Goal: Information Seeking & Learning: Learn about a topic

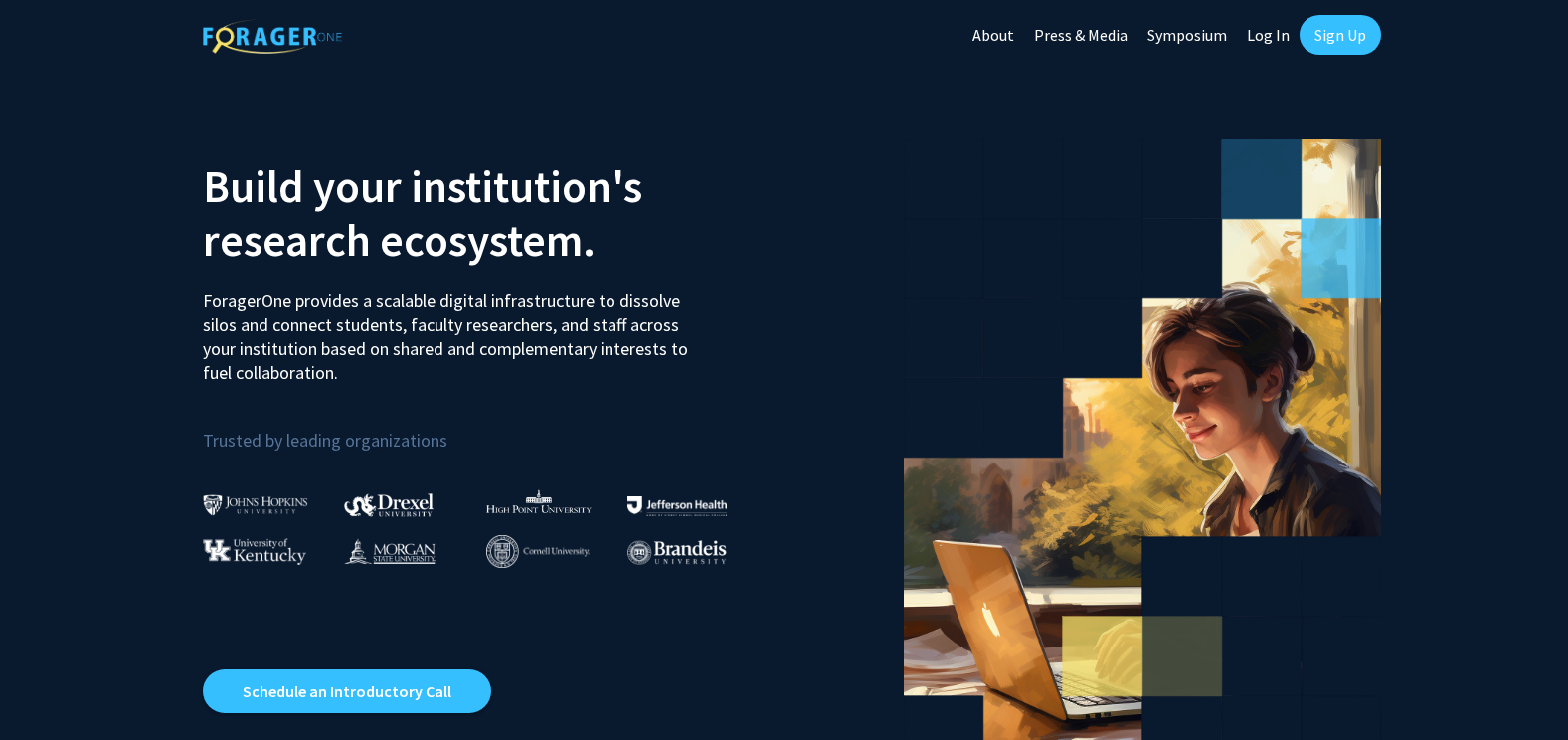
click at [1273, 38] on link "Log In" at bounding box center [1268, 35] width 63 height 70
select select
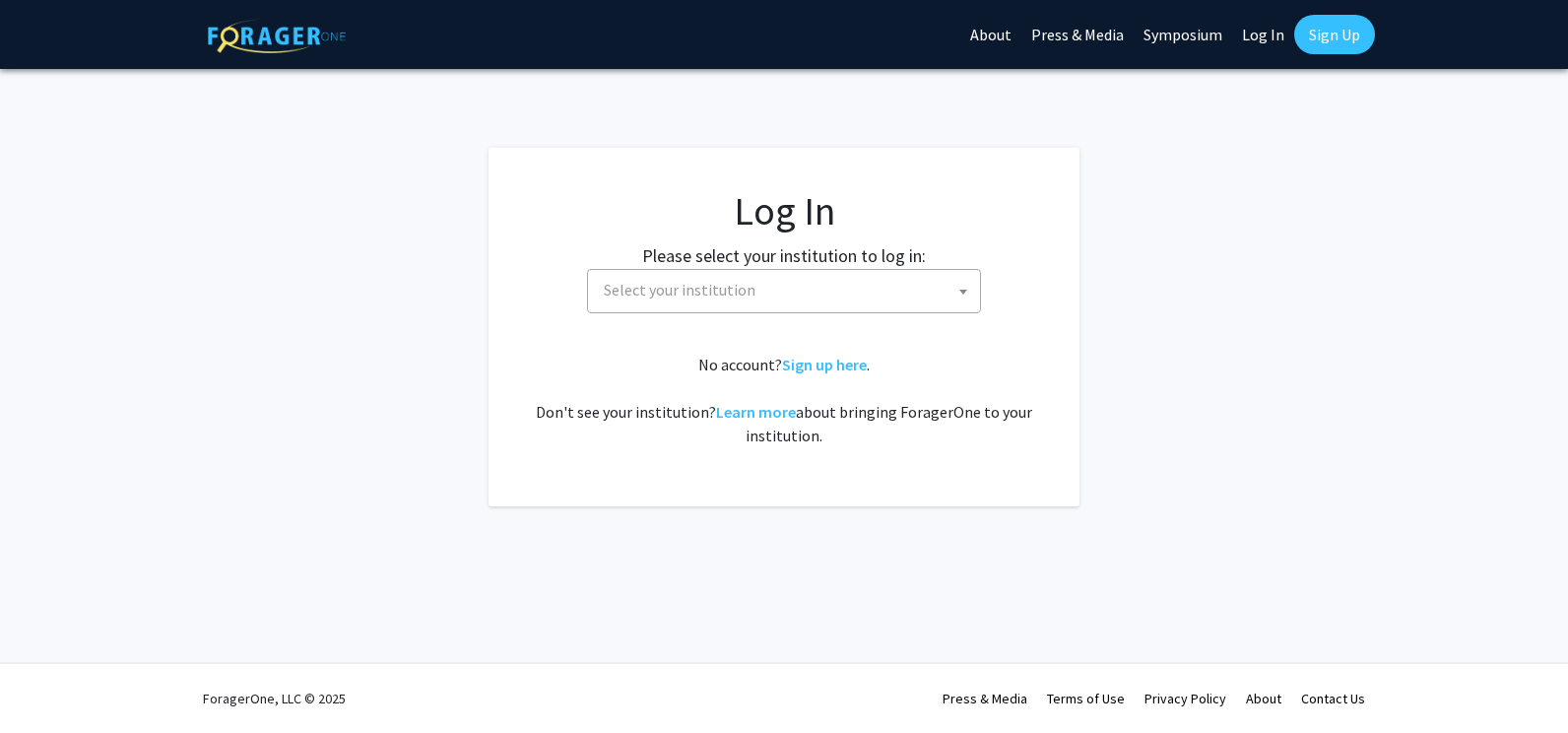
click at [686, 300] on span "Select your institution" at bounding box center [788, 290] width 384 height 41
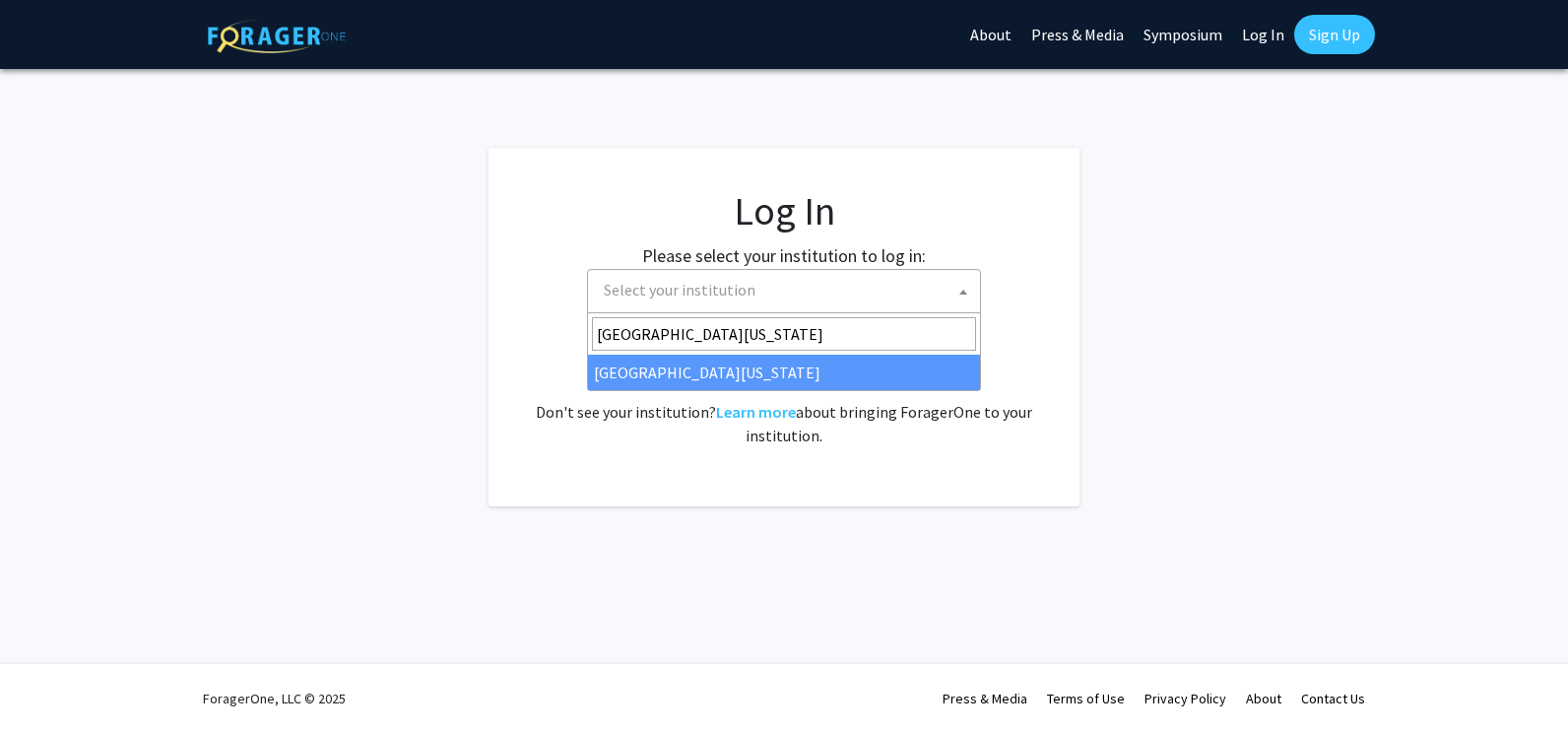
type input "university of missouri"
select select "33"
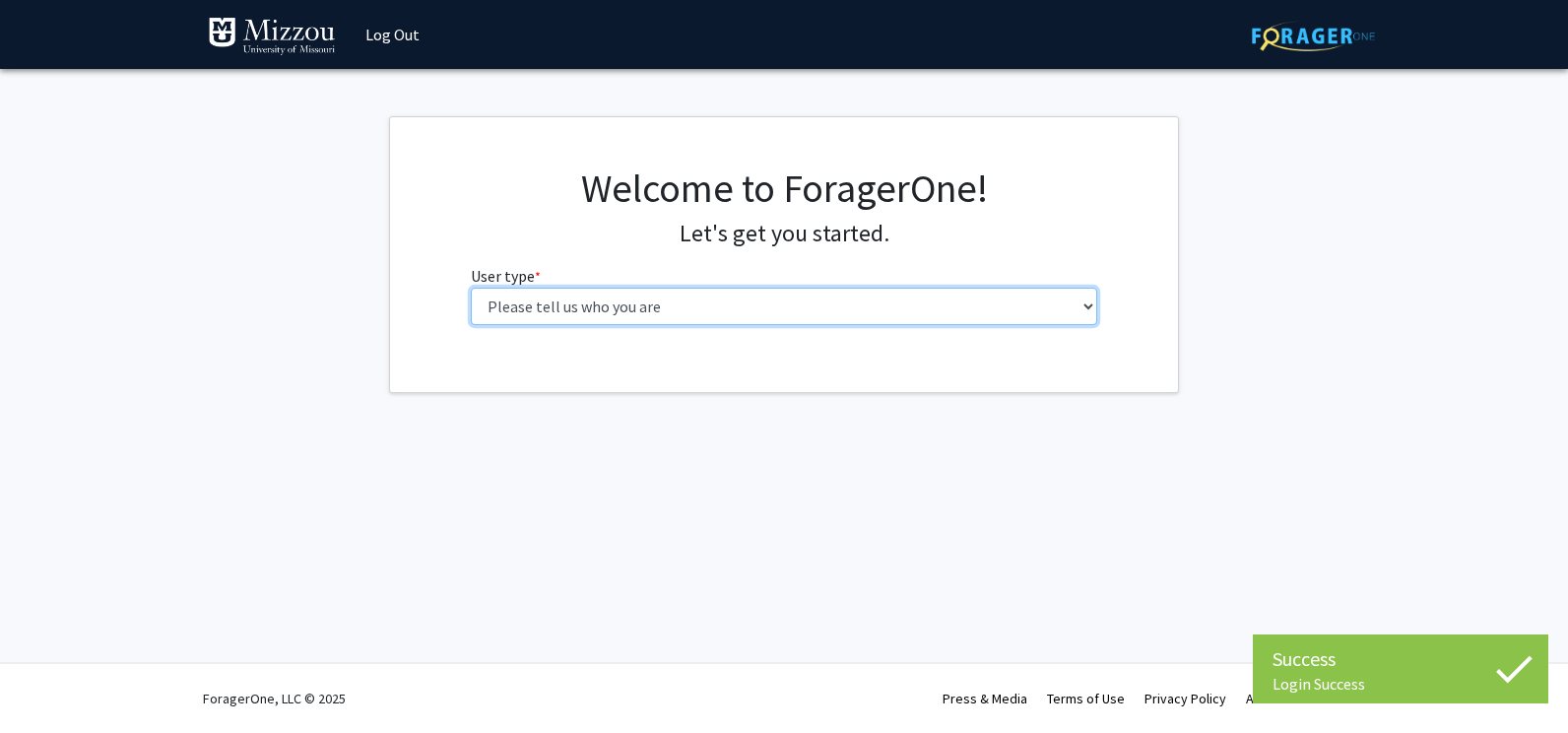
click at [649, 301] on select "Please tell us who you are Undergraduate Student Master's Student Doctoral Cand…" at bounding box center [785, 307] width 628 height 38
select select "1: undergrad"
click at [471, 288] on select "Please tell us who you are Undergraduate Student Master's Student Doctoral Cand…" at bounding box center [785, 307] width 628 height 38
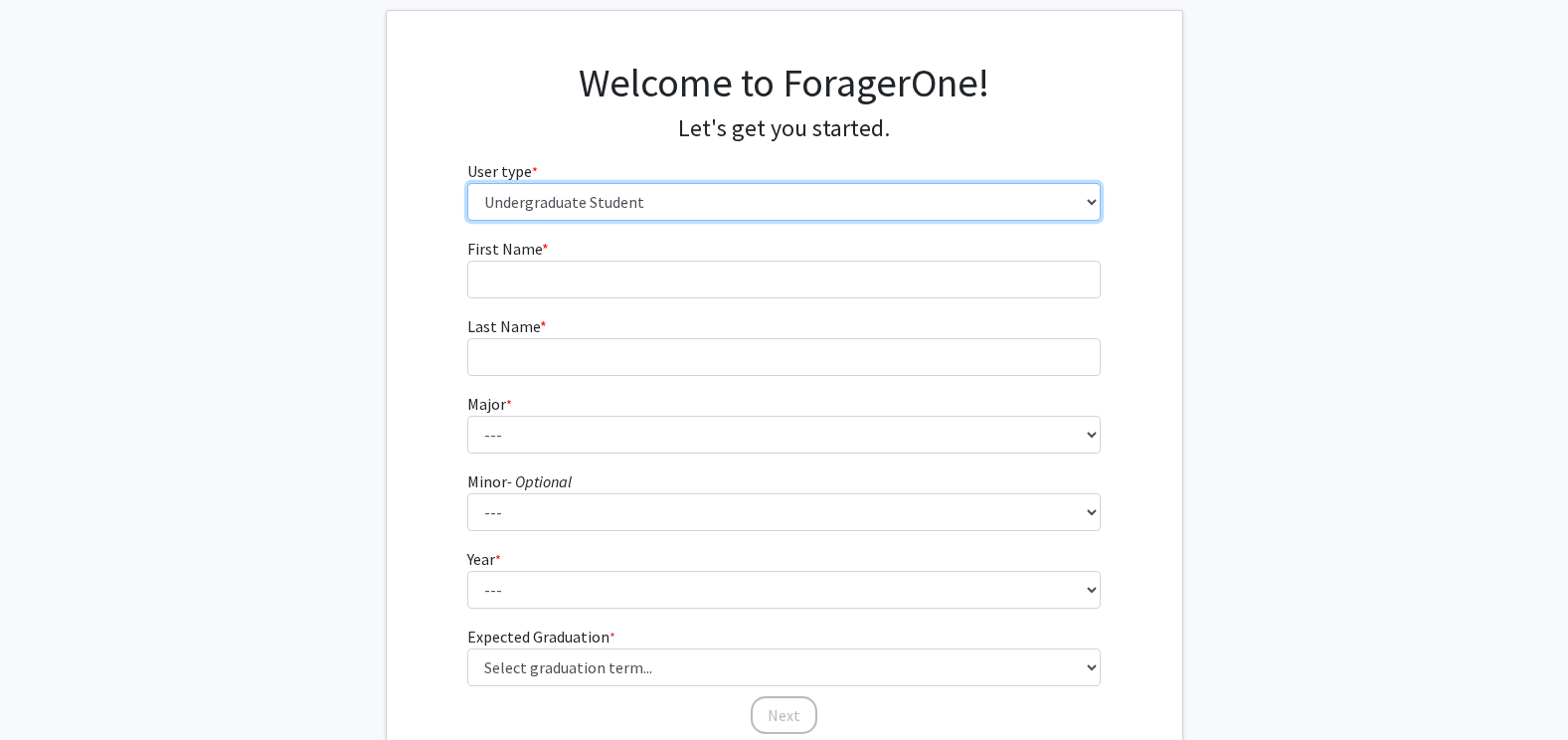
scroll to position [108, 0]
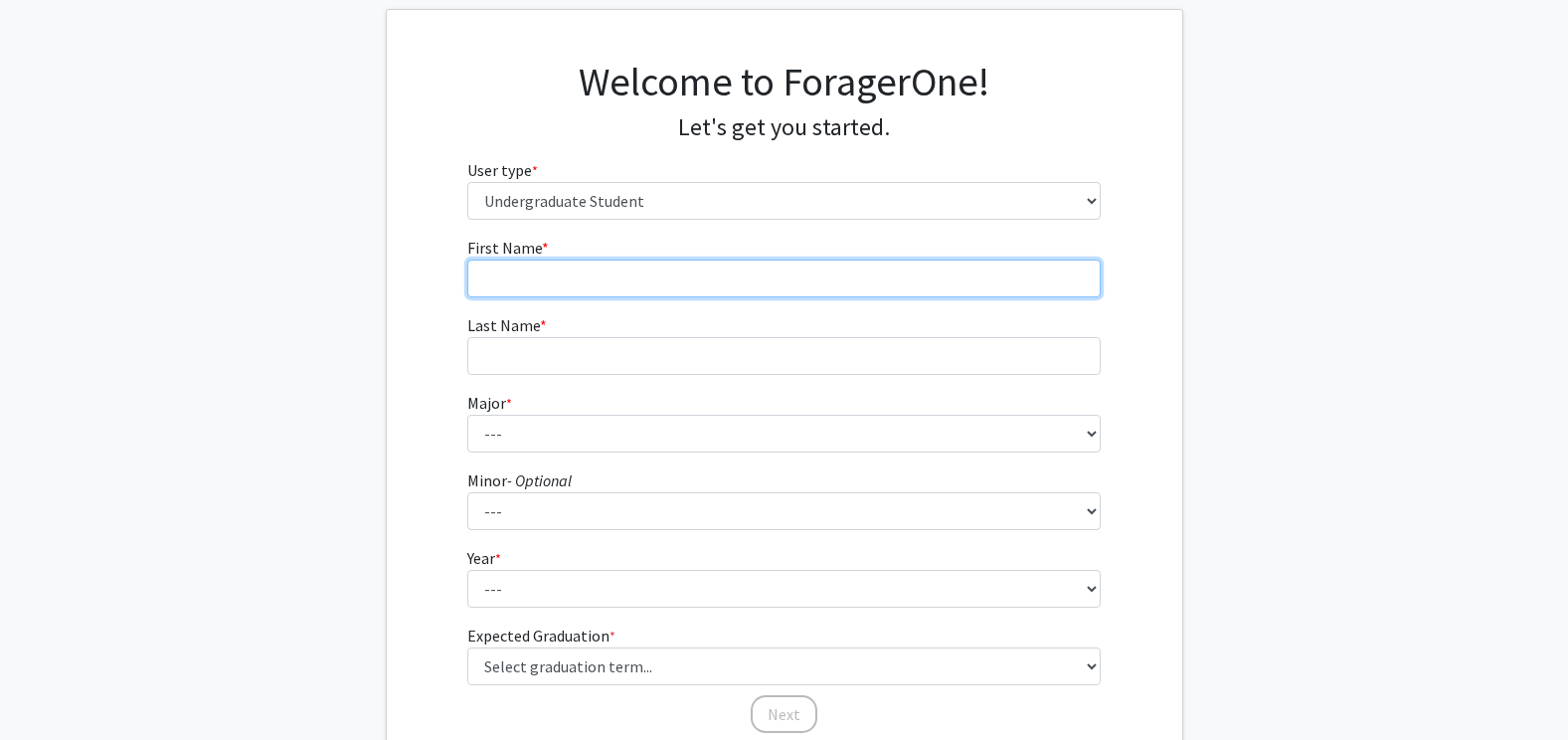
click at [842, 277] on input "First Name * required" at bounding box center [784, 279] width 634 height 38
type input "[PERSON_NAME]"
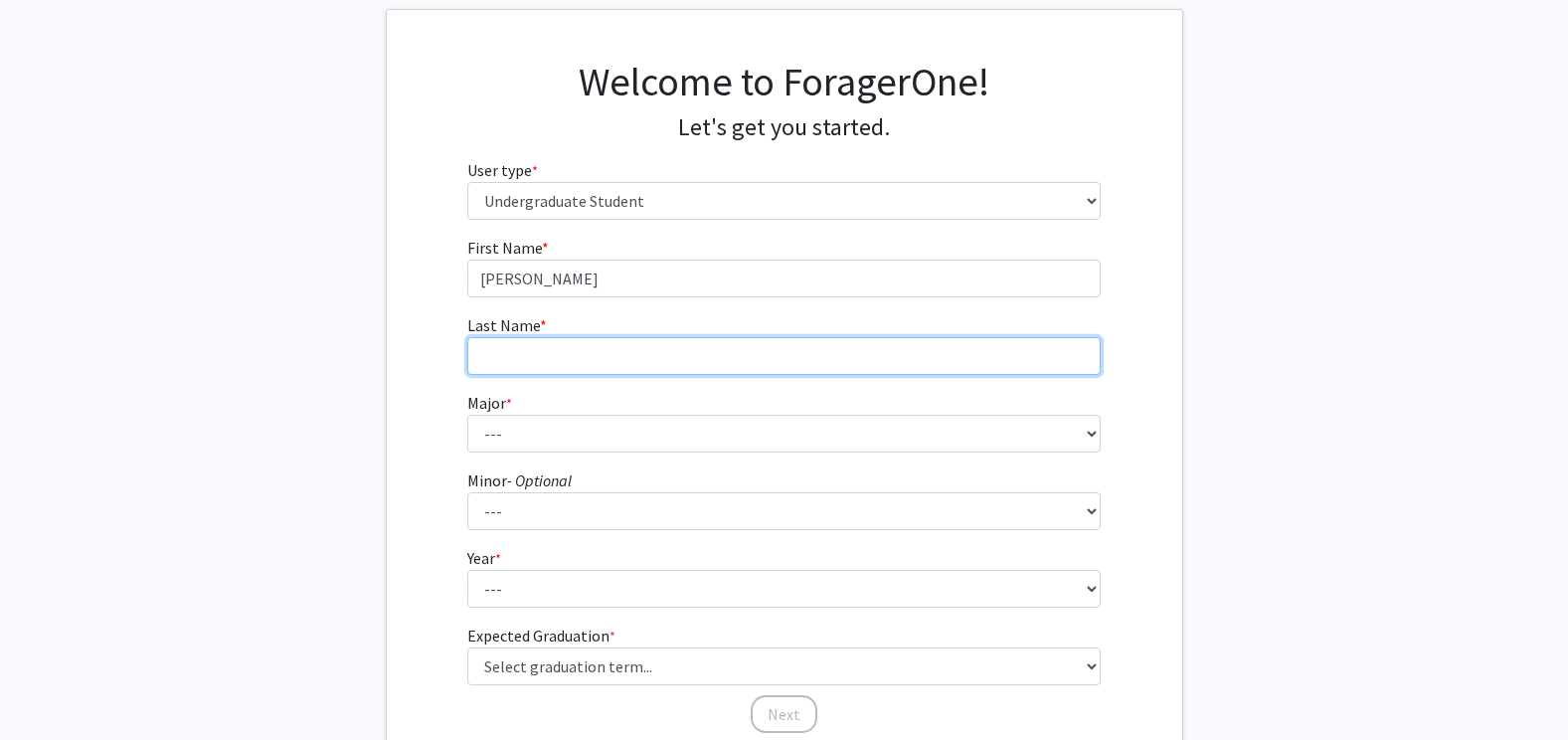
click at [746, 347] on input "Last Name * required" at bounding box center [784, 356] width 634 height 38
type input "True"
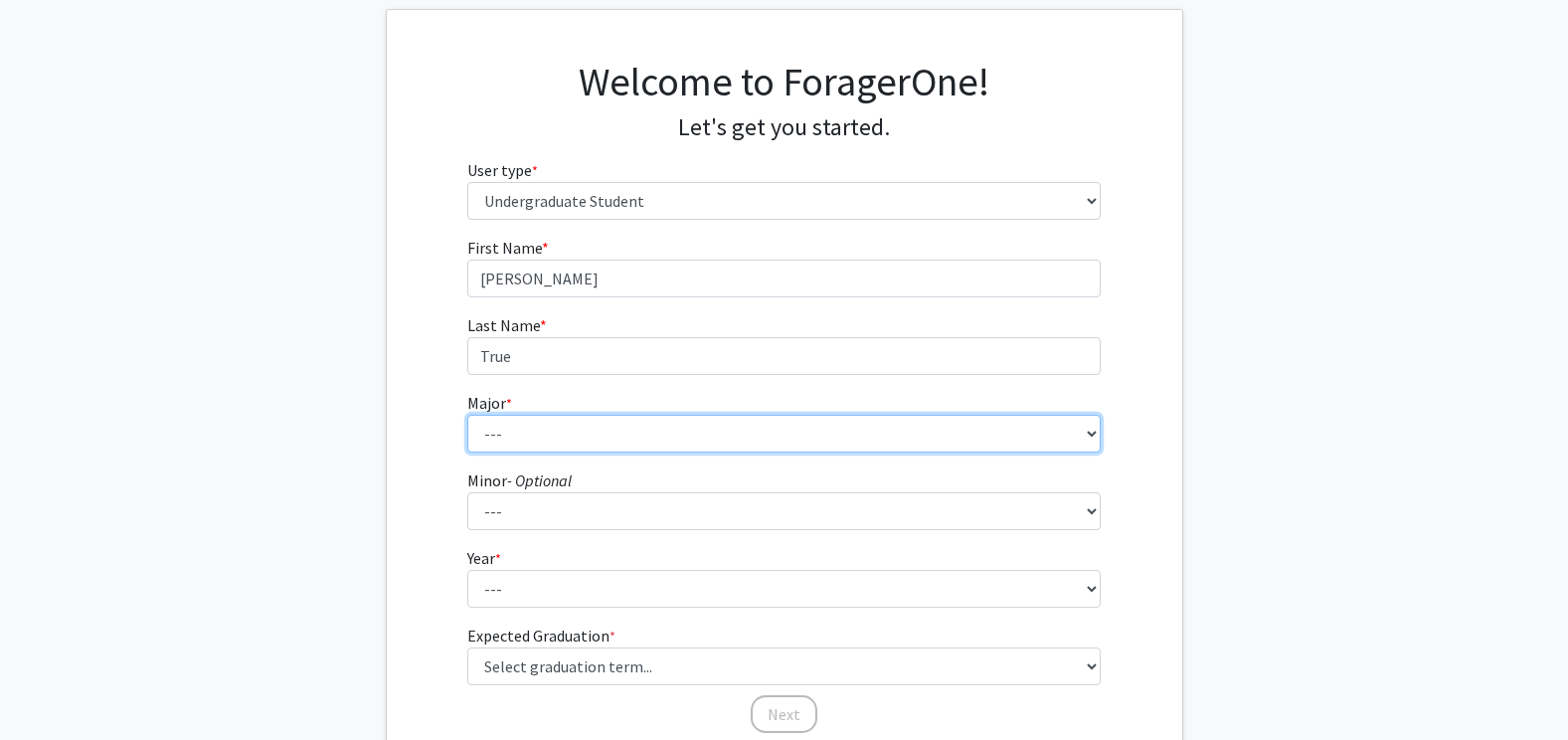
click at [642, 433] on select "--- Agribusiness Management Agricultural Education Agricultural Education: Comm…" at bounding box center [784, 434] width 634 height 38
select select "17: 2505"
click at [468, 415] on select "--- Agribusiness Management Agricultural Education Agricultural Education: Comm…" at bounding box center [784, 434] width 634 height 38
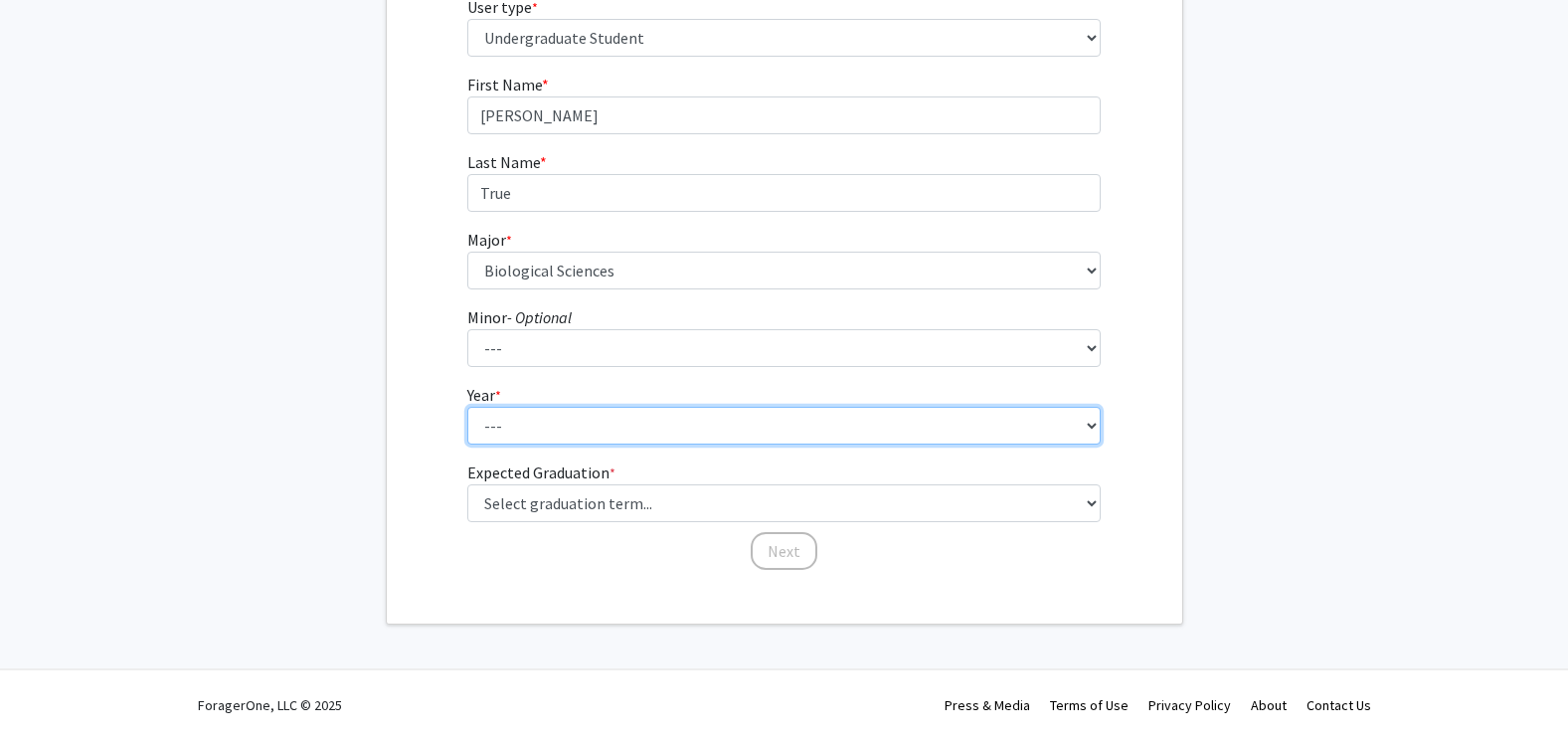
click at [647, 434] on select "--- First-year Sophomore Junior Senior Postbaccalaureate Certificate" at bounding box center [784, 426] width 634 height 38
select select "1: first-year"
click at [468, 407] on select "--- First-year Sophomore Junior Senior Postbaccalaureate Certificate" at bounding box center [784, 426] width 634 height 38
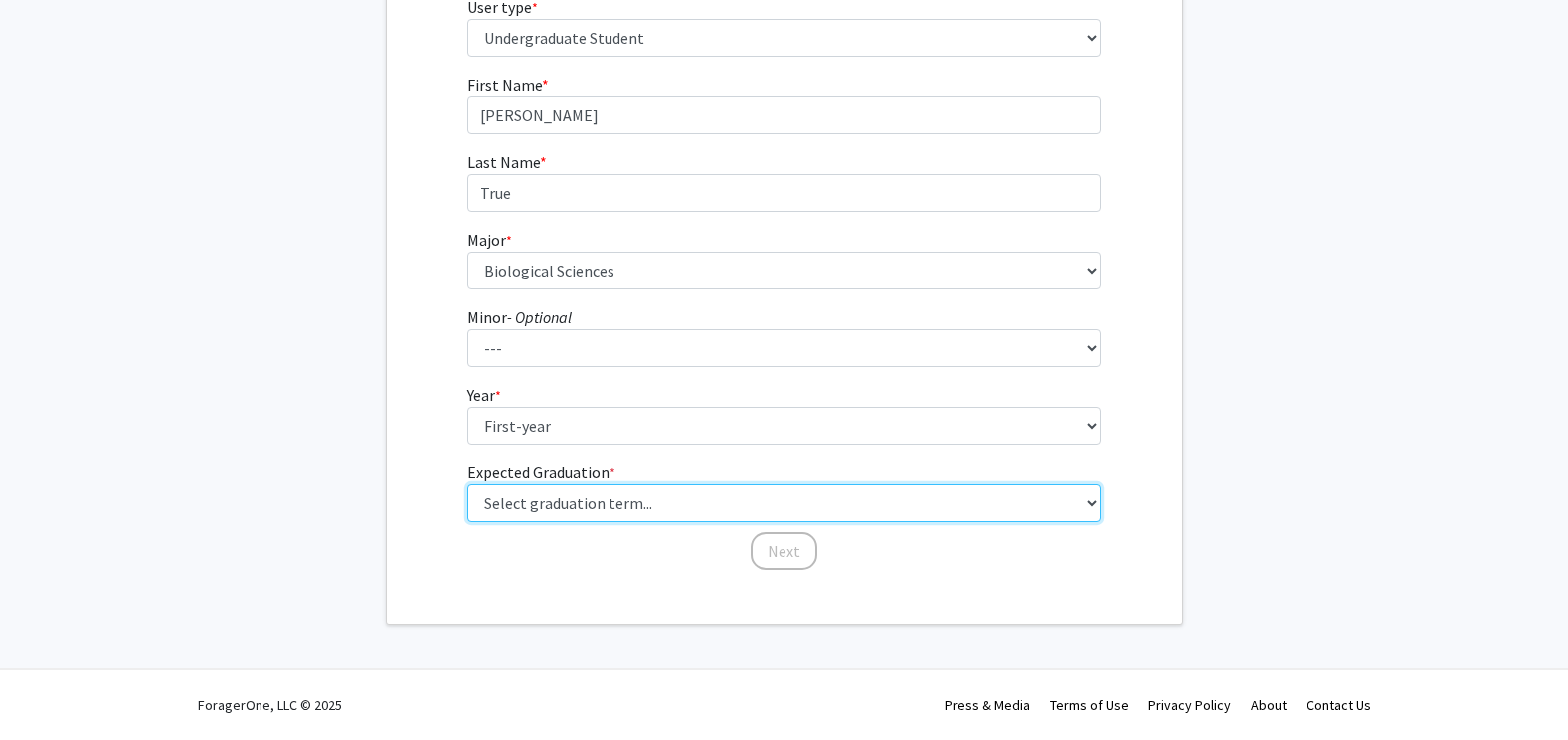
click at [666, 504] on select "Select graduation term... Spring 2025 Summer 2025 Fall 2025 Winter 2025 Spring …" at bounding box center [784, 504] width 634 height 38
select select "17: spring_2029"
click at [468, 485] on select "Select graduation term... Spring 2025 Summer 2025 Fall 2025 Winter 2025 Spring …" at bounding box center [784, 504] width 634 height 38
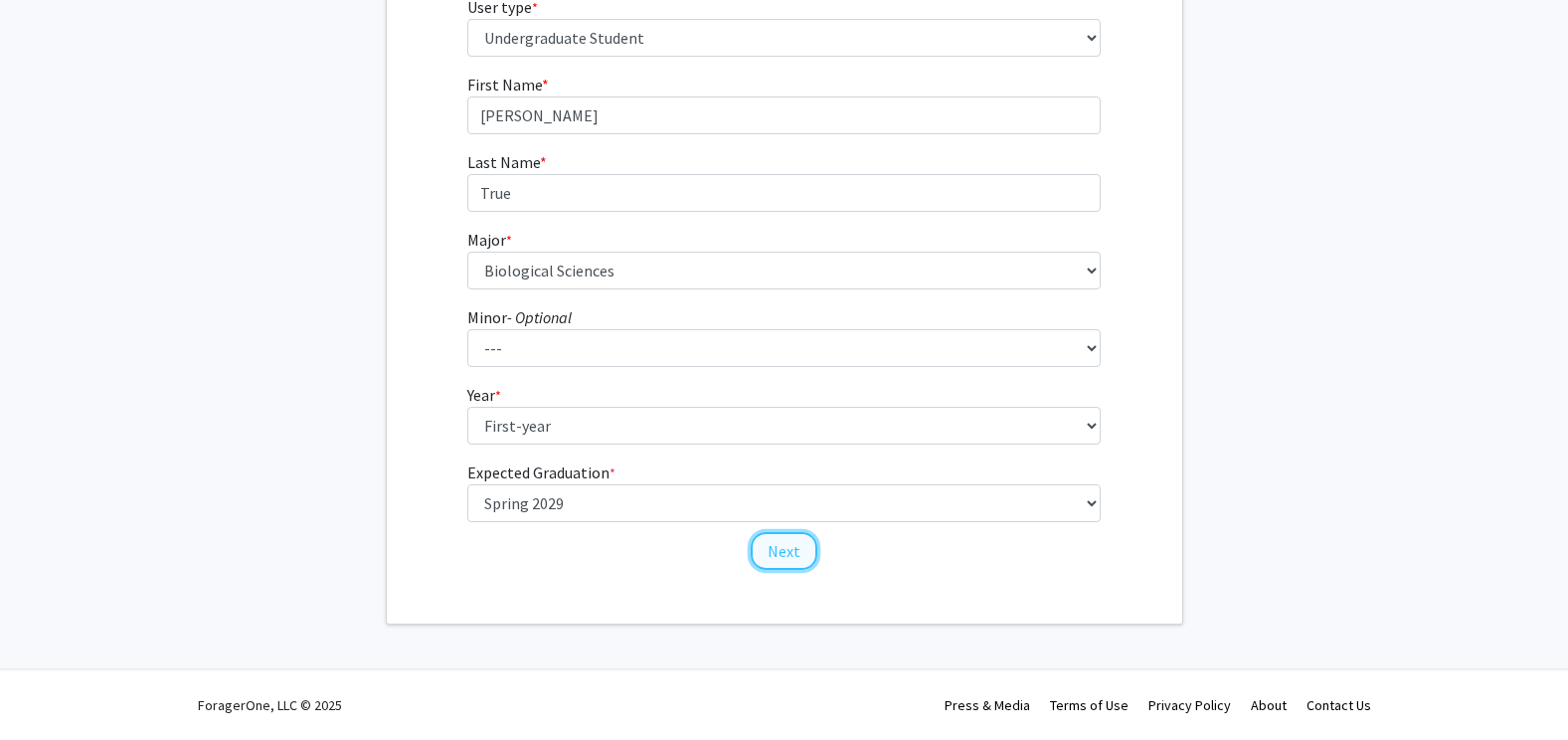
click at [794, 554] on button "Next" at bounding box center [784, 551] width 67 height 38
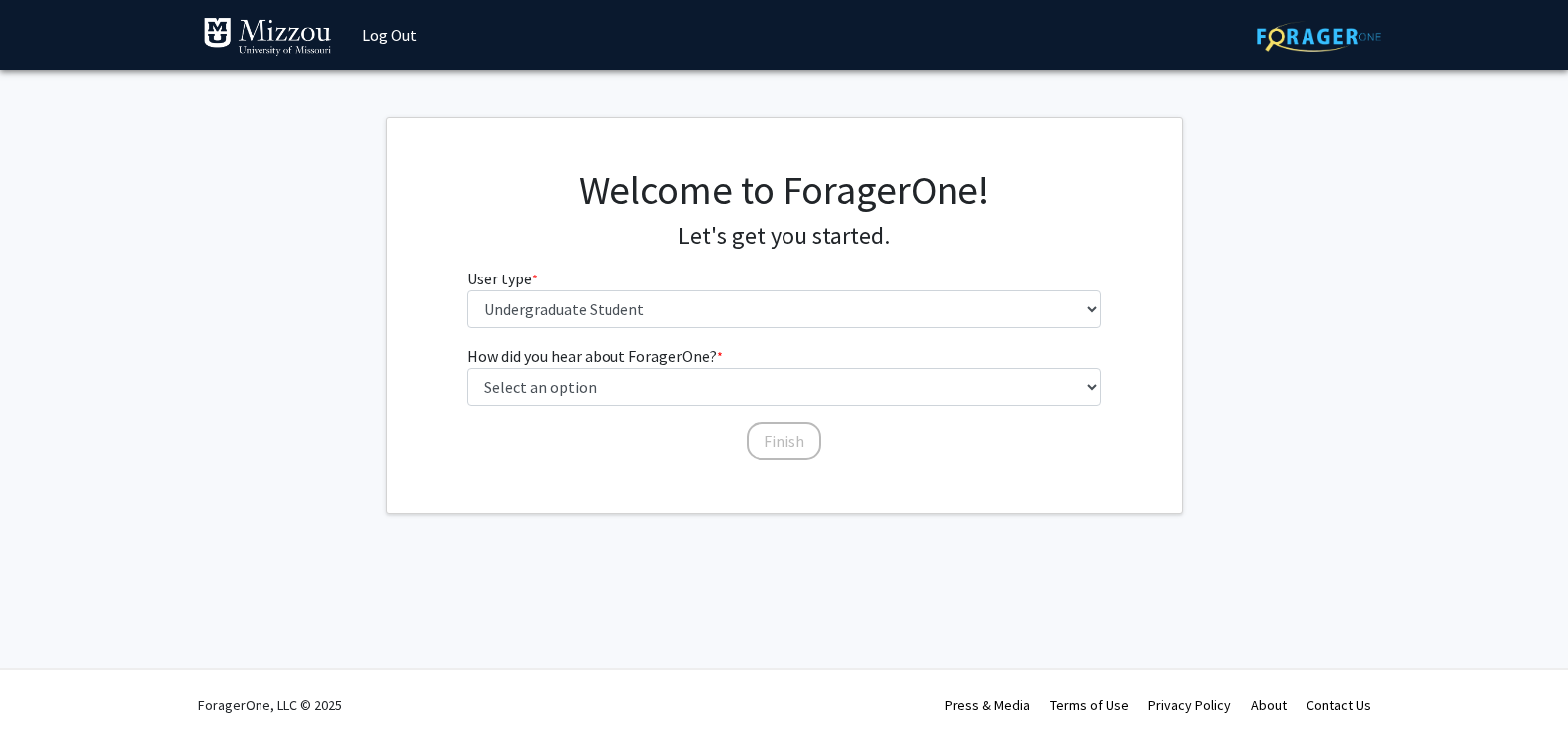
scroll to position [0, 0]
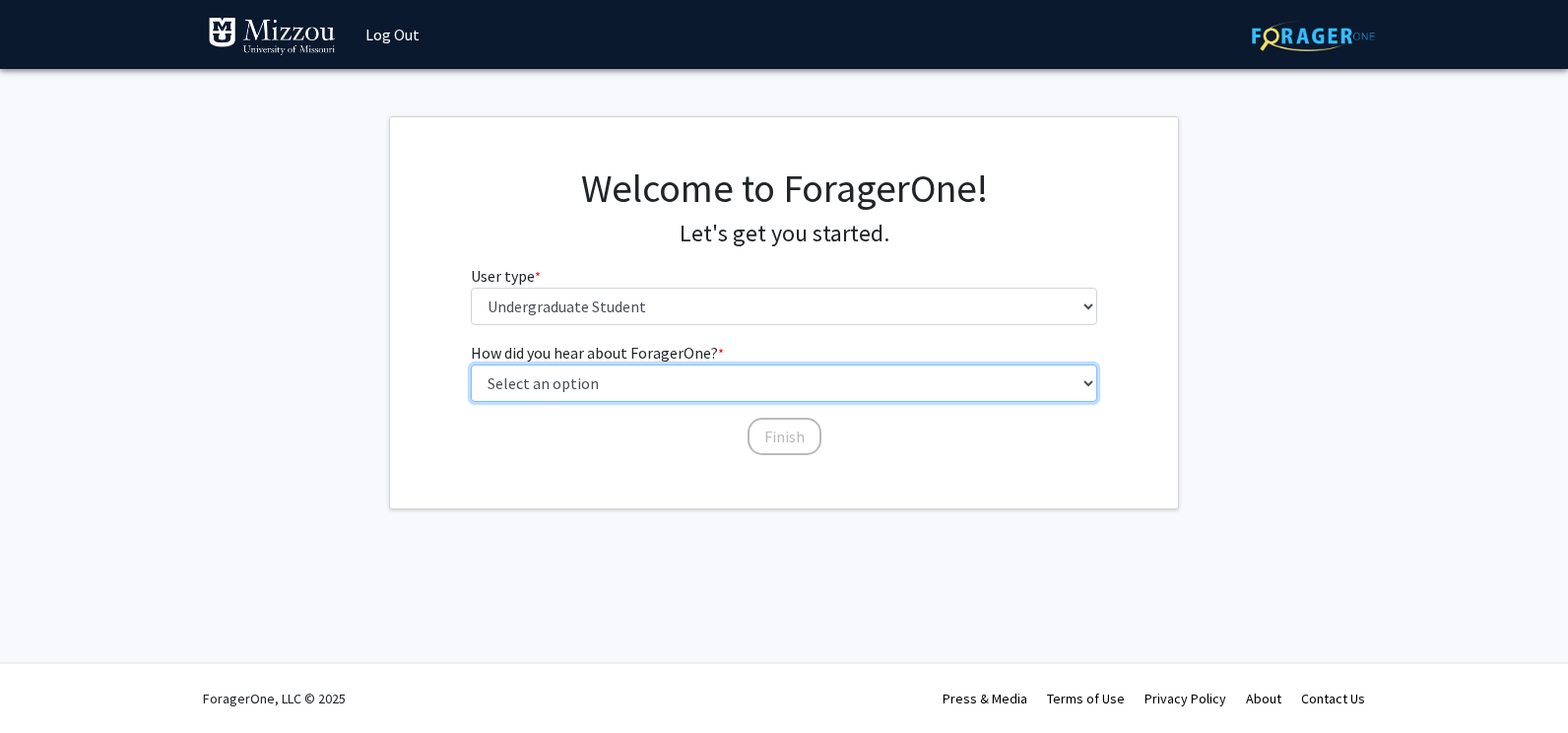
click at [689, 390] on select "Select an option Peer/student recommendation Faculty/staff recommendation Unive…" at bounding box center [785, 383] width 628 height 38
select select "3: university_website"
click at [471, 365] on select "Select an option Peer/student recommendation Faculty/staff recommendation Unive…" at bounding box center [785, 383] width 628 height 38
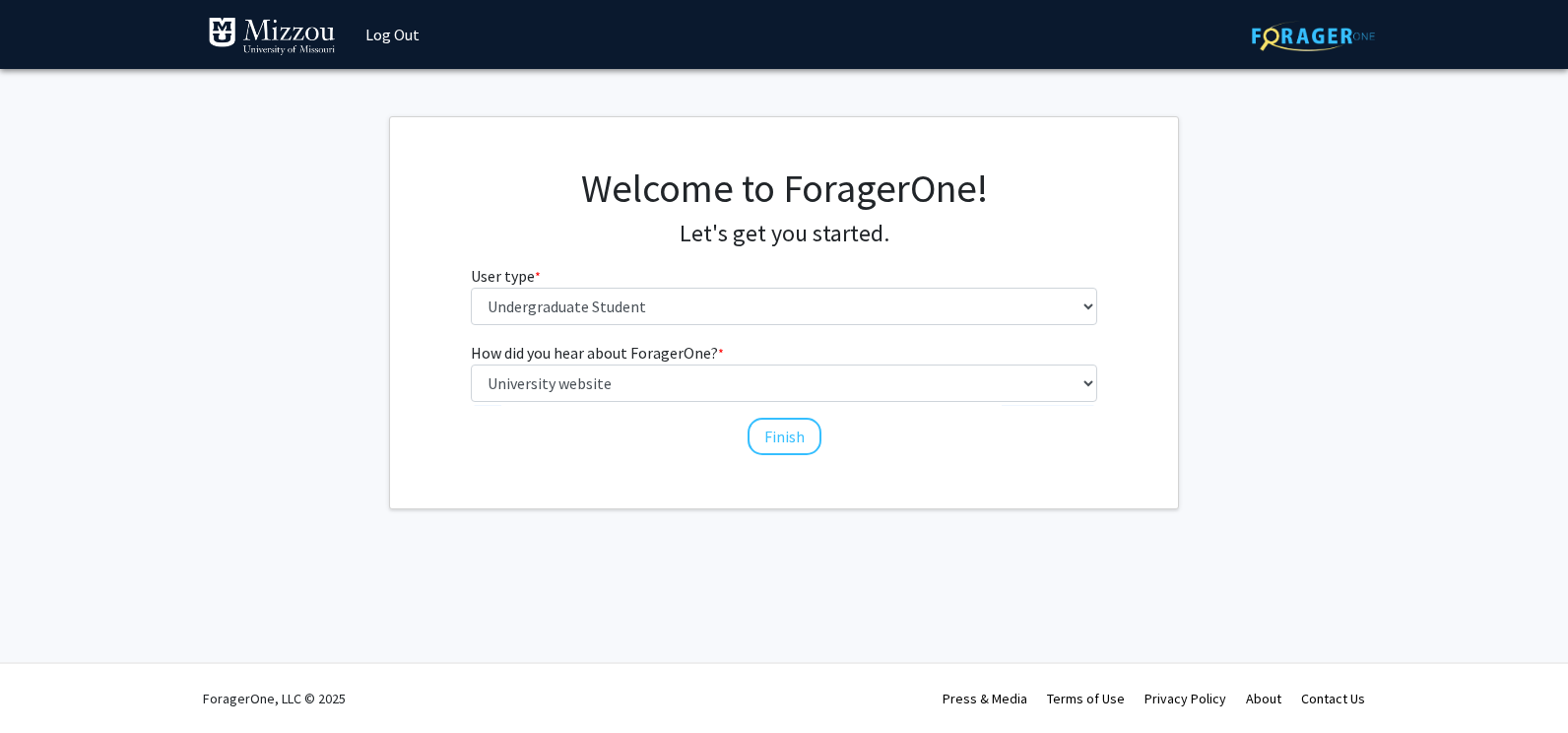
drag, startPoint x: 780, startPoint y: 442, endPoint x: 729, endPoint y: 445, distance: 51.1
click at [729, 445] on div "How did you hear about ForagerOne? * required Select an option Peer/student rec…" at bounding box center [785, 398] width 657 height 116
click at [771, 437] on button "Finish" at bounding box center [784, 437] width 74 height 38
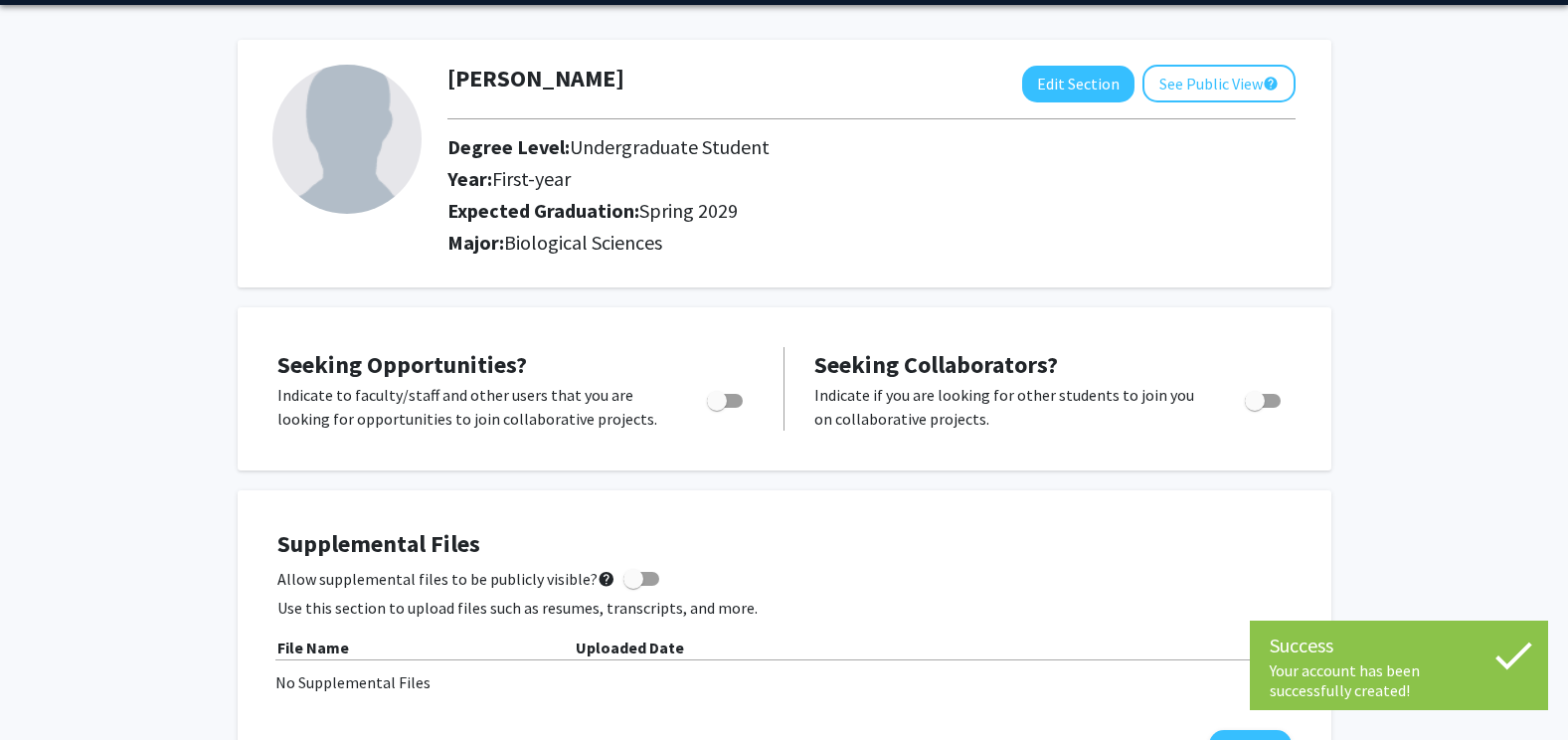
scroll to position [143, 0]
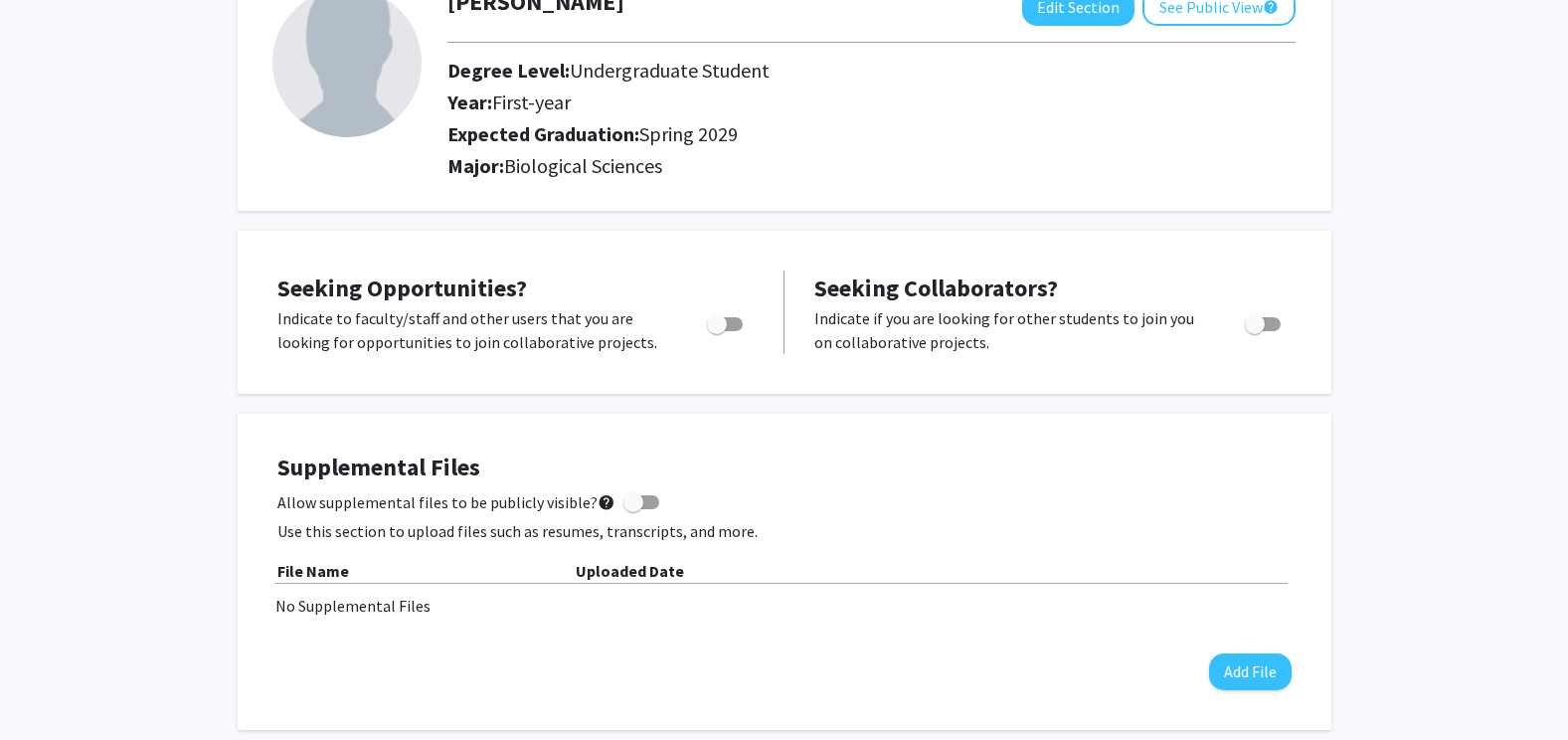
drag, startPoint x: 720, startPoint y: 322, endPoint x: 635, endPoint y: 297, distance: 88.6
click at [635, 297] on div "Seeking Opportunities? Indicate to faculty/staff and other users that you are l…" at bounding box center [516, 313] width 477 height 84
click at [739, 330] on span "Toggle" at bounding box center [725, 324] width 36 height 14
click at [717, 331] on input "Are you actively seeking opportunities?" at bounding box center [716, 331] width 1 height 1
checkbox input "true"
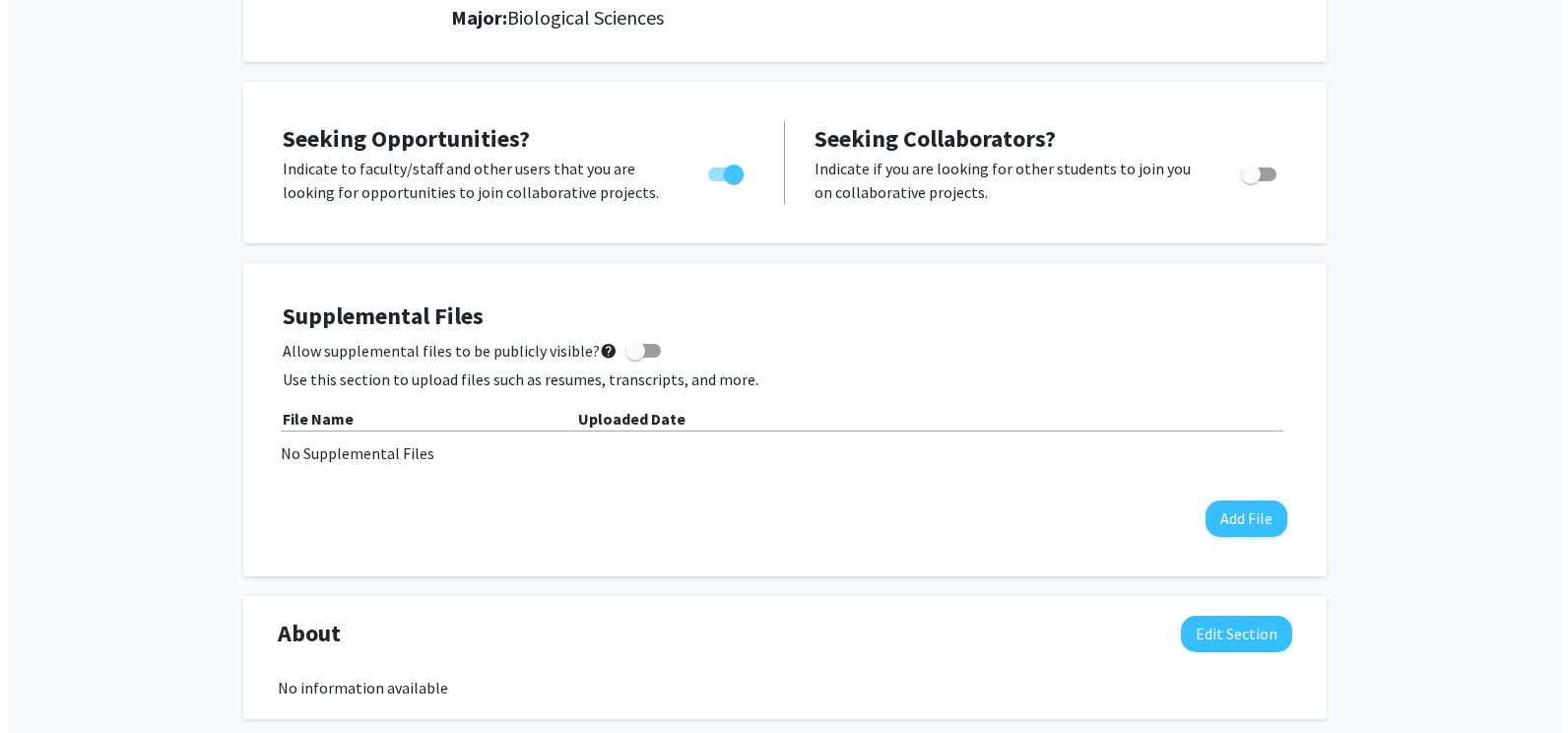
scroll to position [291, 0]
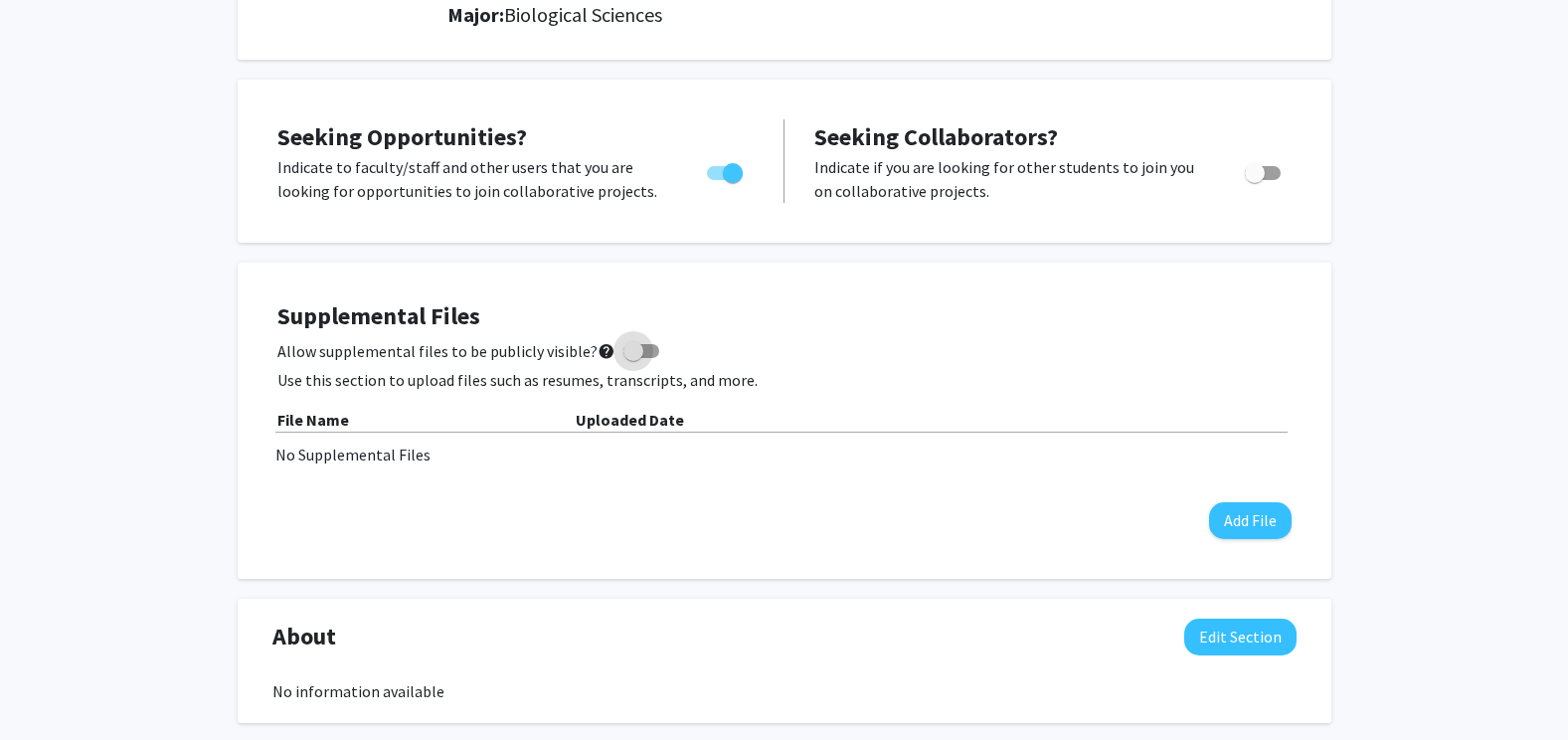
click at [624, 351] on span at bounding box center [634, 351] width 20 height 20
click at [633, 358] on input "Allow supplemental files to be publicly visible? help" at bounding box center [633, 358] width 1 height 1
checkbox input "true"
click at [1262, 523] on button "Add File" at bounding box center [1250, 520] width 83 height 37
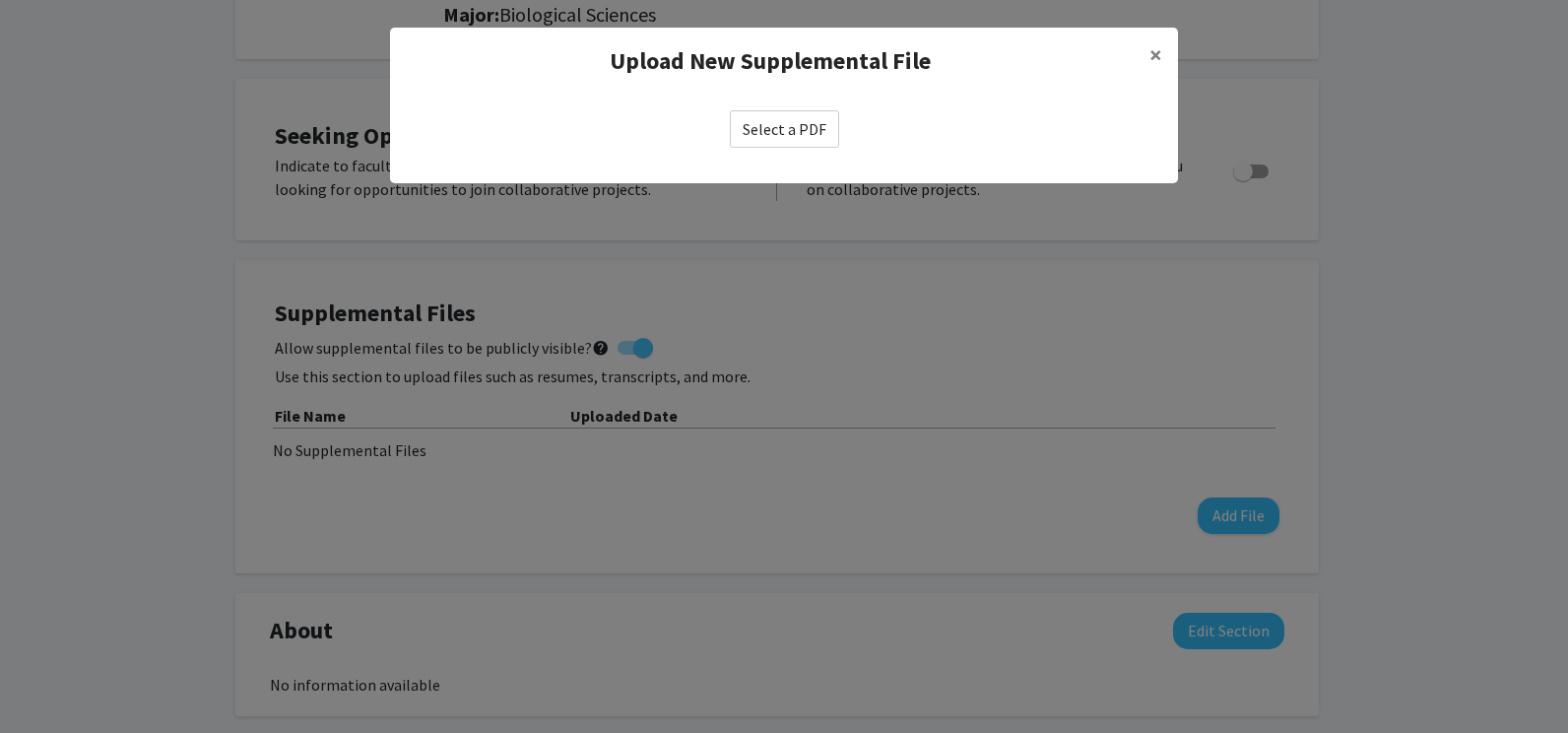
click at [842, 135] on div "Select a PDF" at bounding box center [784, 129] width 756 height 38
click at [785, 123] on label "Select a PDF" at bounding box center [784, 129] width 109 height 38
click at [0, 0] on input "Select a PDF" at bounding box center [0, 0] width 0 height 0
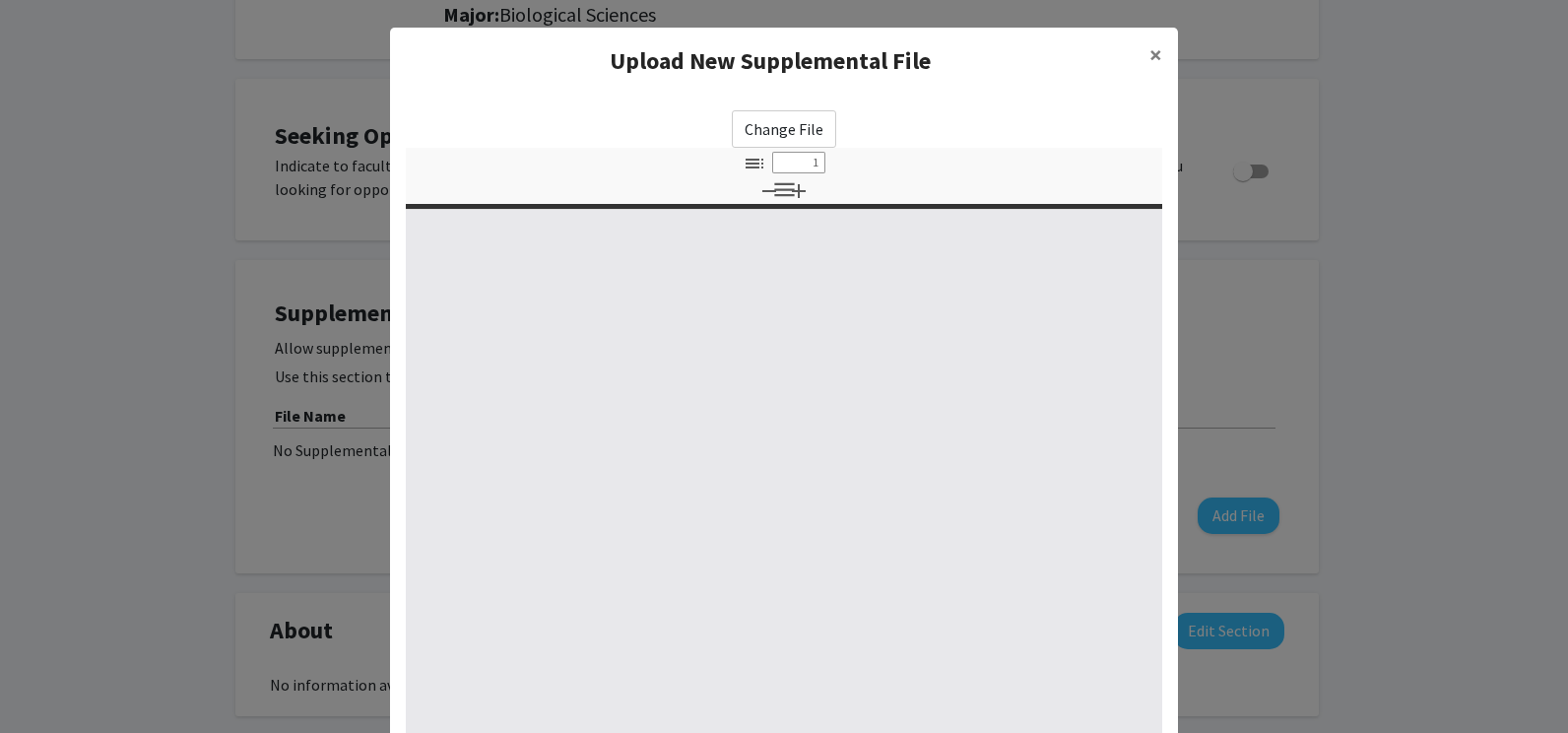
select select "custom"
type input "0"
select select "custom"
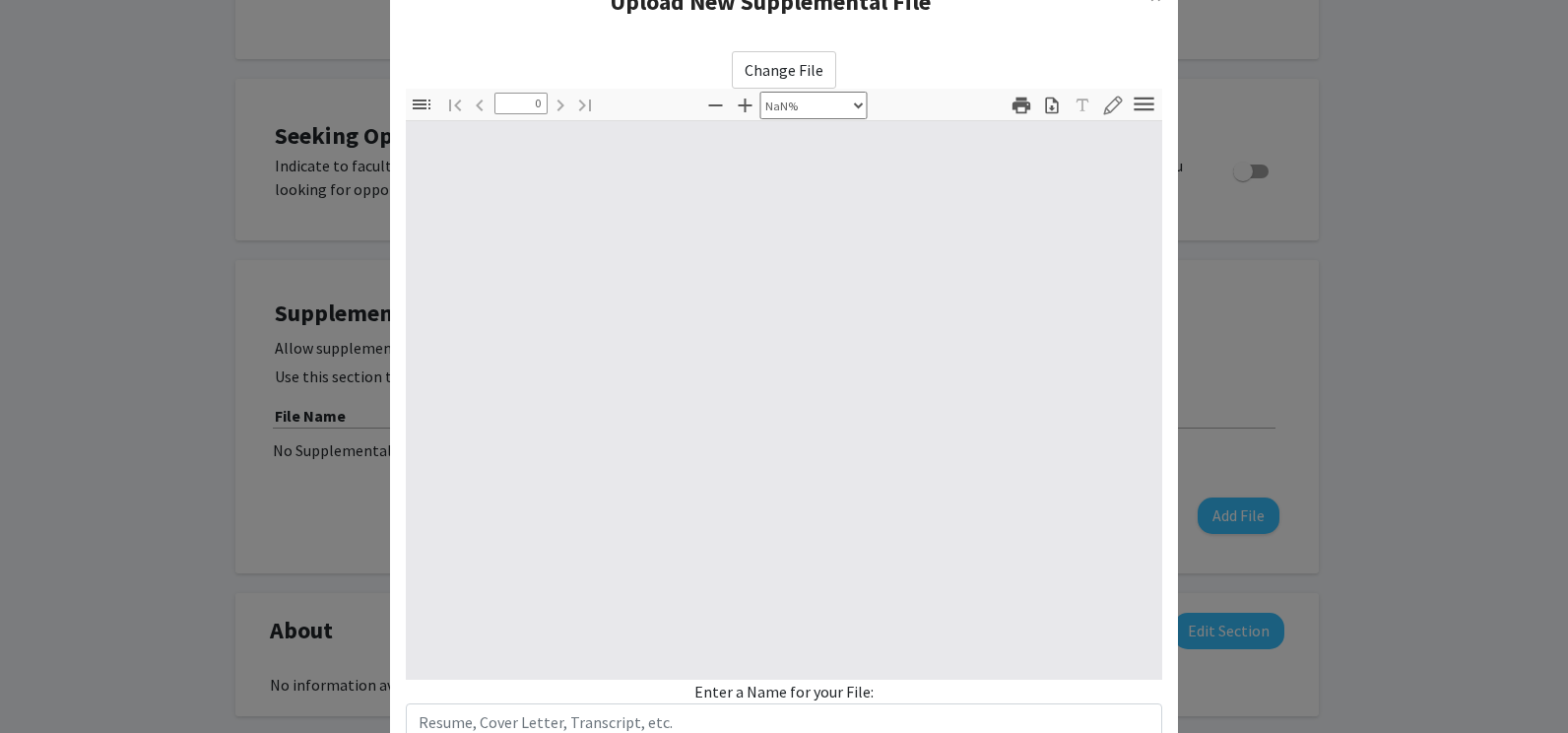
type input "1"
select select "auto"
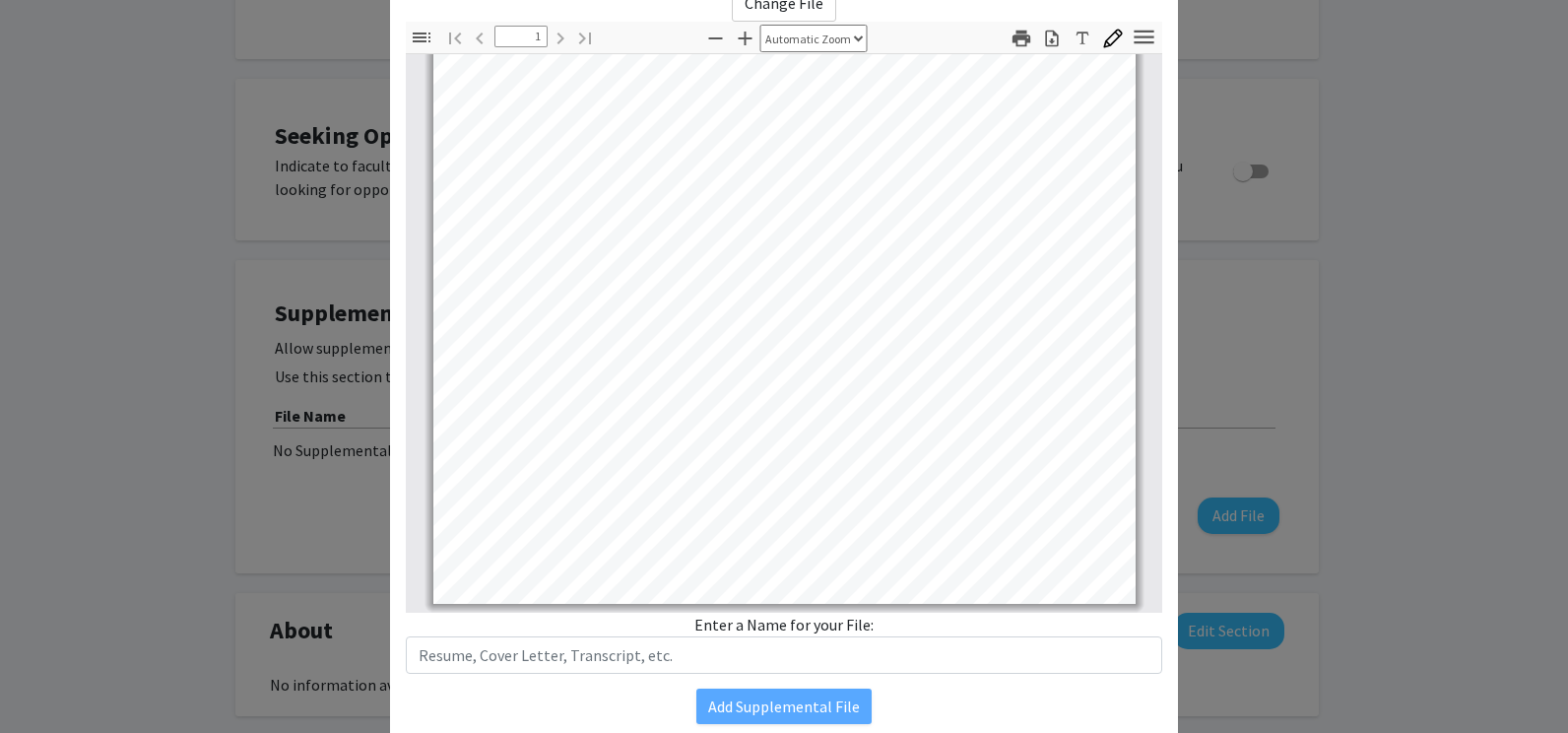
scroll to position [200, 0]
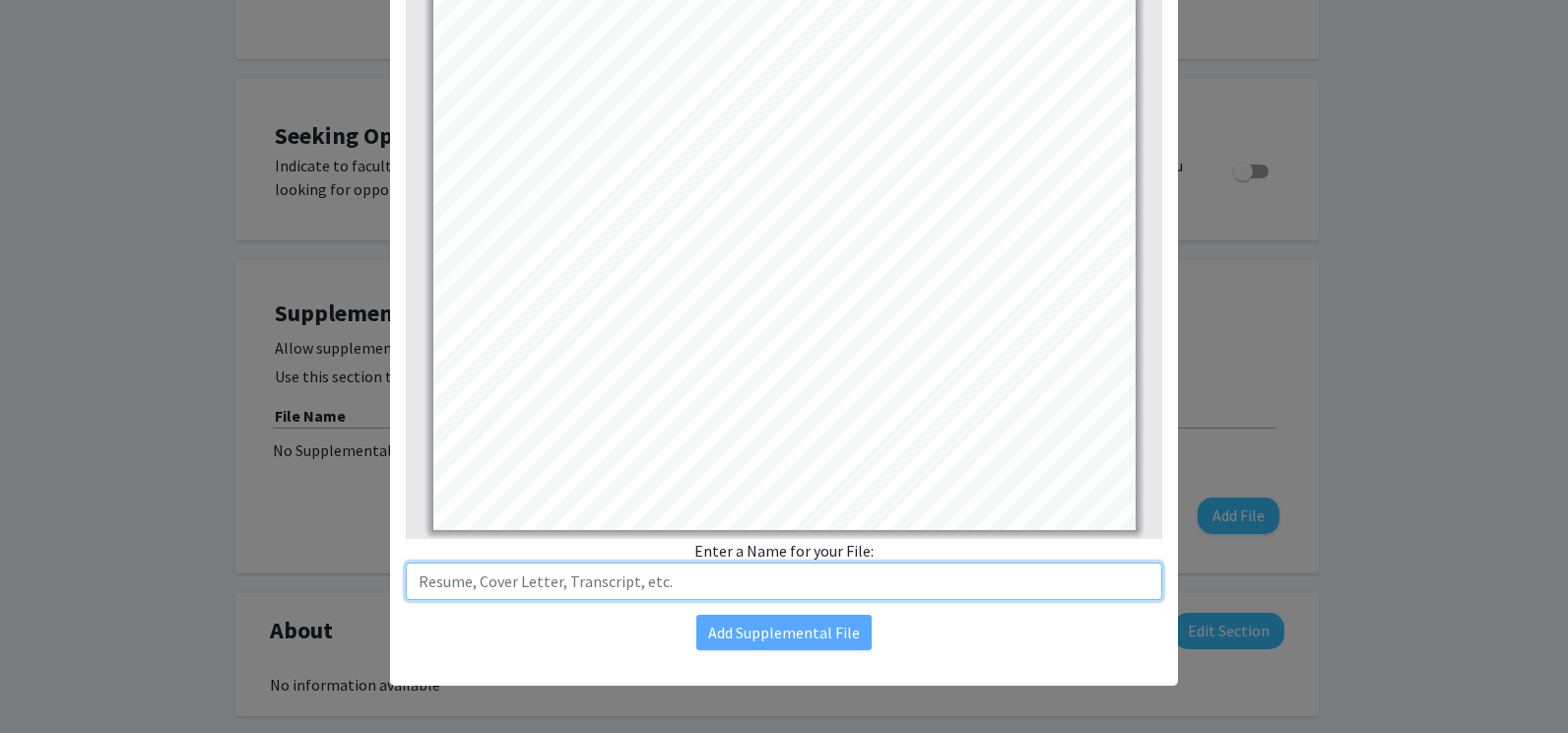
click at [765, 590] on input "text" at bounding box center [784, 581] width 756 height 38
type input "Resume"
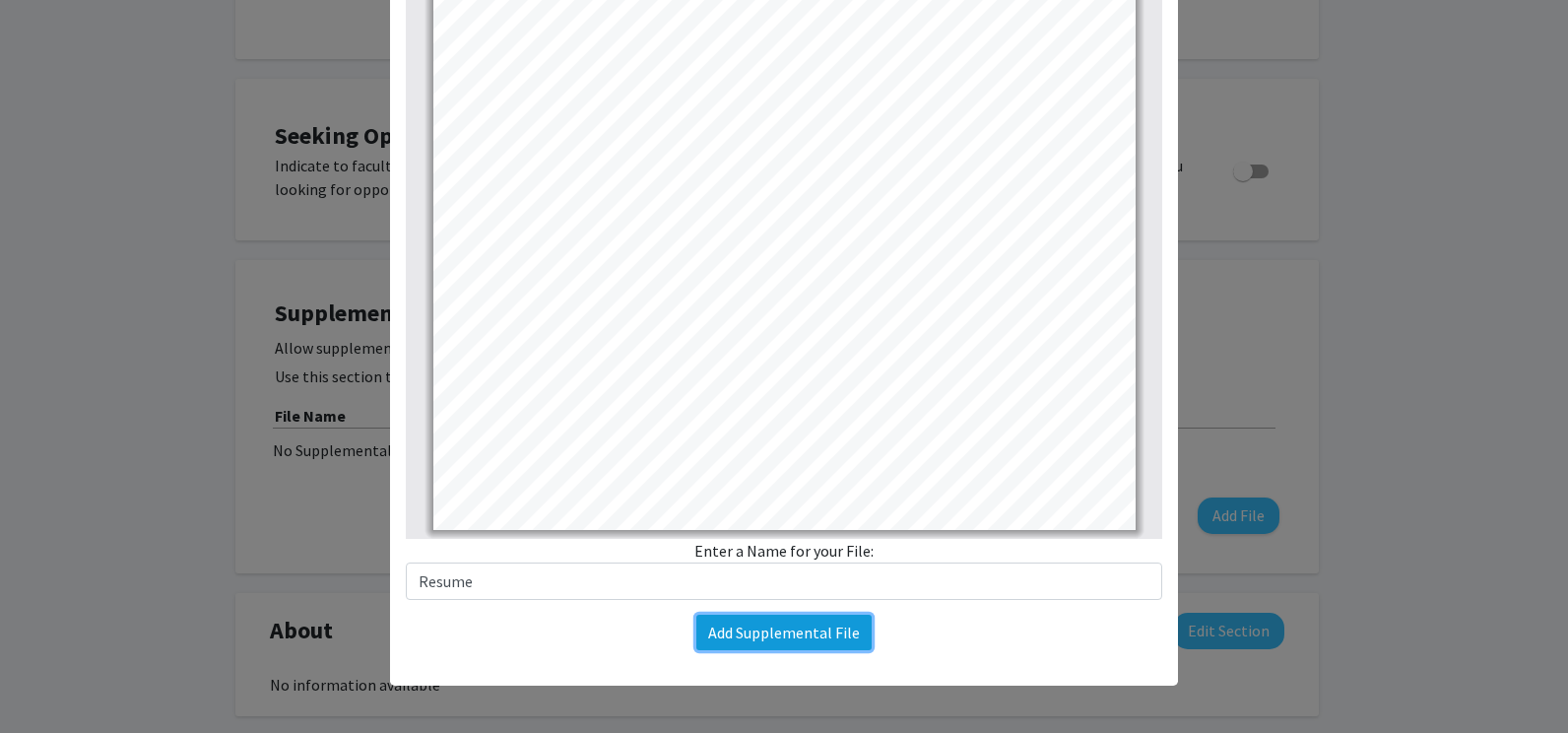
click at [760, 640] on button "Add Supplemental File" at bounding box center [783, 633] width 175 height 36
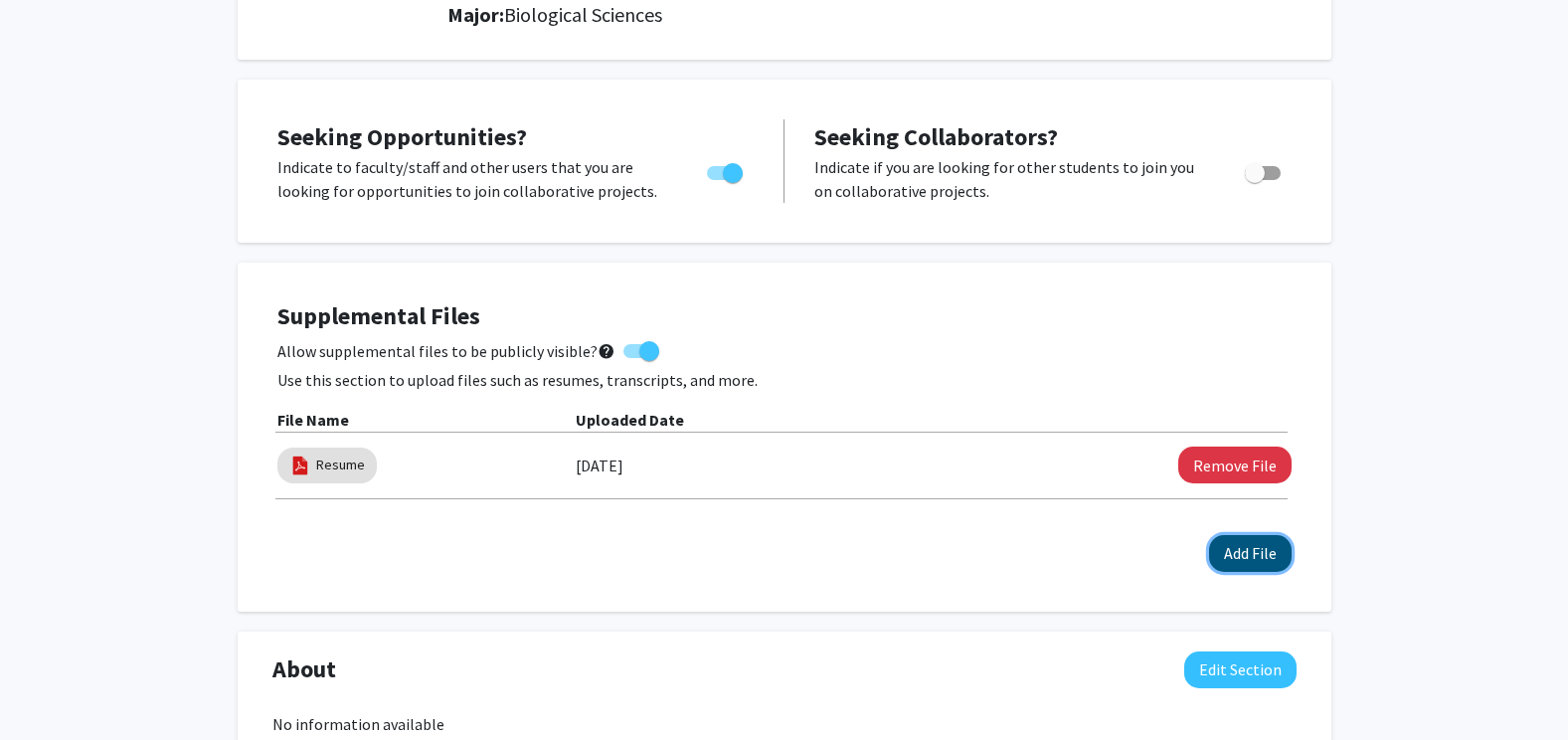
click at [1246, 554] on button "Add File" at bounding box center [1250, 553] width 83 height 37
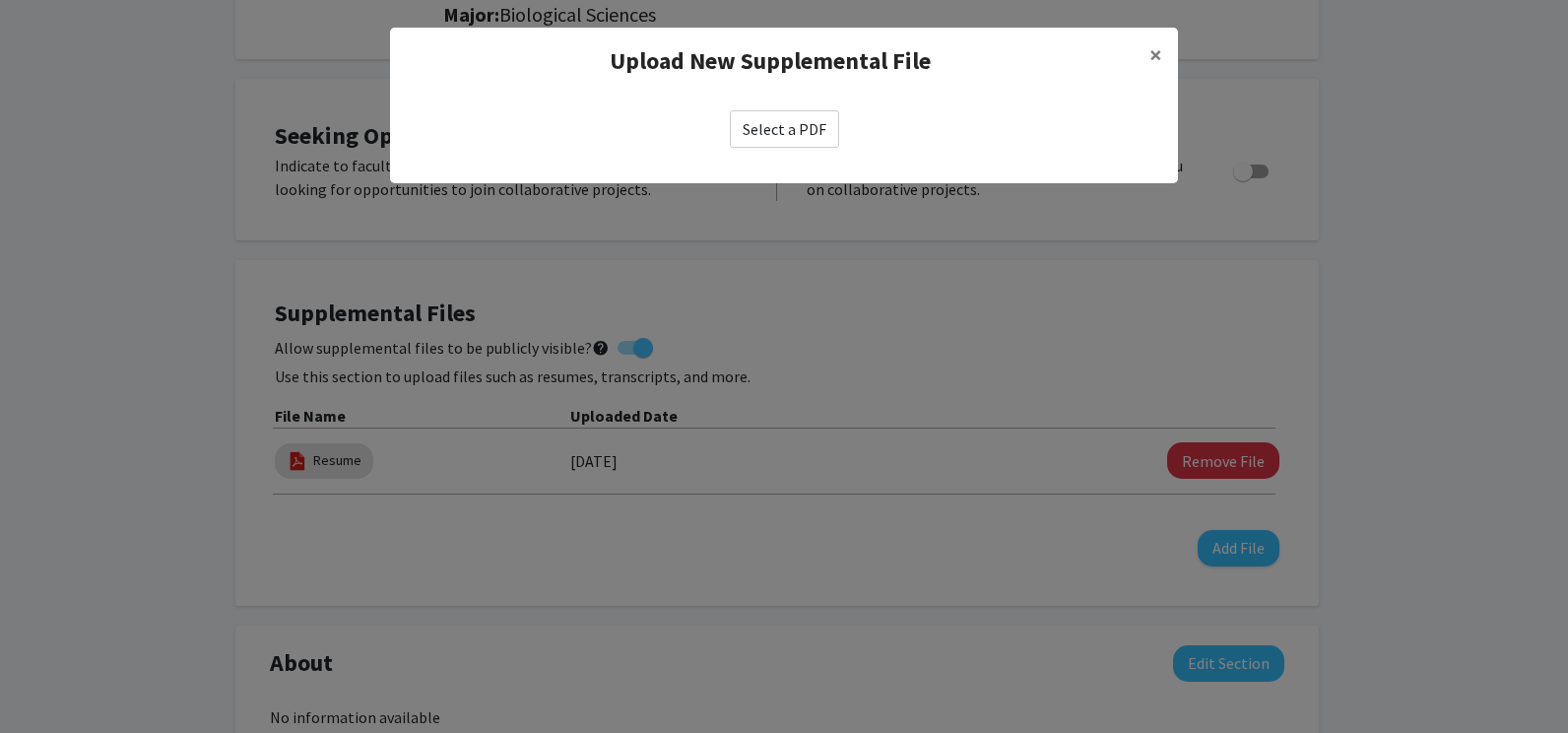
click at [804, 141] on label "Select a PDF" at bounding box center [784, 129] width 109 height 38
click at [0, 0] on input "Select a PDF" at bounding box center [0, 0] width 0 height 0
click at [1155, 59] on span "×" at bounding box center [1155, 54] width 13 height 31
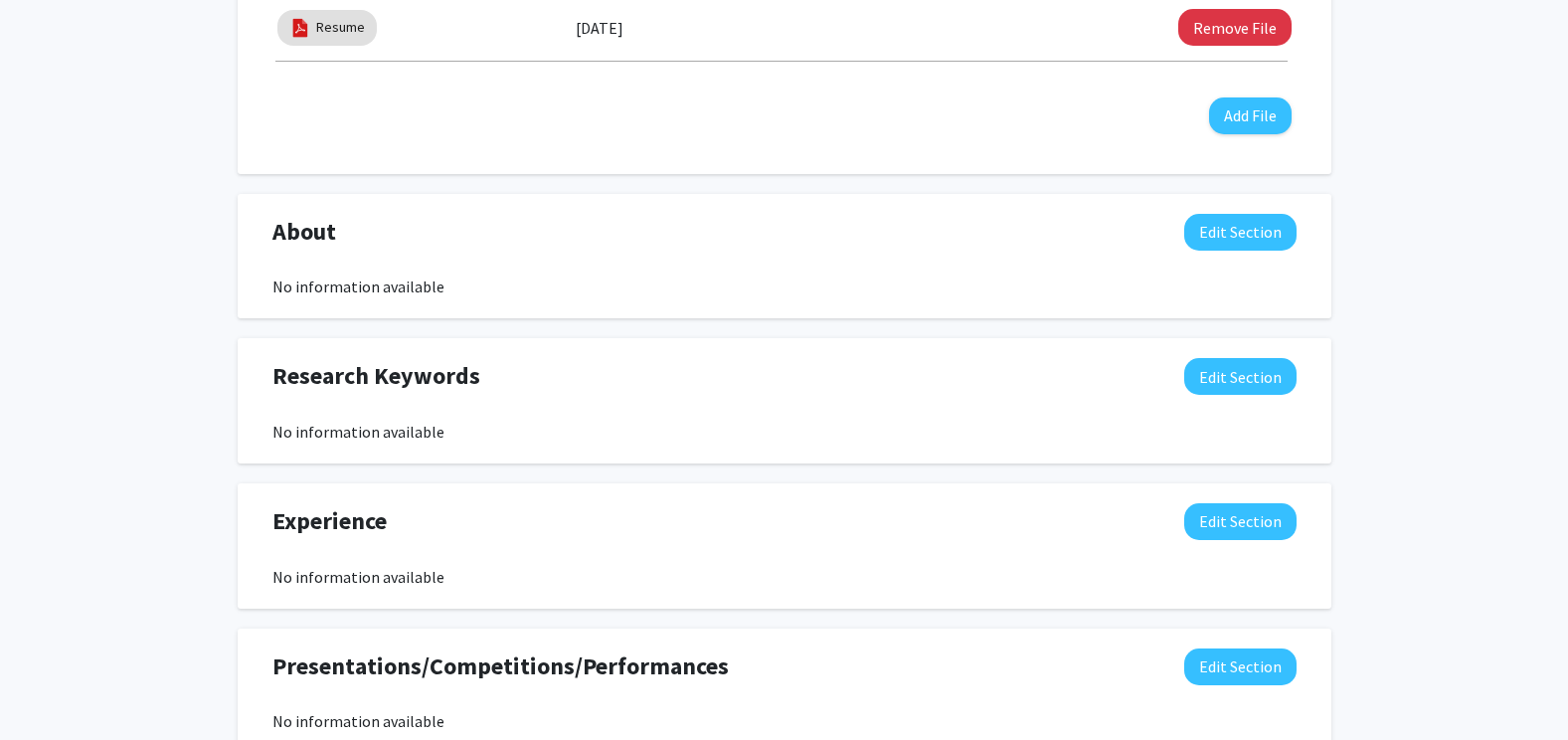
scroll to position [733, 0]
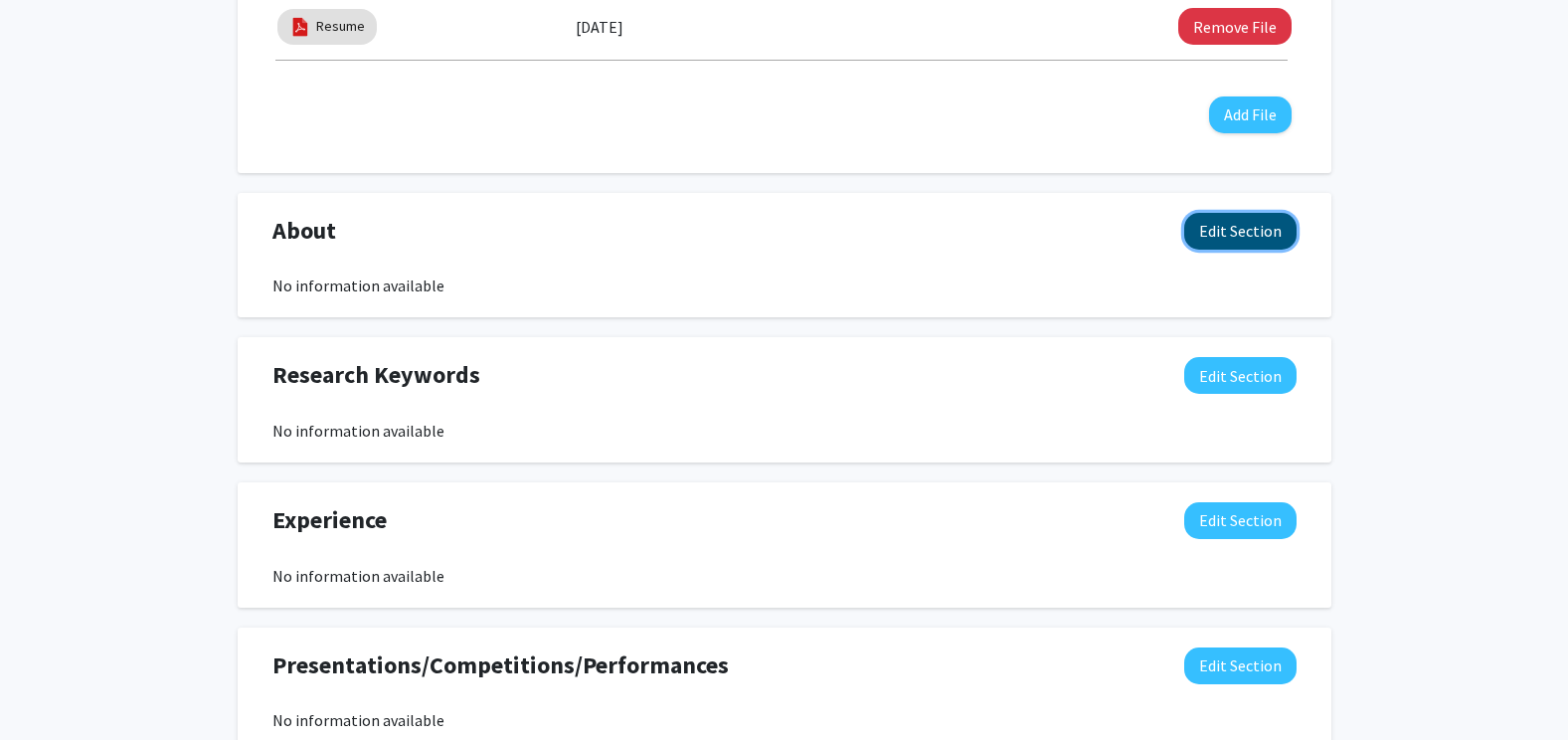
click at [1218, 225] on button "Edit Section" at bounding box center [1240, 231] width 112 height 37
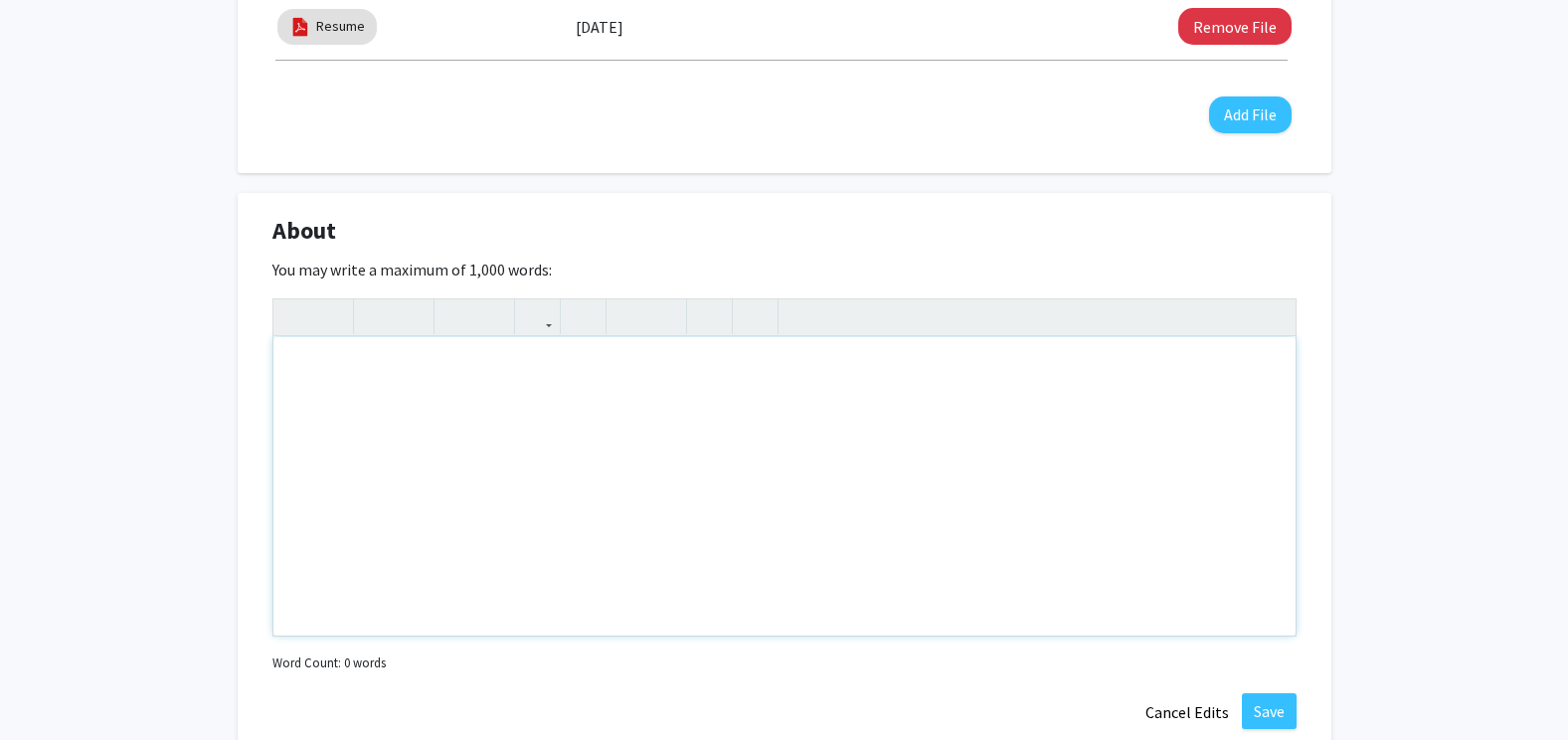
click at [697, 393] on div "Note to users with screen readers: Please deactivate our accessibility plugin f…" at bounding box center [784, 486] width 1022 height 298
type textarea "I"
click at [534, 372] on div "I am a Freshman Biological Sciences with a Pre-Medicine designation." at bounding box center [784, 486] width 1022 height 298
click at [856, 378] on div "I am a Freshman Biological Sciences major with a Pre-Medicine designation." at bounding box center [784, 486] width 1022 height 298
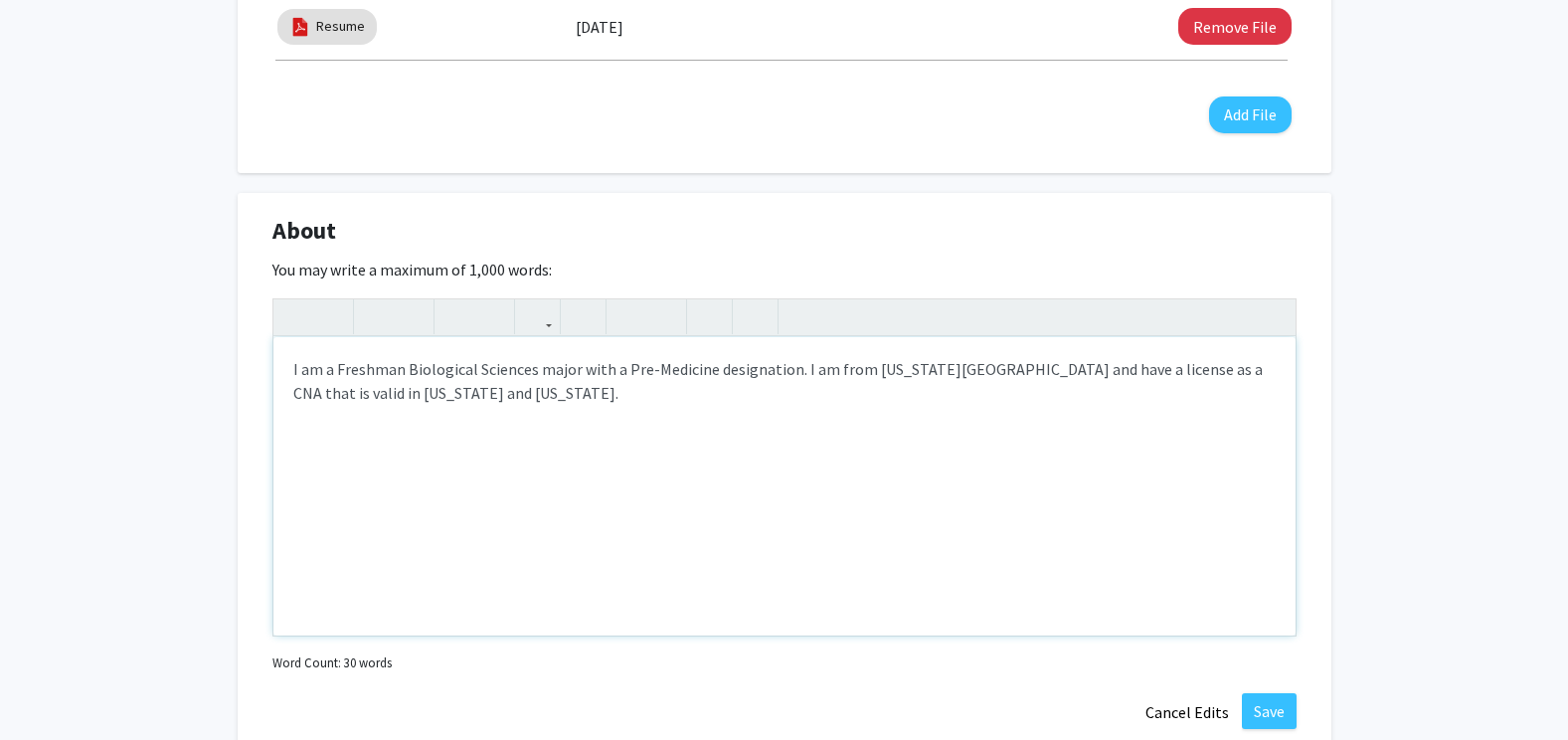
click at [1175, 398] on div "I am a Freshman Biological Sciences major with a Pre-Medicine designation. I am…" at bounding box center [784, 486] width 1022 height 298
click at [498, 395] on div "I am a Freshman Biological Sciences major with a Pre-Medicine designation. I am…" at bounding box center [784, 486] width 1022 height 298
click at [795, 380] on div "I am a Freshman Biological Sciences major with a Pre-Medicine designation. I am…" at bounding box center [784, 486] width 1022 height 298
click at [792, 386] on div "I am a Freshman Biological Sciences major with a Pre-Medicine designation. I am…" at bounding box center [784, 486] width 1022 height 298
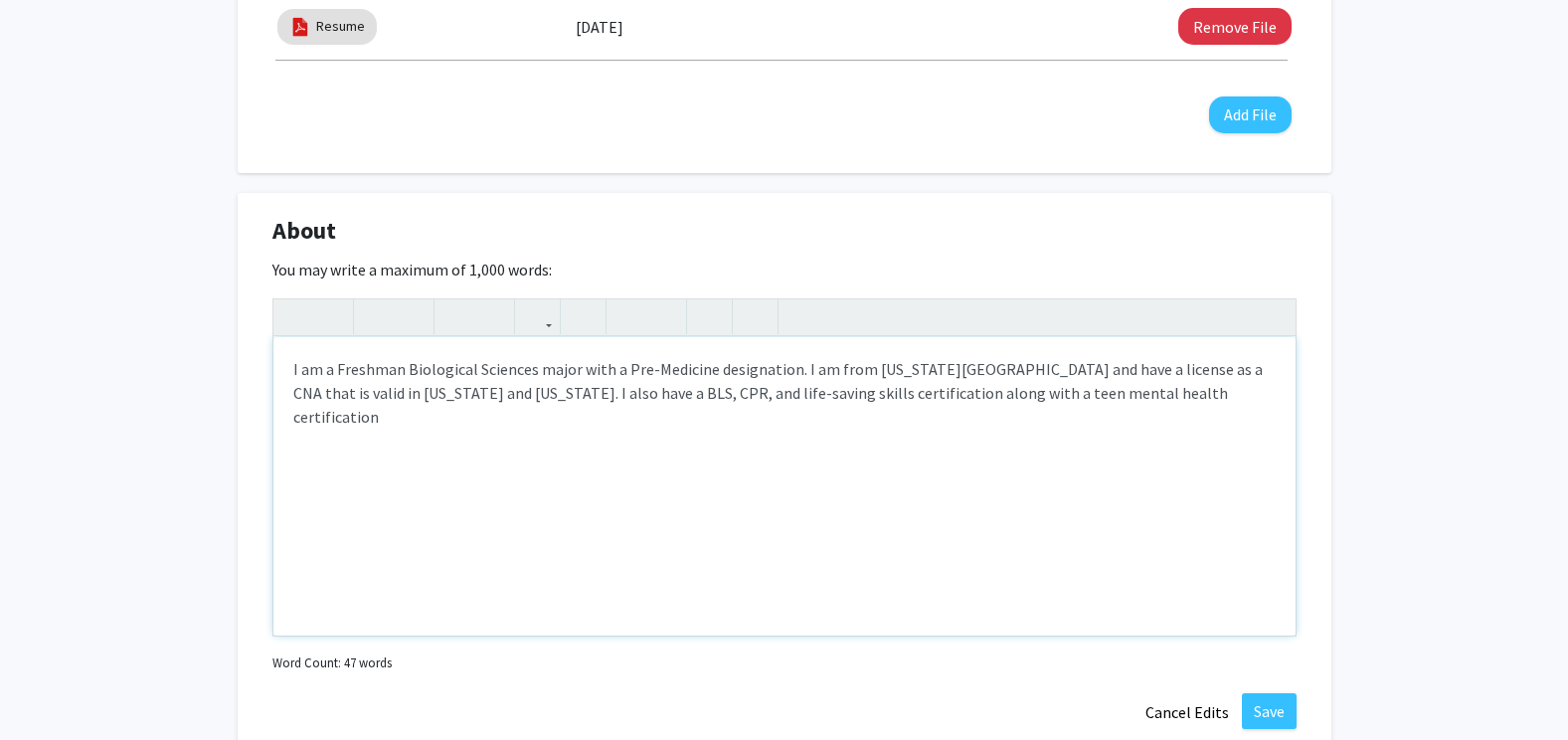
click at [966, 398] on div "I am a Freshman Biological Sciences major with a Pre-Medicine designation. I am…" at bounding box center [784, 486] width 1022 height 298
click at [970, 399] on div "I am a Freshman Biological Sciences major with a Pre-Medicine designation. I am…" at bounding box center [784, 486] width 1022 height 298
click at [1186, 404] on div "I am a Freshman Biological Sciences major with a Pre-Medicine designation. I am…" at bounding box center [784, 486] width 1022 height 298
type textarea "I am a Freshman Biological Sciences major with a Pre-Medicine designation. I am…"
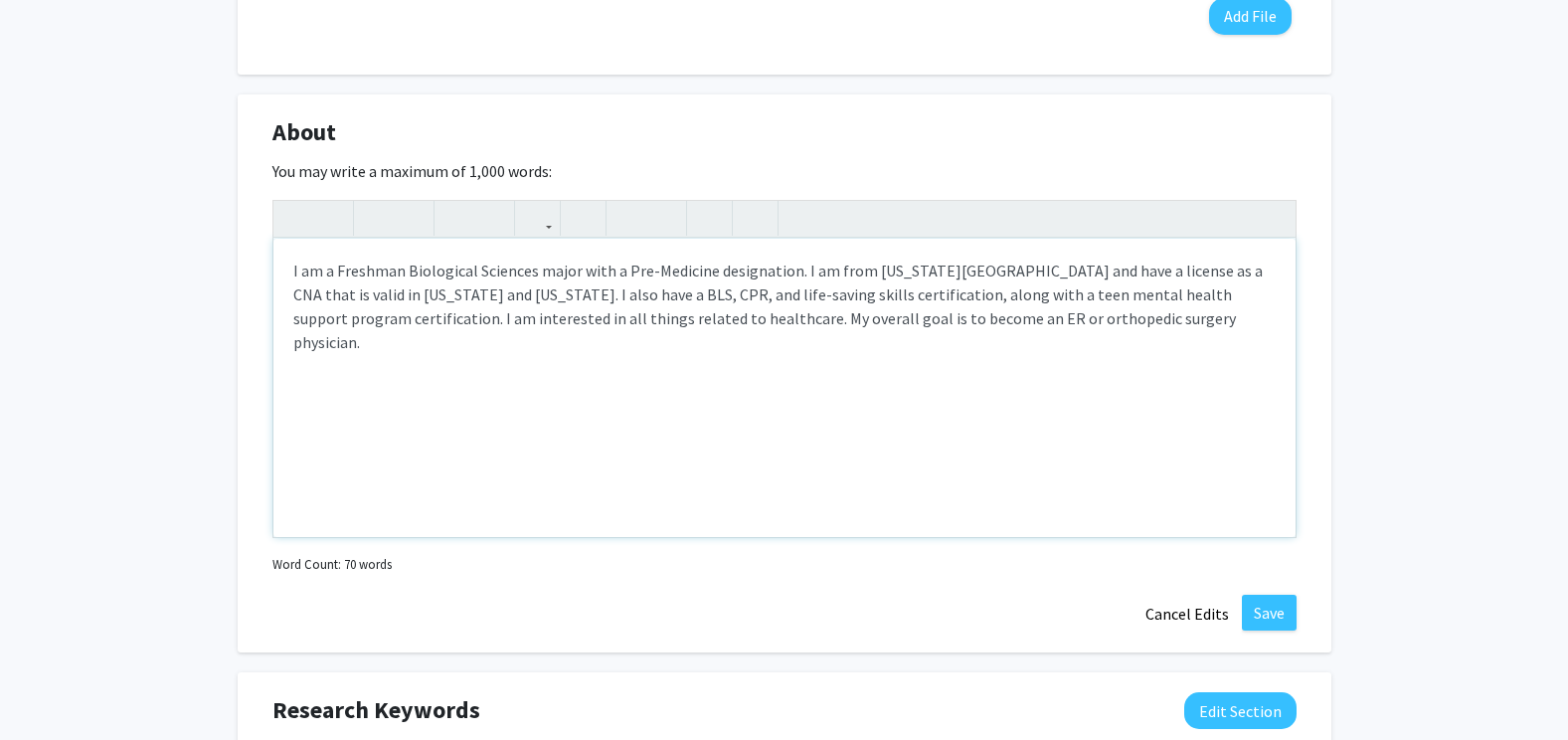
scroll to position [833, 0]
click at [1261, 610] on button "Save" at bounding box center [1269, 612] width 55 height 36
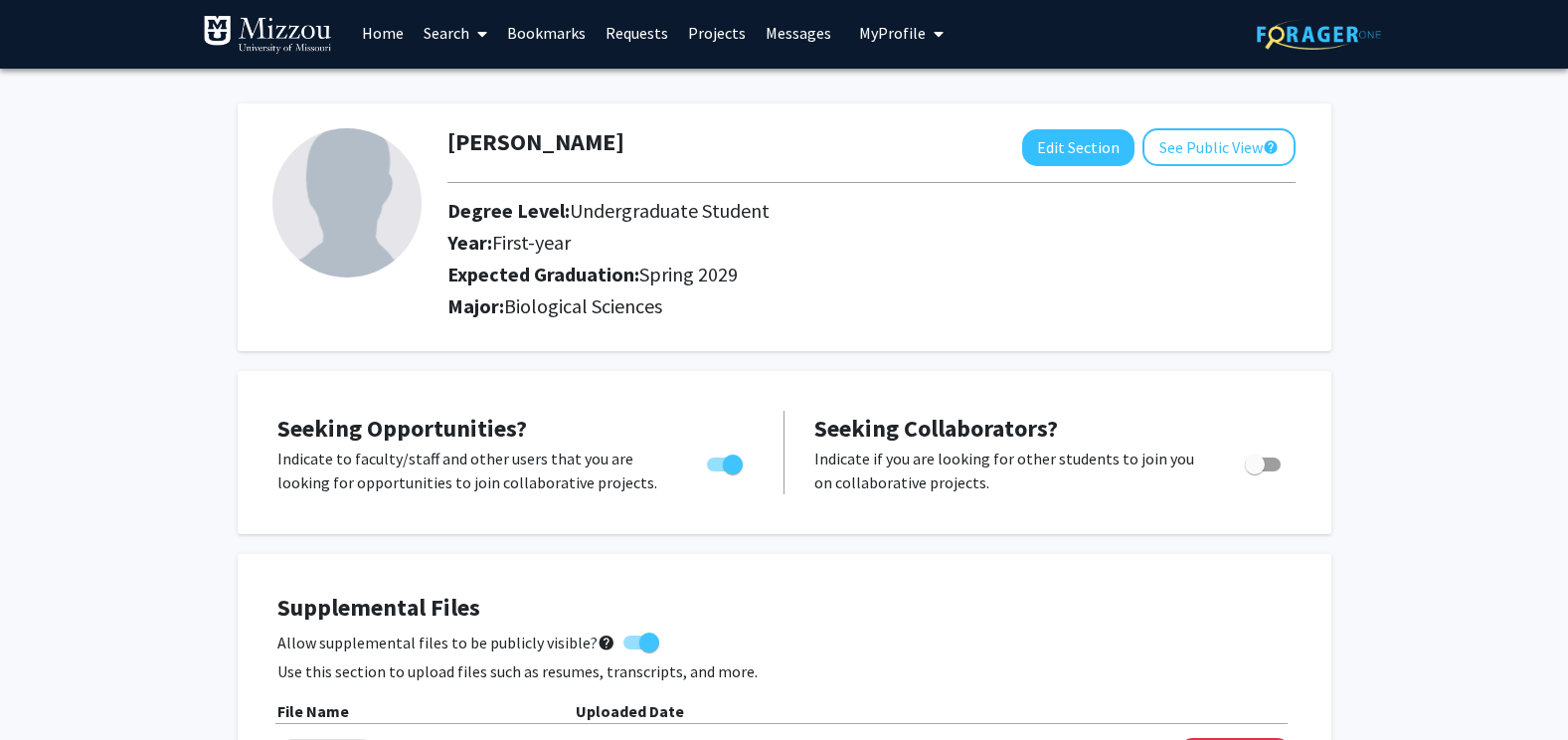
scroll to position [0, 0]
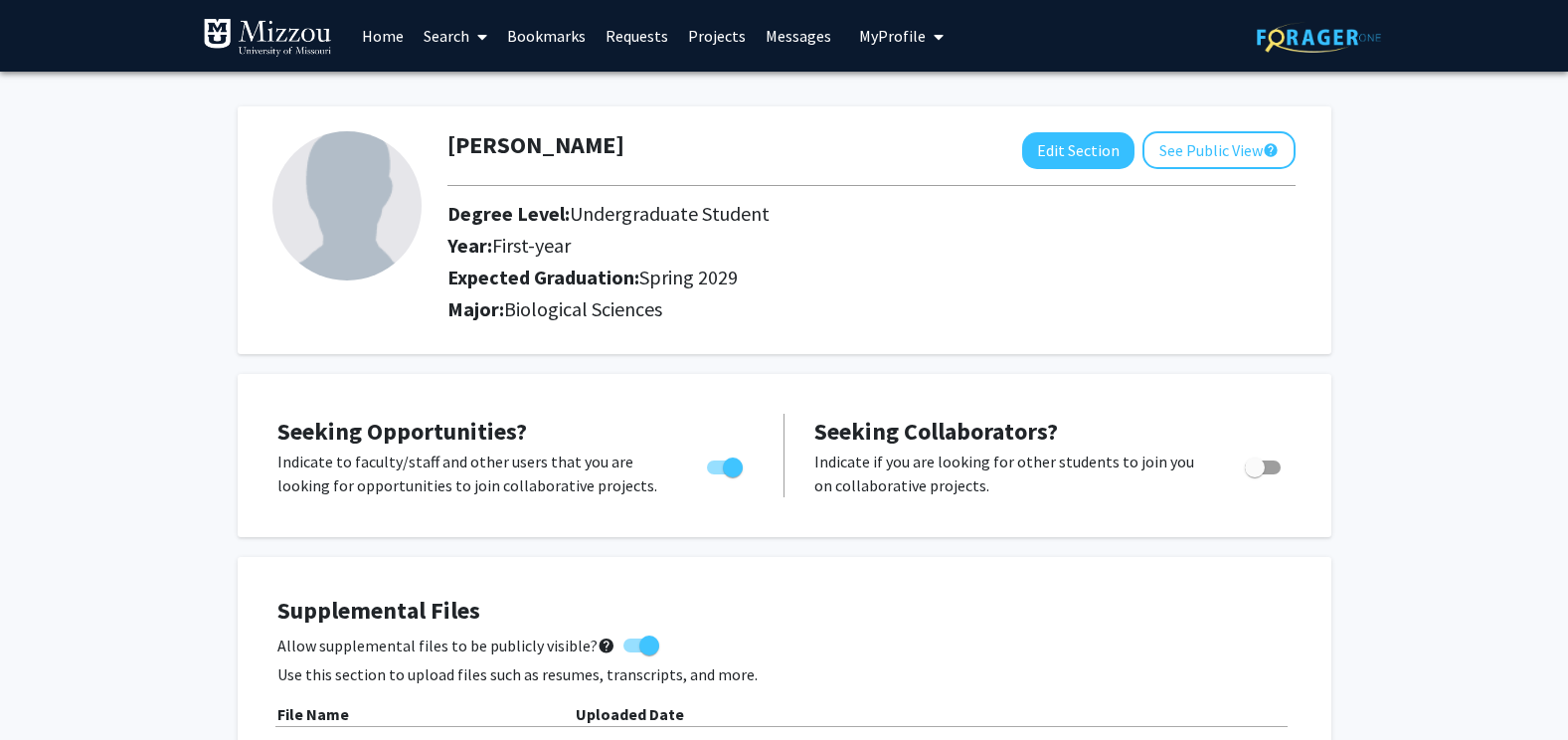
click at [463, 26] on link "Search" at bounding box center [456, 36] width 84 height 70
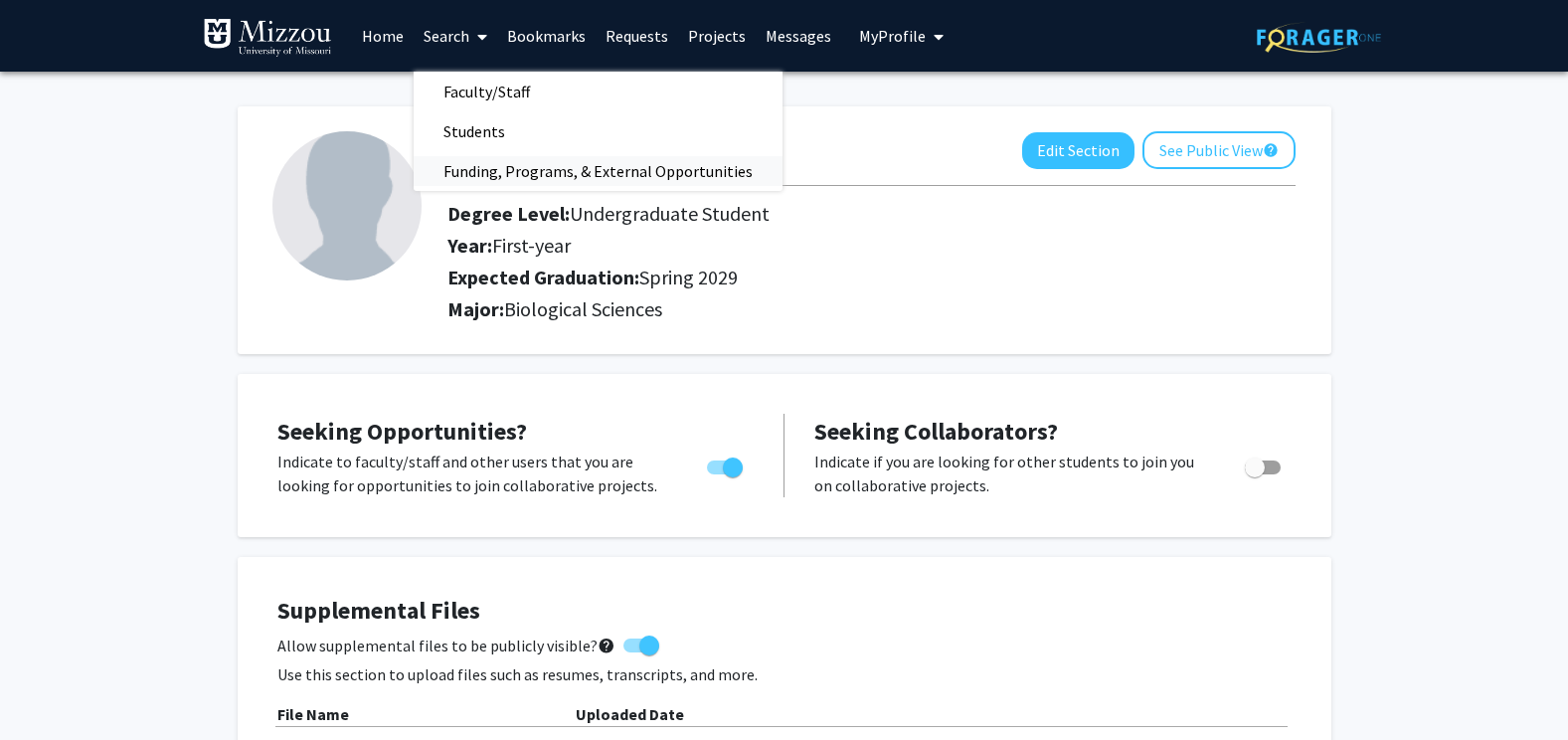
click at [520, 163] on span "Funding, Programs, & External Opportunities" at bounding box center [598, 171] width 369 height 40
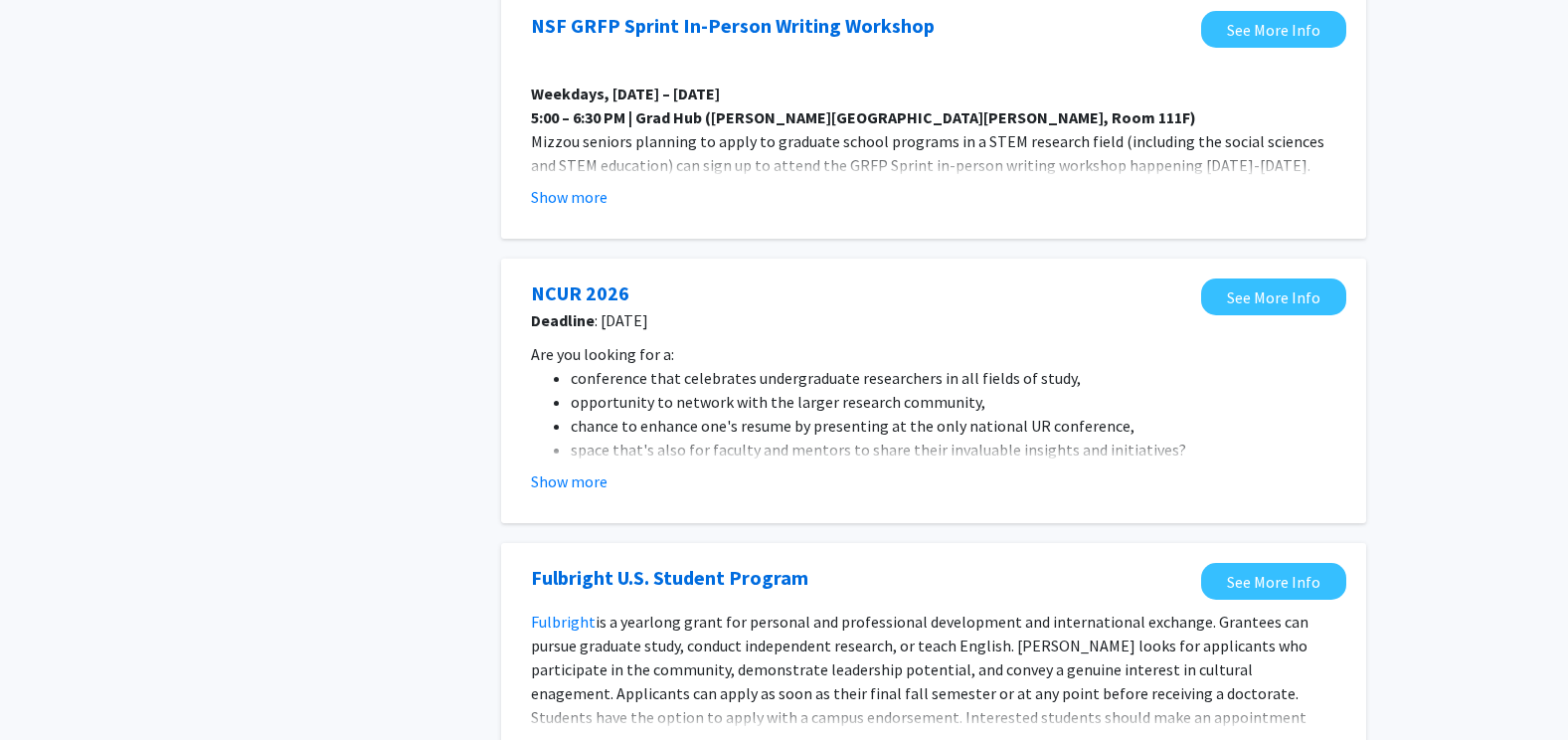
scroll to position [479, 0]
click at [585, 476] on button "Show more" at bounding box center [569, 481] width 77 height 24
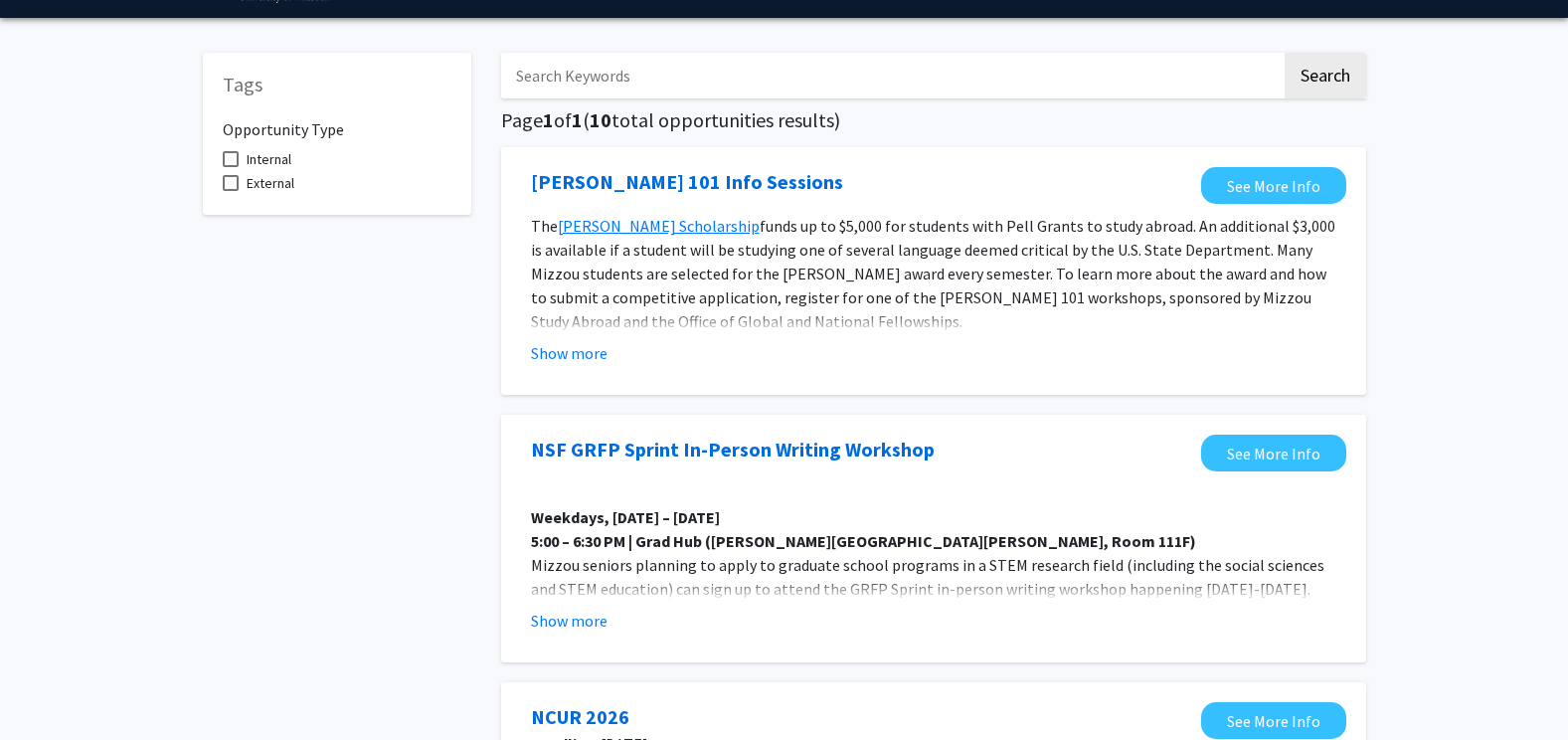
scroll to position [0, 0]
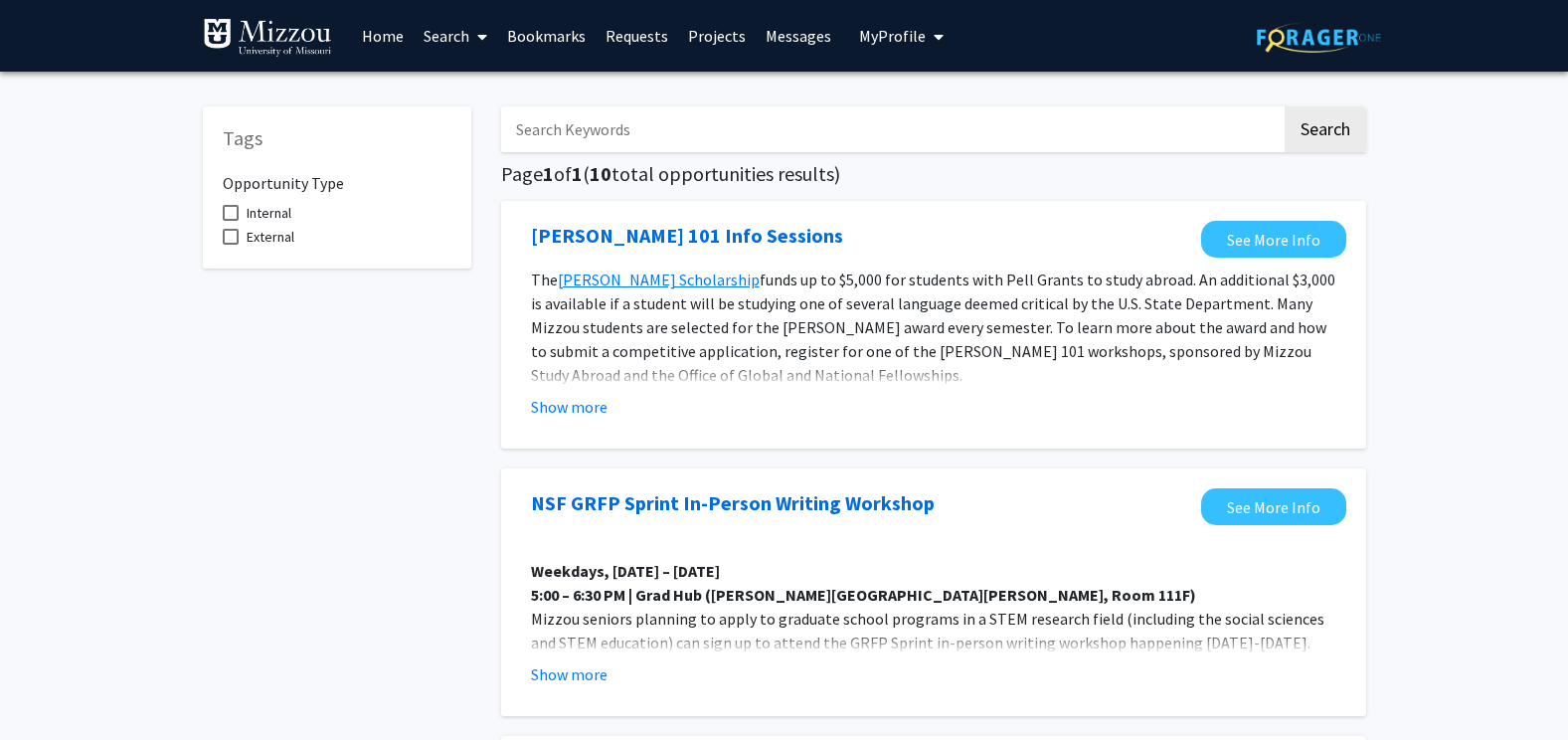
click at [233, 209] on span at bounding box center [231, 213] width 16 height 16
click at [231, 221] on input "Internal" at bounding box center [230, 221] width 1 height 1
click at [233, 209] on span at bounding box center [231, 213] width 16 height 16
click at [231, 221] on input "Internal" at bounding box center [230, 221] width 1 height 1
click at [233, 209] on span at bounding box center [231, 213] width 16 height 16
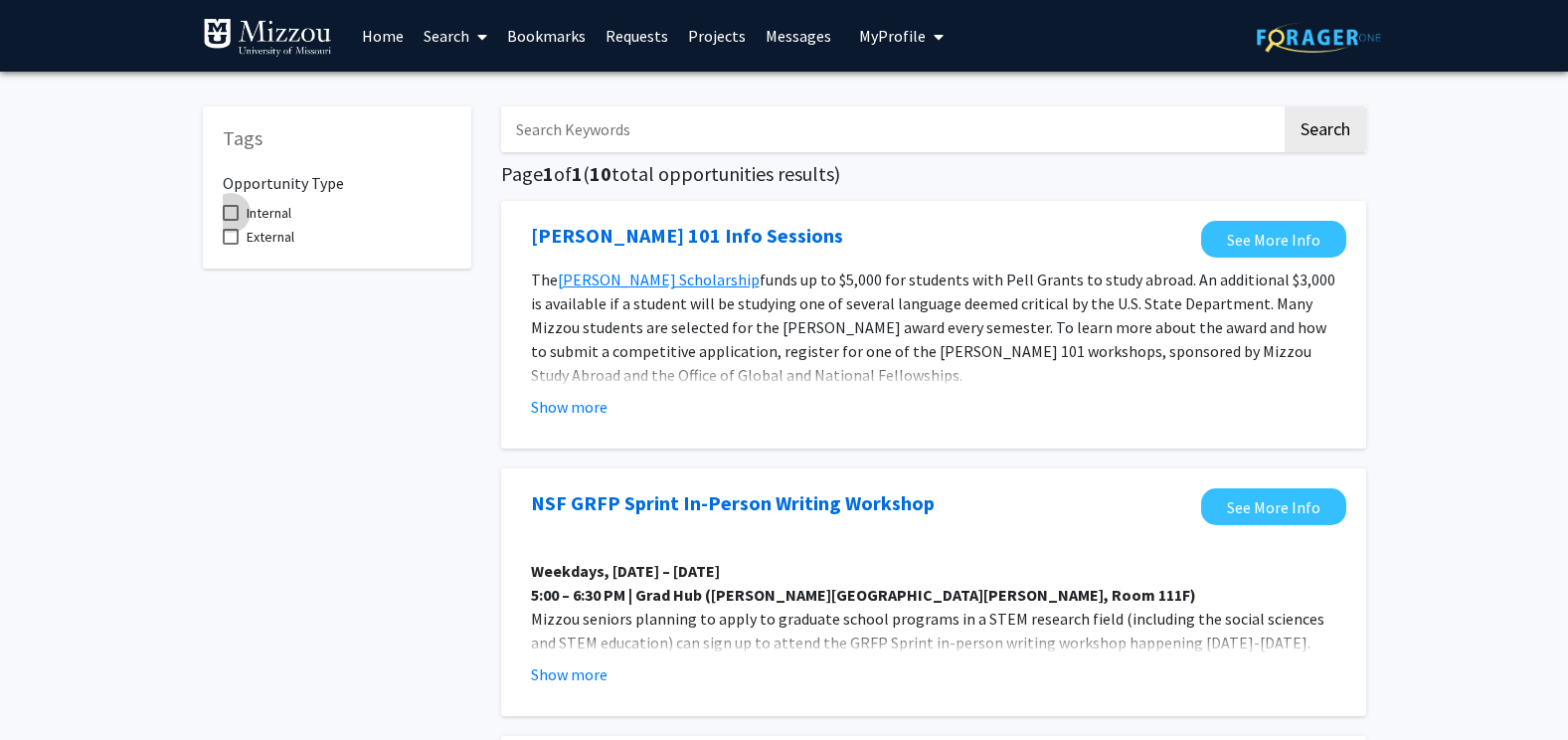
click at [231, 221] on input "Internal" at bounding box center [230, 221] width 1 height 1
checkbox input "true"
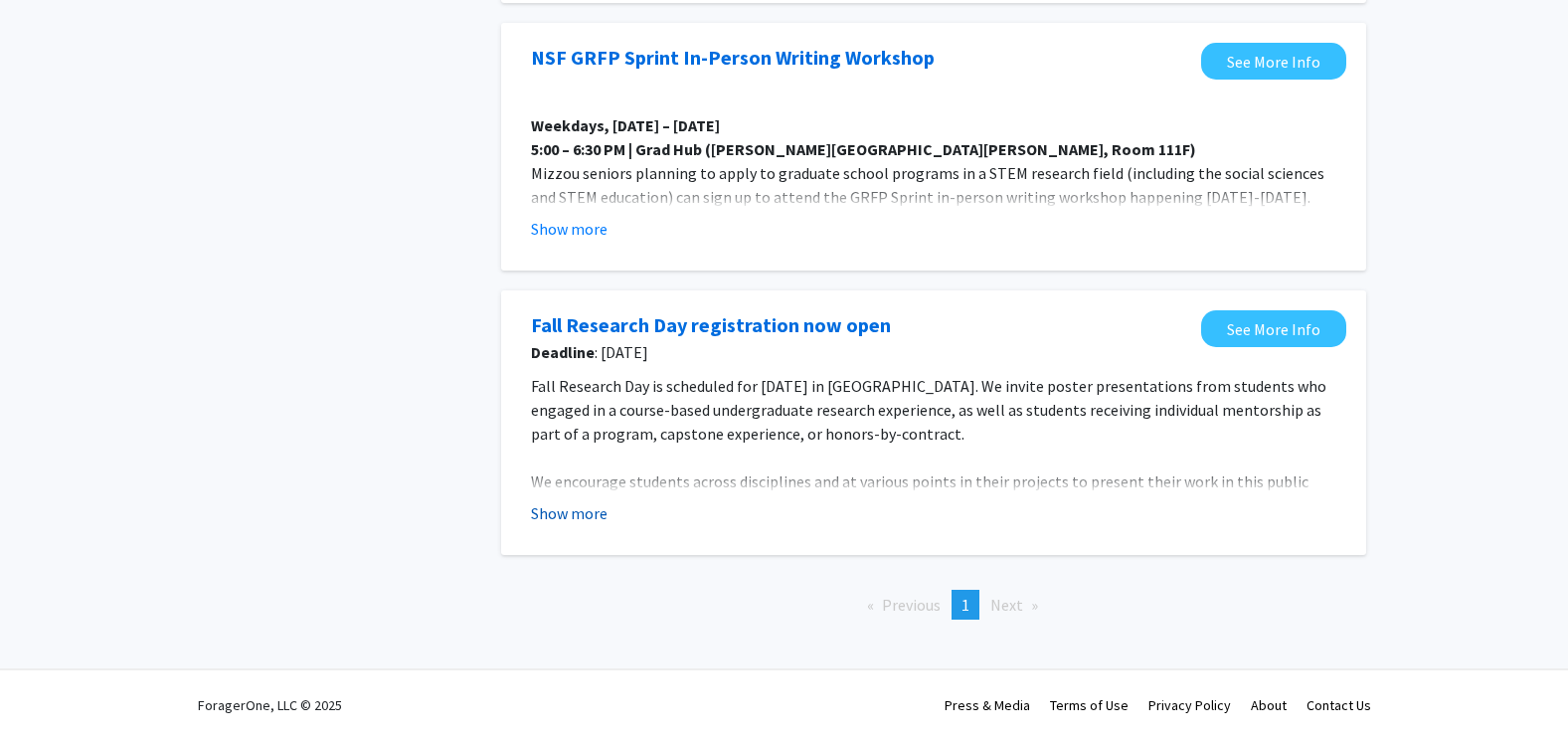
click at [545, 509] on button "Show more" at bounding box center [569, 513] width 77 height 24
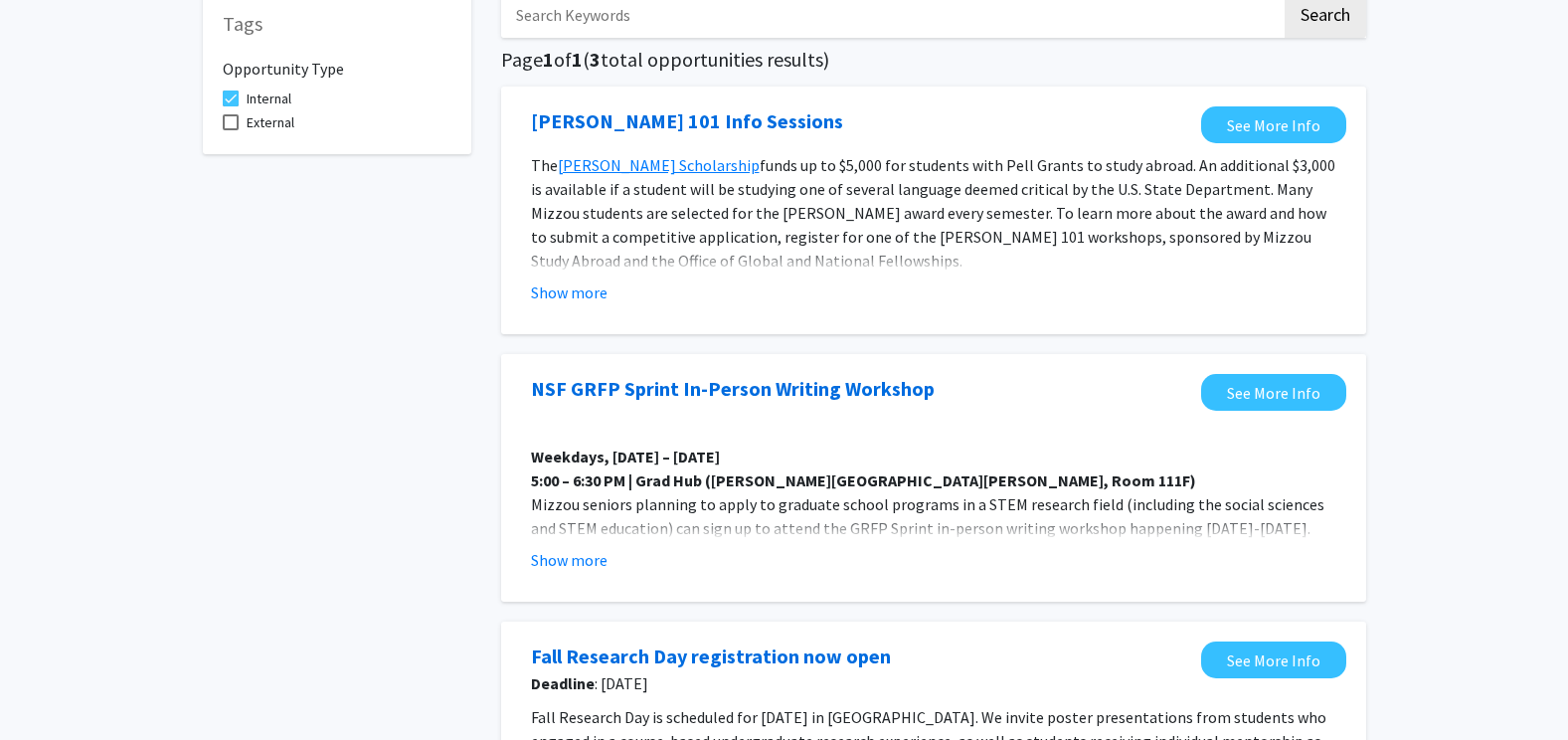
scroll to position [0, 0]
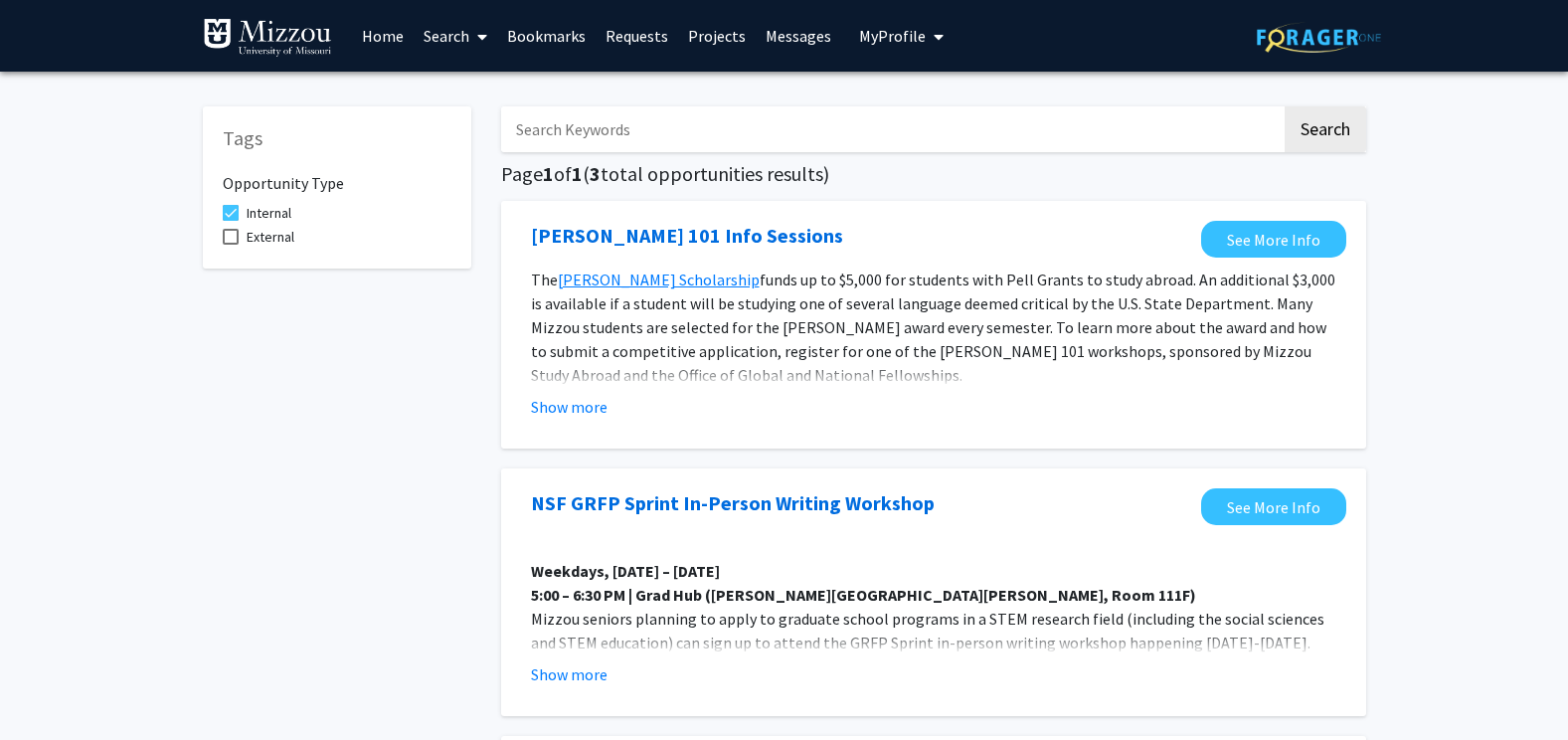
click at [484, 33] on icon at bounding box center [483, 37] width 10 height 16
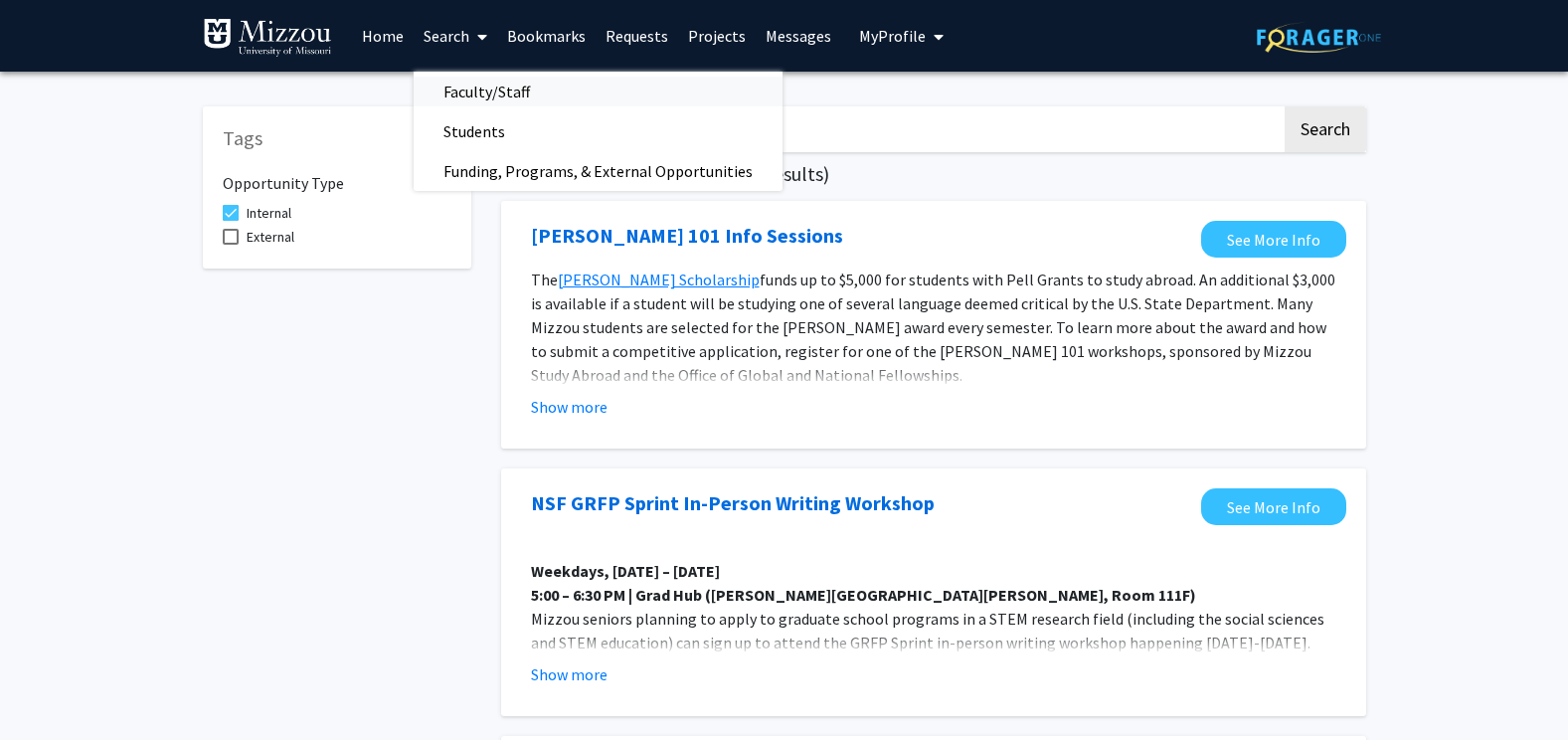
click at [509, 91] on span "Faculty/Staff" at bounding box center [487, 92] width 146 height 40
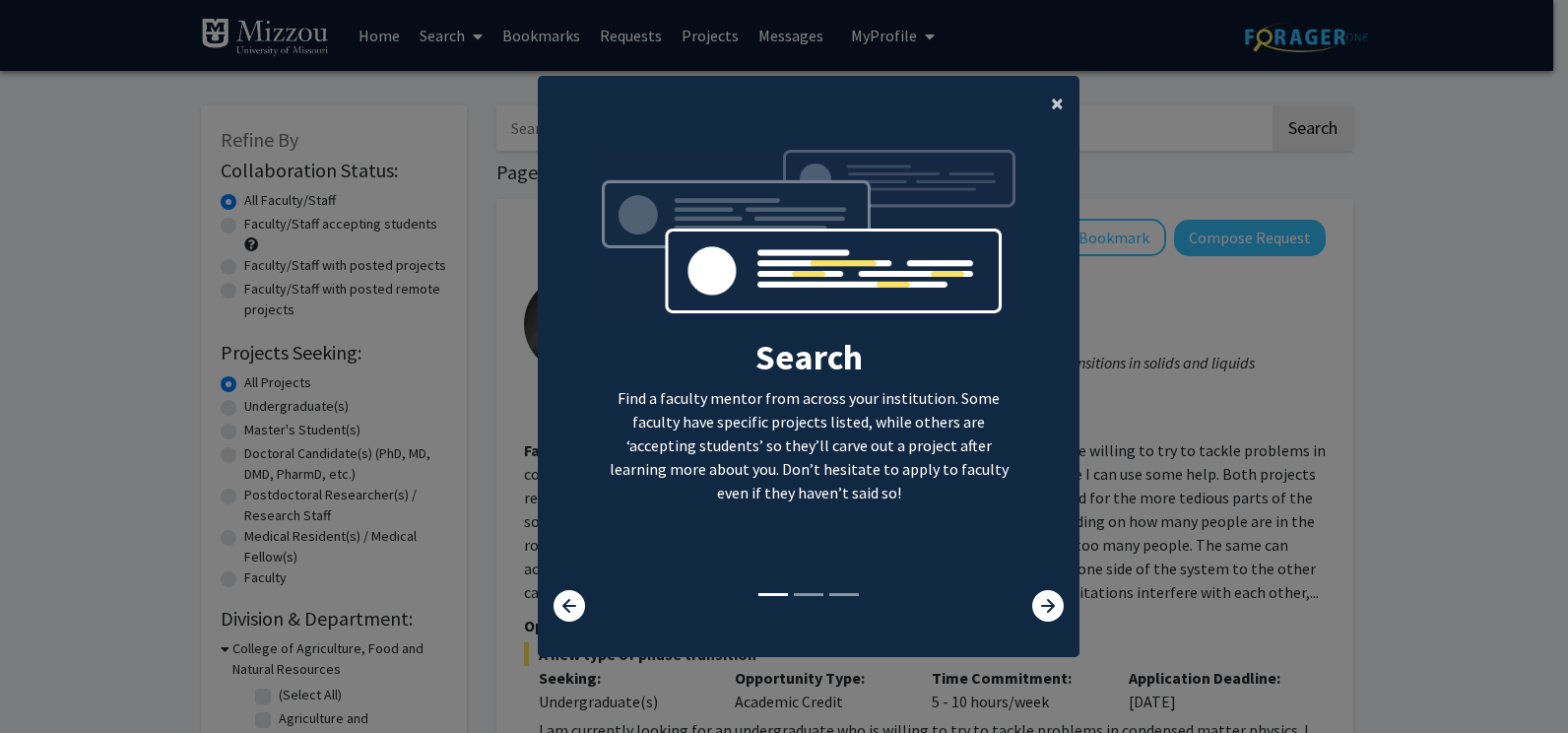
click at [1052, 108] on span "×" at bounding box center [1057, 103] width 13 height 31
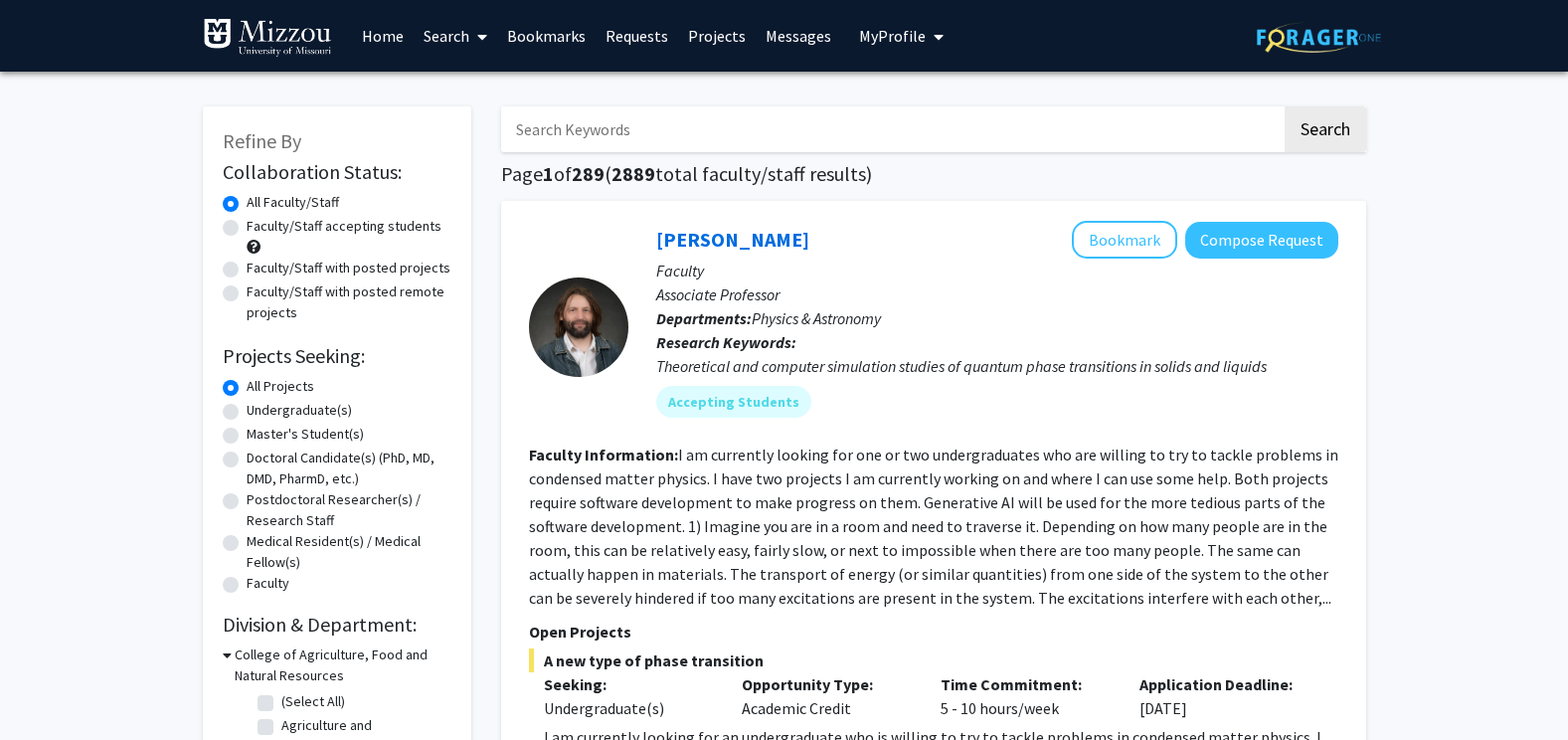
click at [247, 226] on label "Faculty/Staff accepting students" at bounding box center [344, 226] width 195 height 21
click at [247, 226] on input "Faculty/Staff accepting students" at bounding box center [253, 222] width 13 height 13
radio input "true"
click at [247, 410] on label "Undergraduate(s)" at bounding box center [299, 410] width 105 height 21
click at [247, 410] on input "Undergraduate(s)" at bounding box center [253, 406] width 13 height 13
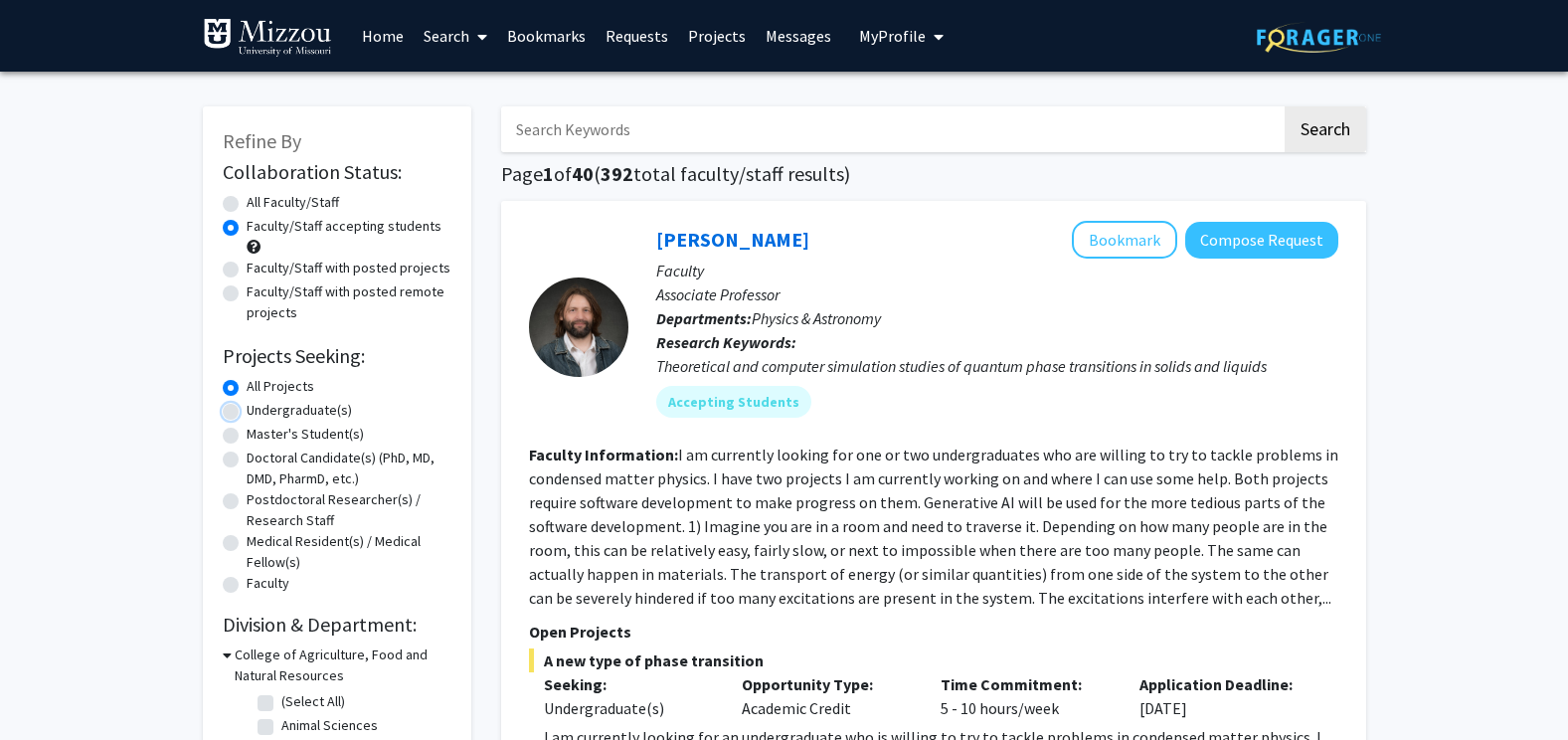
radio input "true"
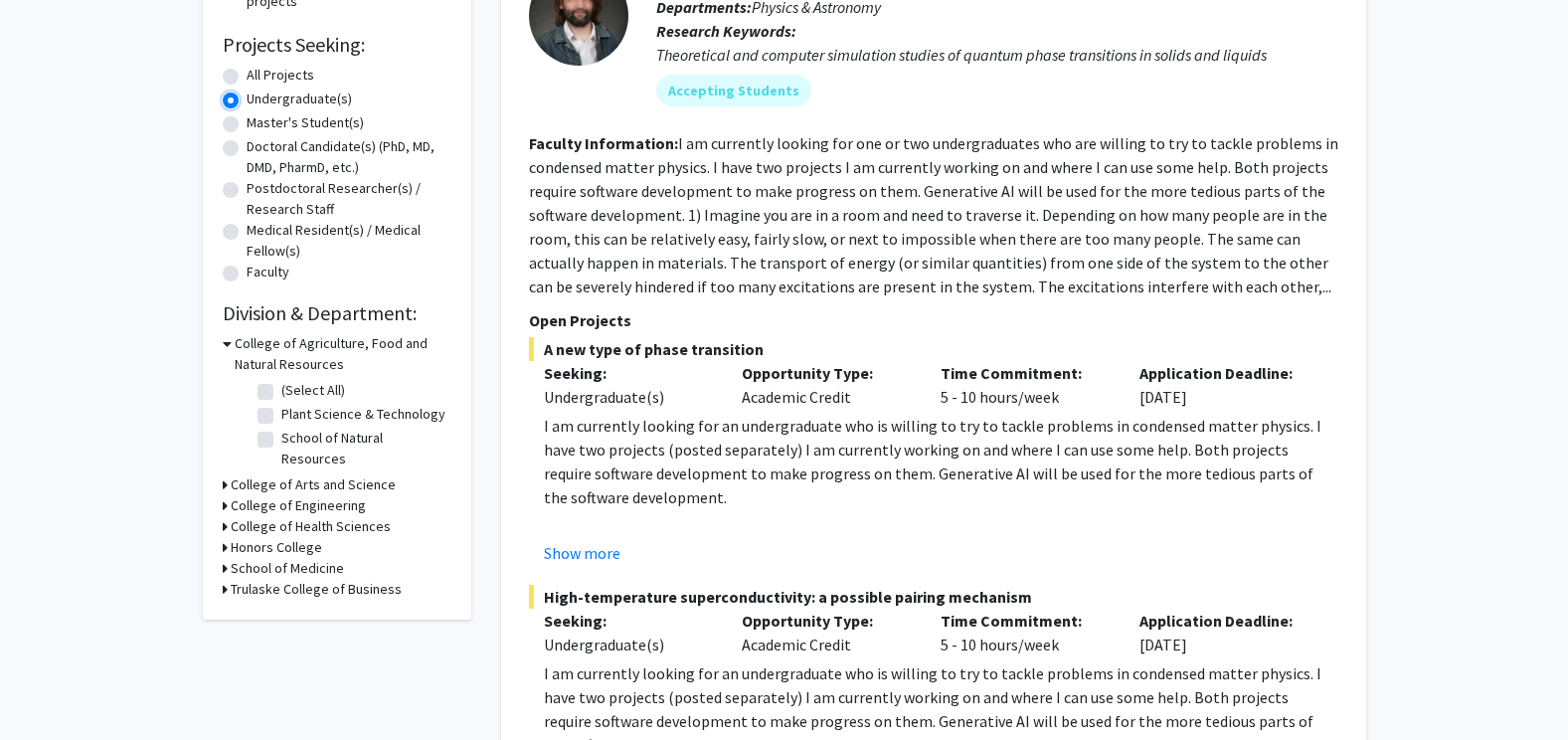
scroll to position [312, 0]
click at [227, 474] on div "College of Arts and Science" at bounding box center [337, 484] width 229 height 21
click at [225, 474] on icon at bounding box center [225, 484] width 5 height 21
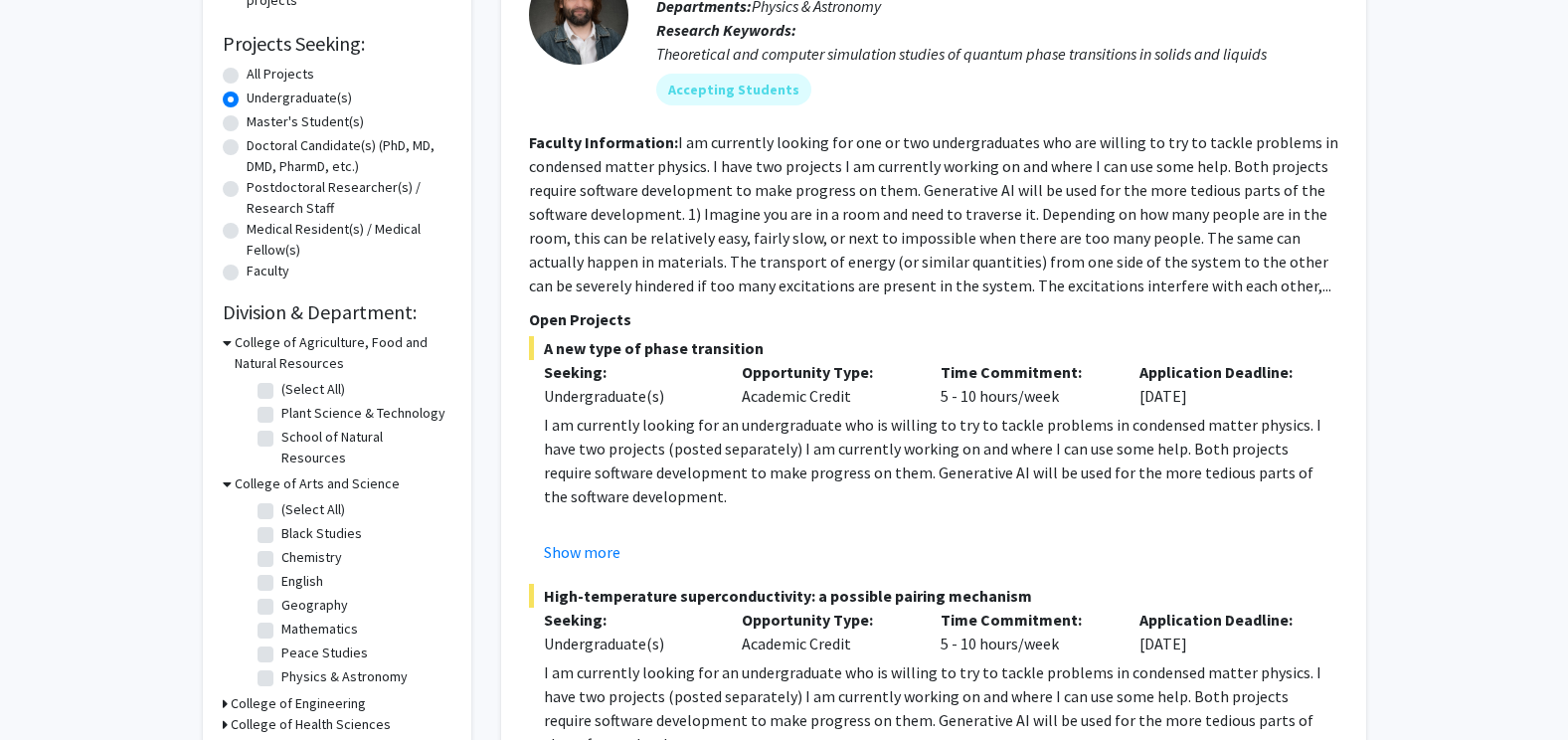
click at [282, 667] on label "Physics & Astronomy" at bounding box center [345, 677] width 126 height 21
click at [282, 667] on input "Physics & Astronomy" at bounding box center [288, 673] width 13 height 13
checkbox input "true"
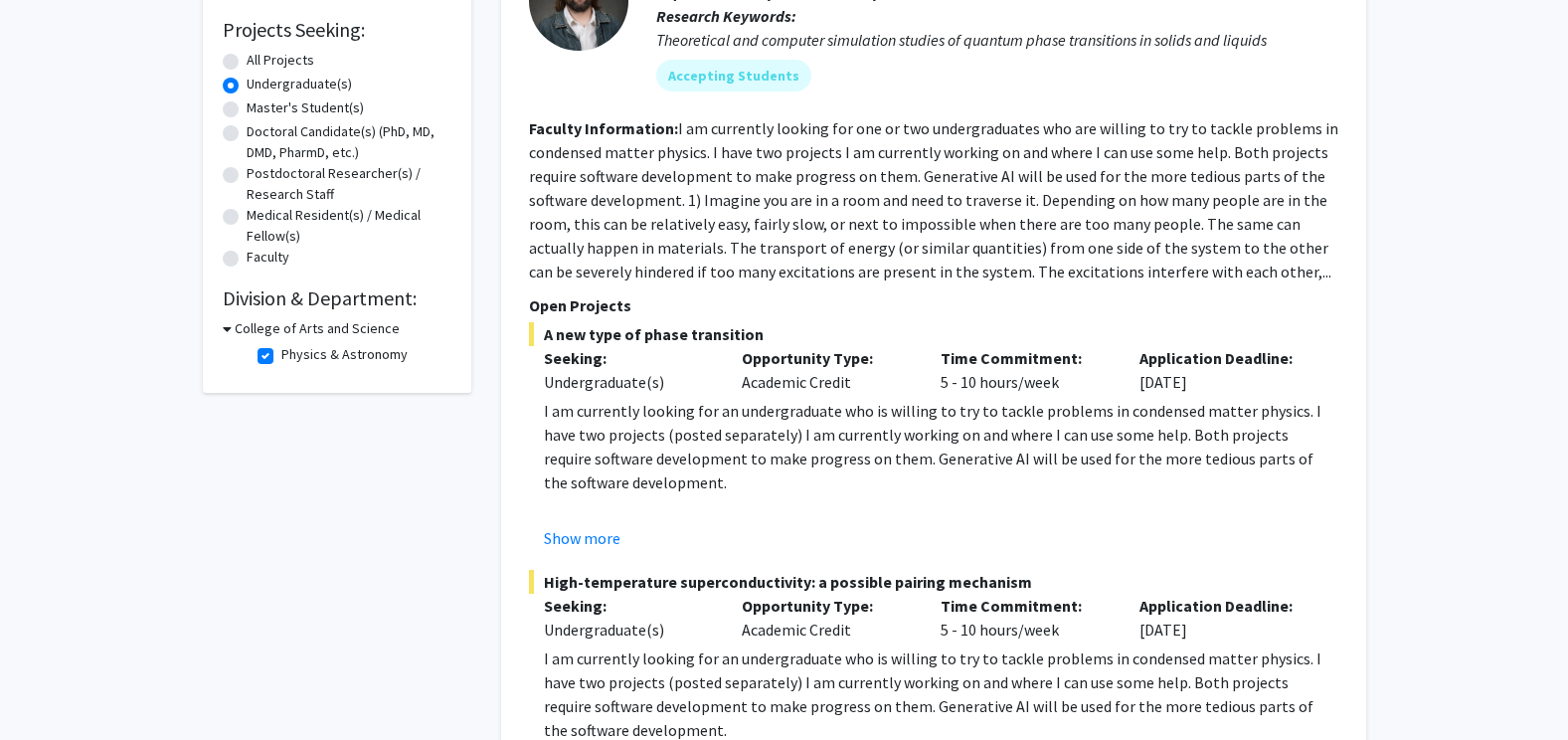
scroll to position [327, 0]
click at [282, 353] on label "Physics & Astronomy" at bounding box center [345, 353] width 126 height 21
click at [282, 353] on input "Physics & Astronomy" at bounding box center [288, 349] width 13 height 13
checkbox input "false"
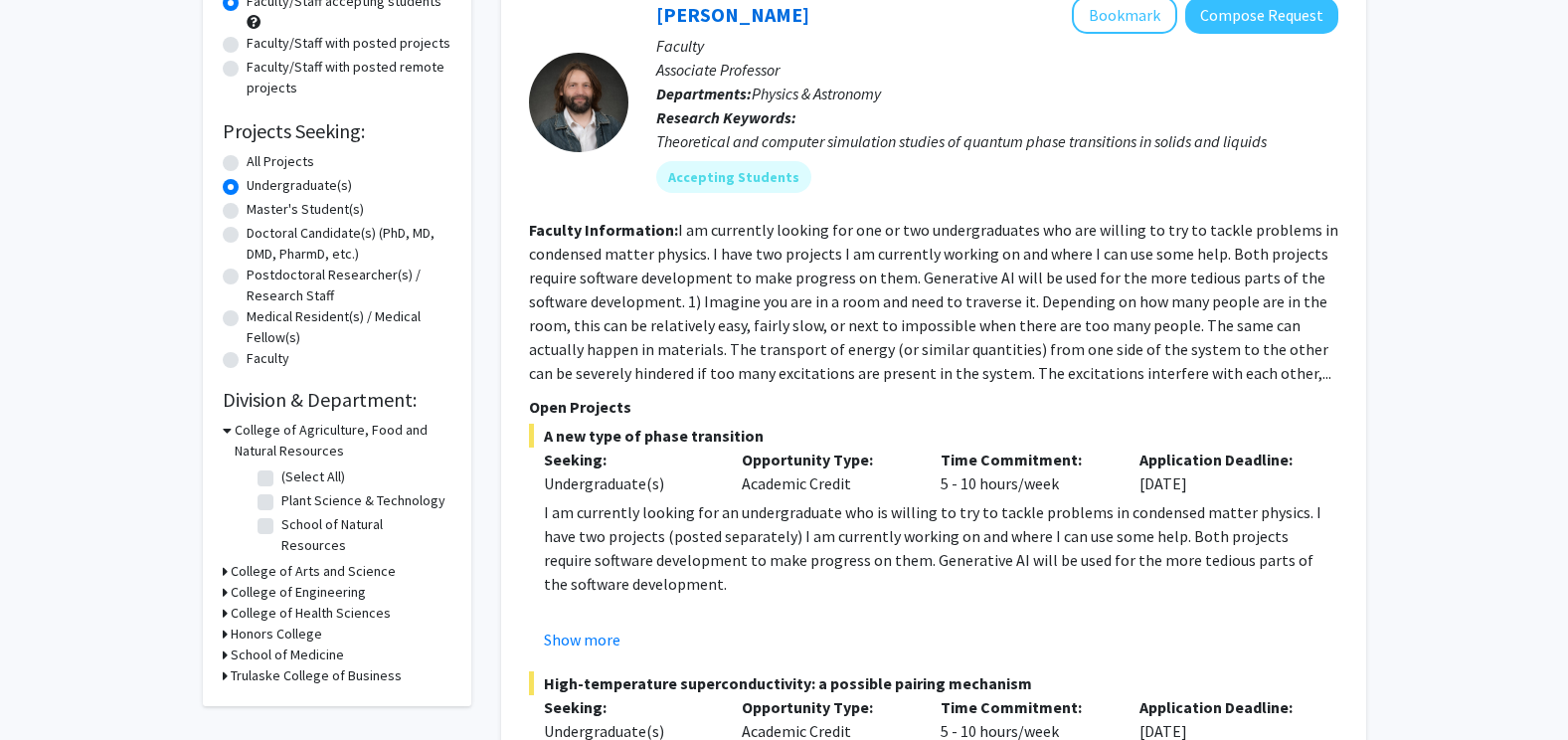
scroll to position [226, 0]
click at [225, 602] on icon at bounding box center [225, 612] width 5 height 21
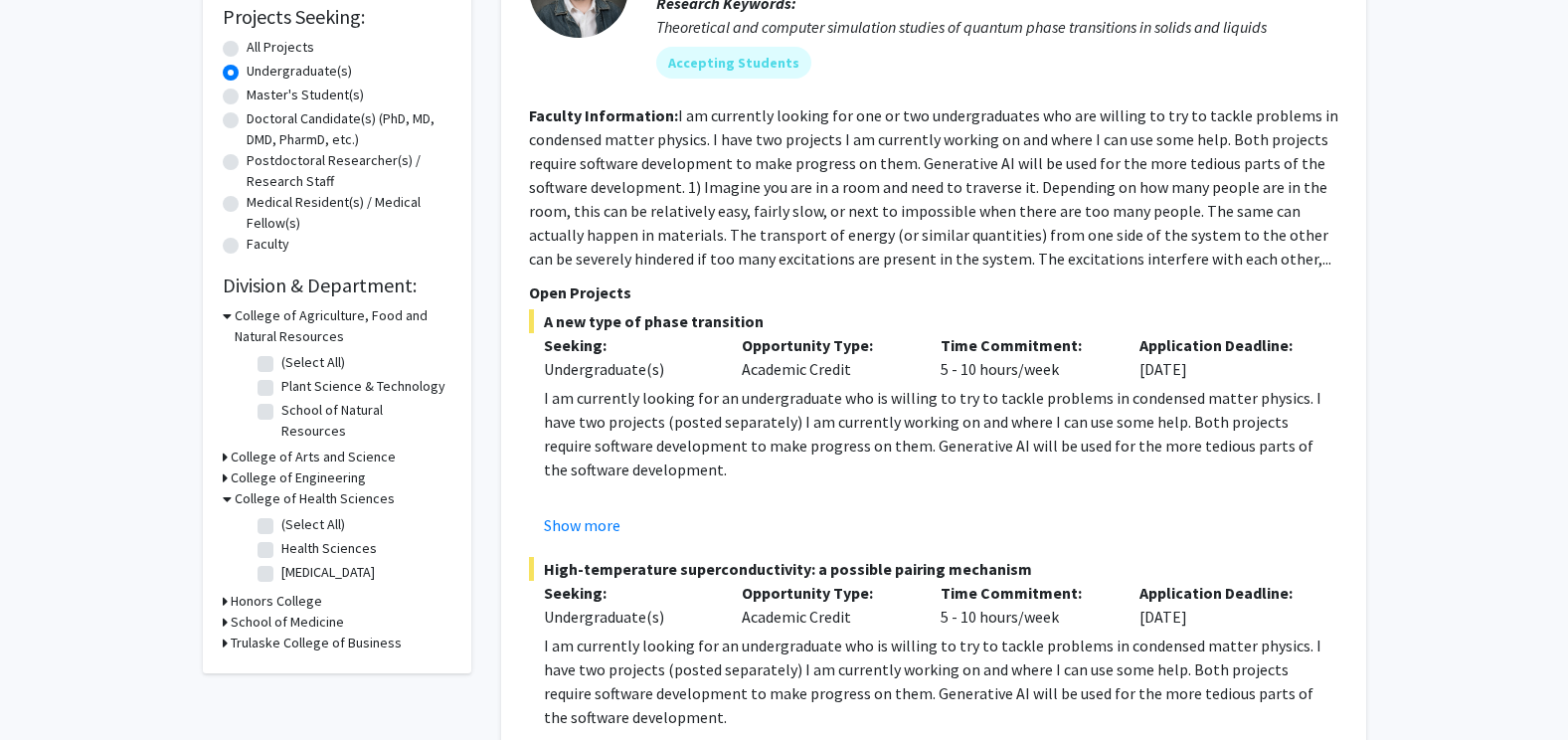
scroll to position [341, 0]
click at [282, 536] on label "Health Sciences" at bounding box center [330, 546] width 96 height 21
click at [282, 536] on input "Health Sciences" at bounding box center [288, 542] width 13 height 13
checkbox input "true"
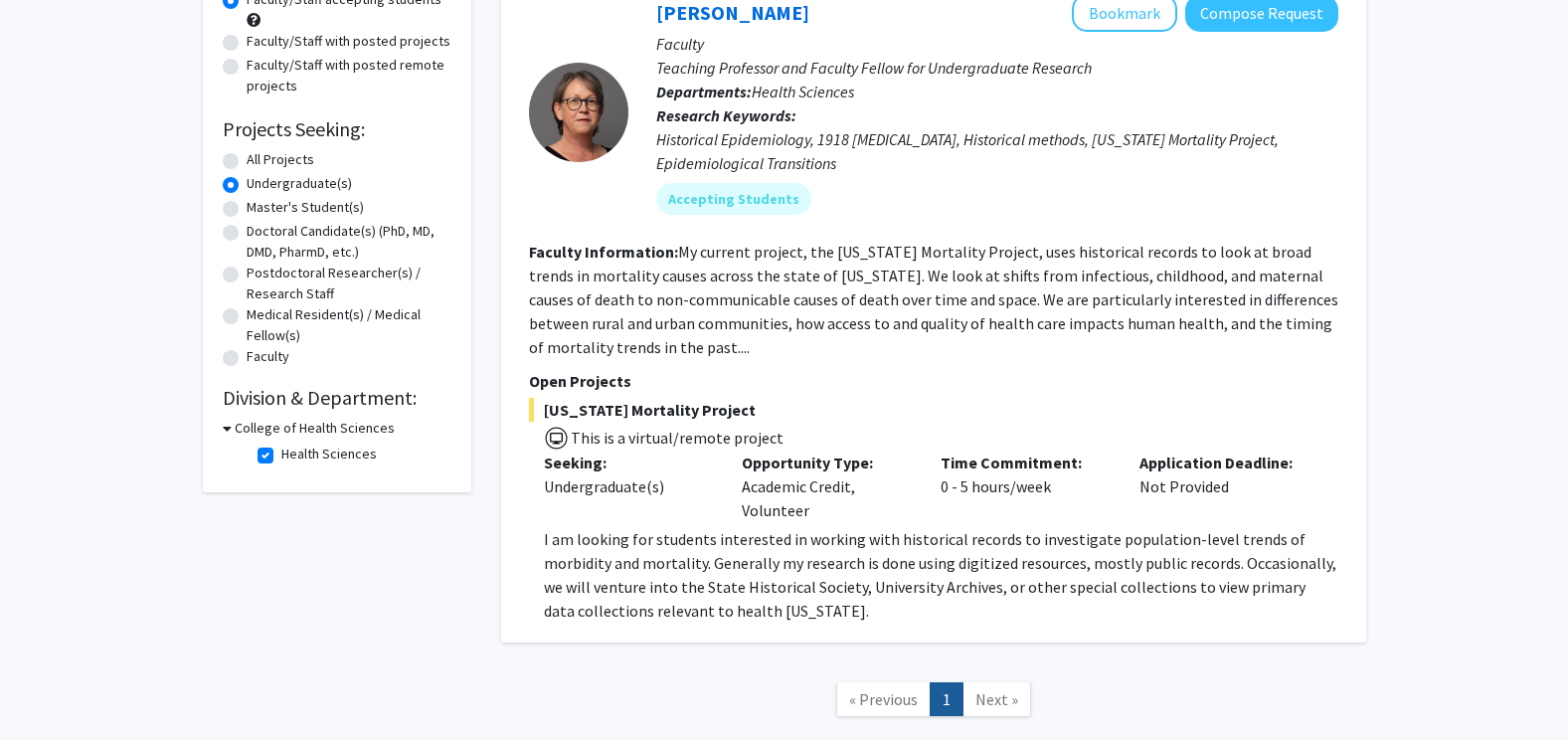
scroll to position [237, 0]
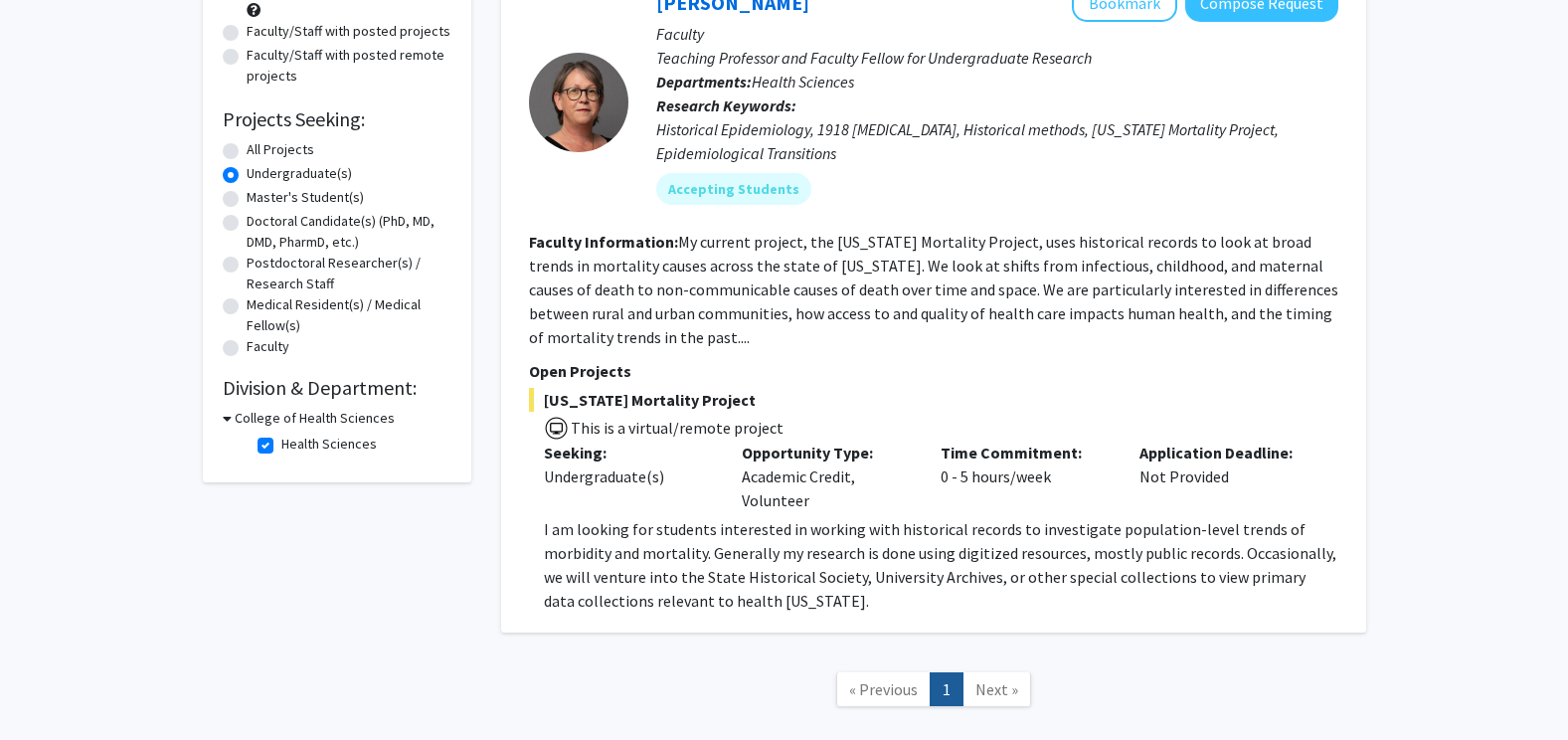
click at [225, 420] on icon at bounding box center [227, 418] width 9 height 21
click at [225, 420] on icon at bounding box center [225, 418] width 5 height 21
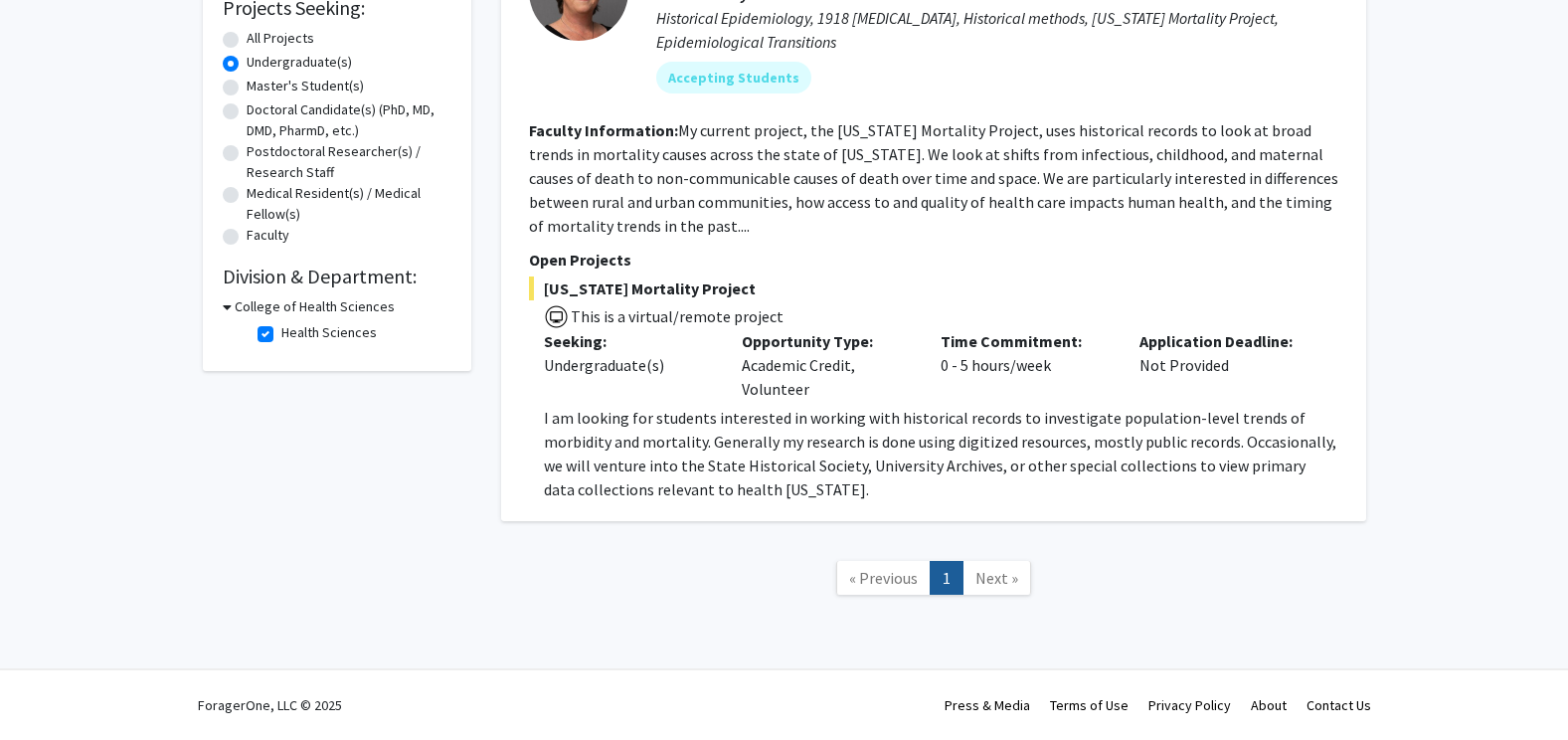
click at [1001, 571] on span "Next »" at bounding box center [996, 578] width 43 height 20
click at [269, 324] on fg-checkbox "Health Sciences Health Sciences" at bounding box center [352, 334] width 189 height 24
click at [282, 332] on label "Health Sciences" at bounding box center [330, 332] width 96 height 21
click at [282, 332] on input "Health Sciences" at bounding box center [288, 328] width 13 height 13
checkbox input "false"
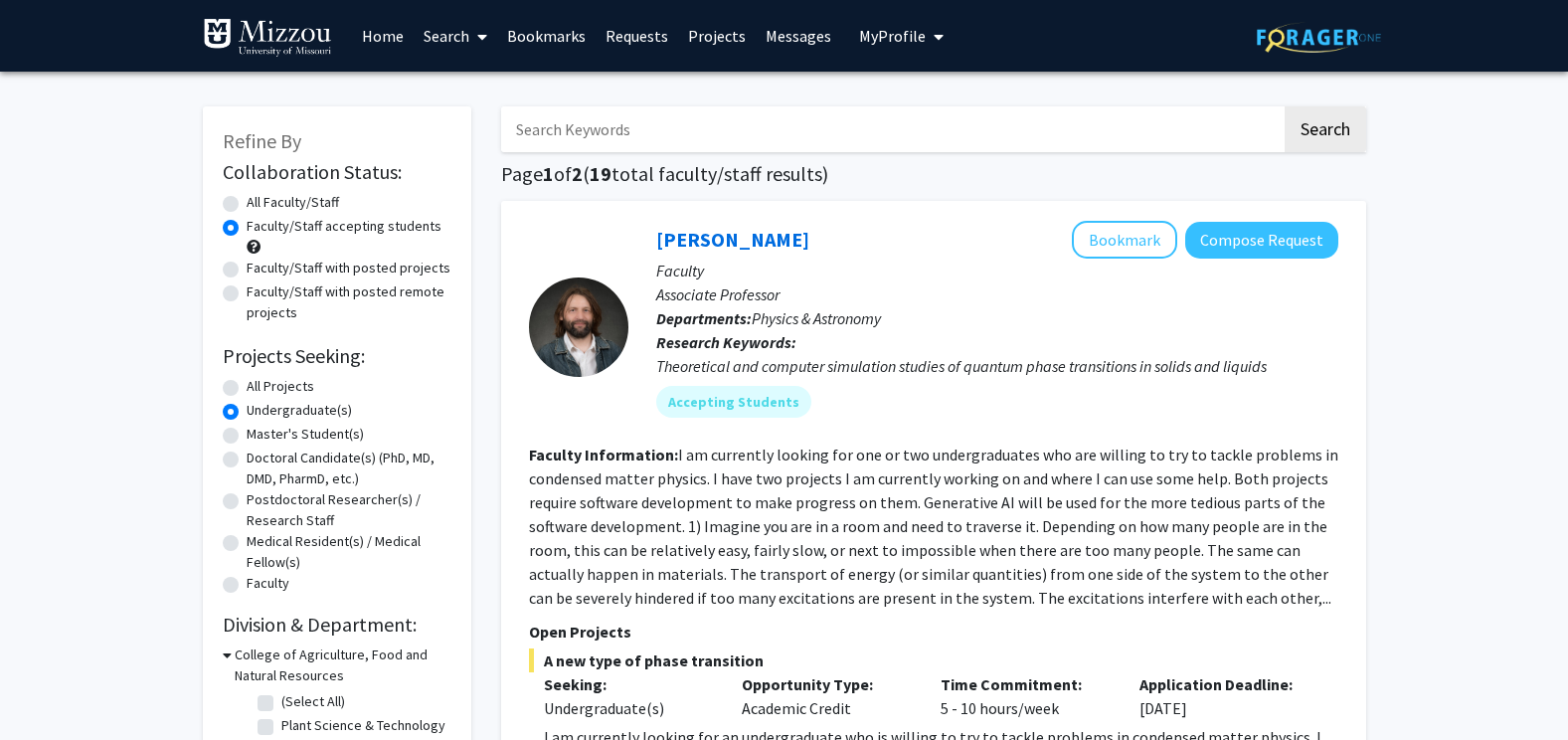
scroll to position [291, 0]
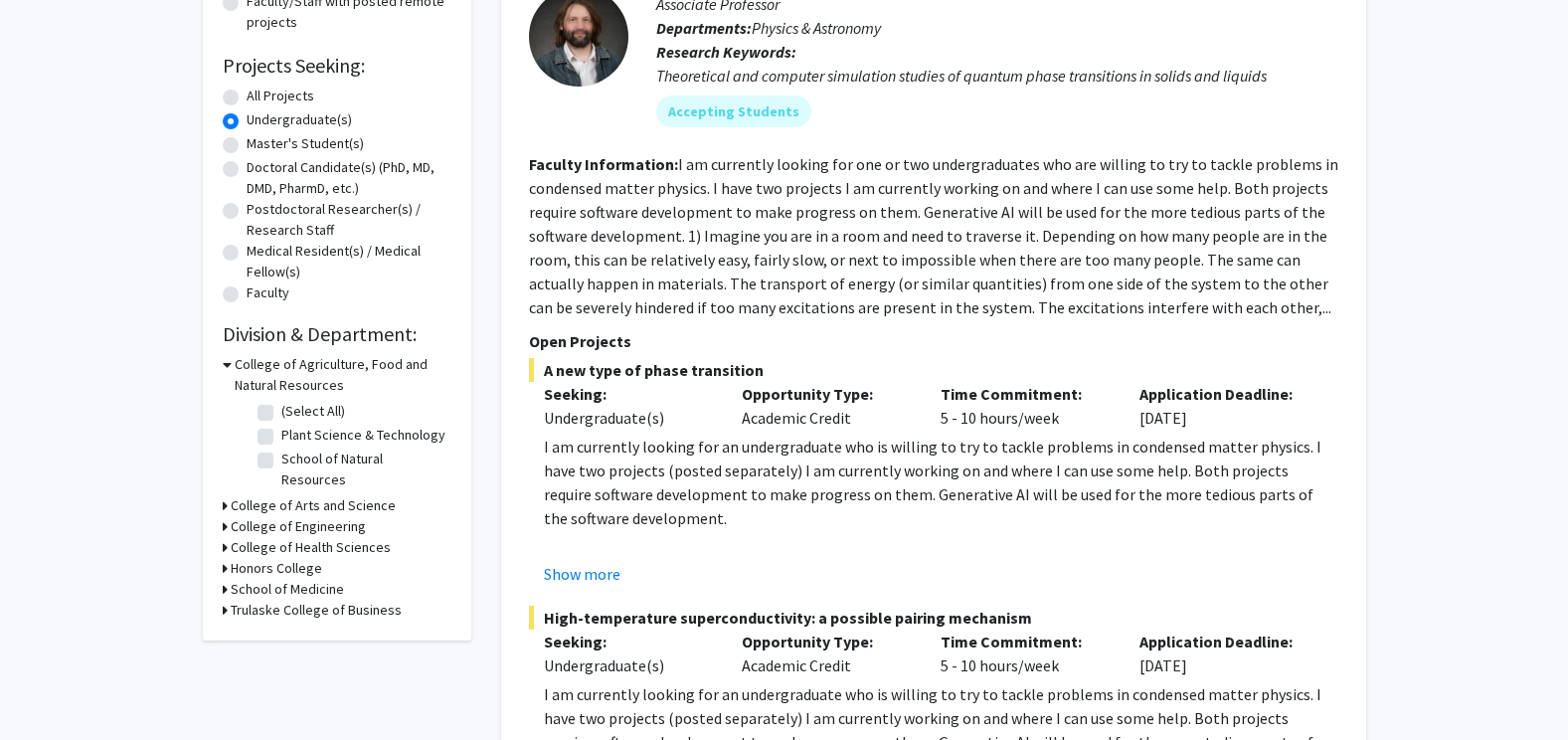
click at [223, 579] on icon at bounding box center [225, 589] width 5 height 21
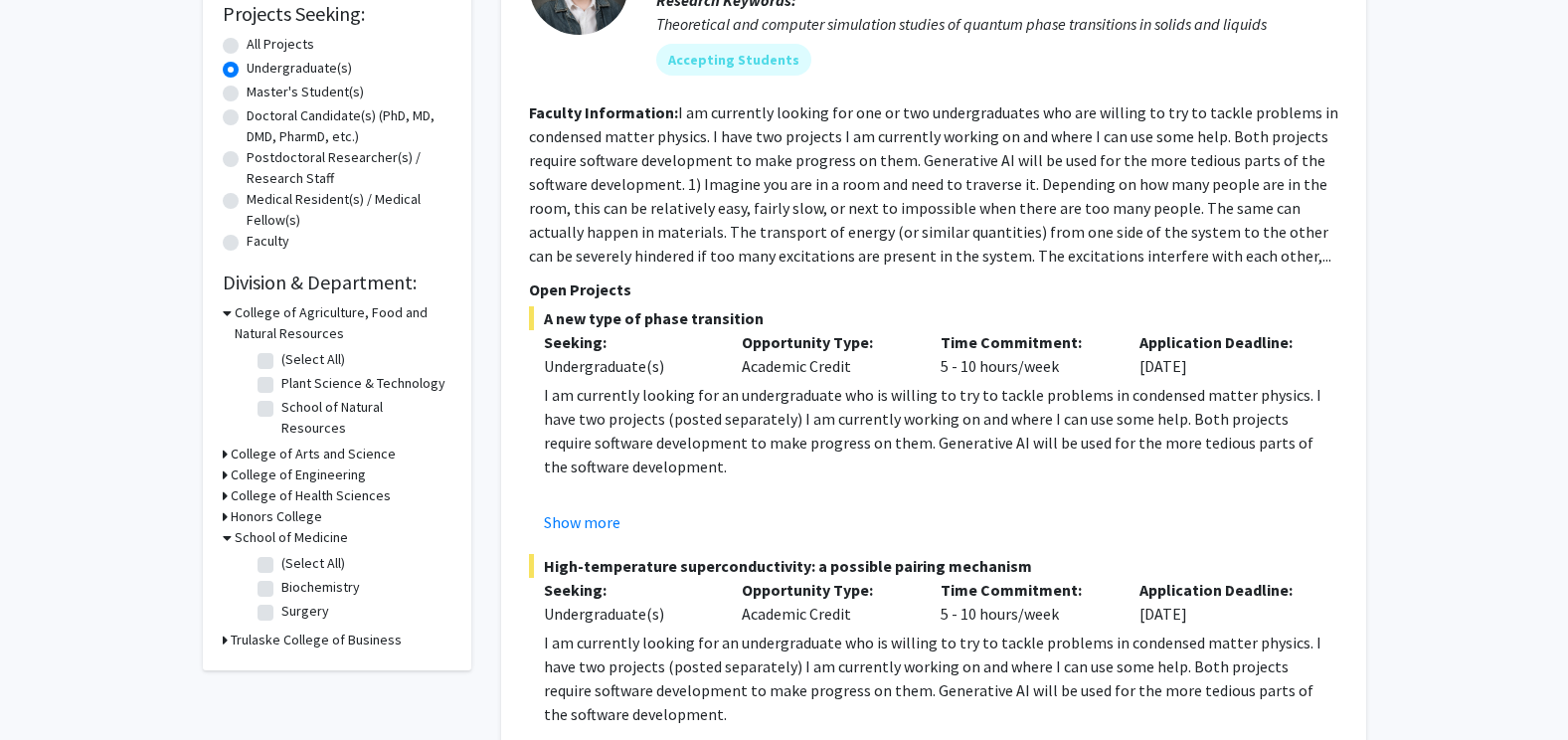
scroll to position [343, 0]
click at [282, 600] on label "Surgery" at bounding box center [306, 610] width 48 height 21
click at [282, 600] on input "Surgery" at bounding box center [288, 606] width 13 height 13
checkbox input "true"
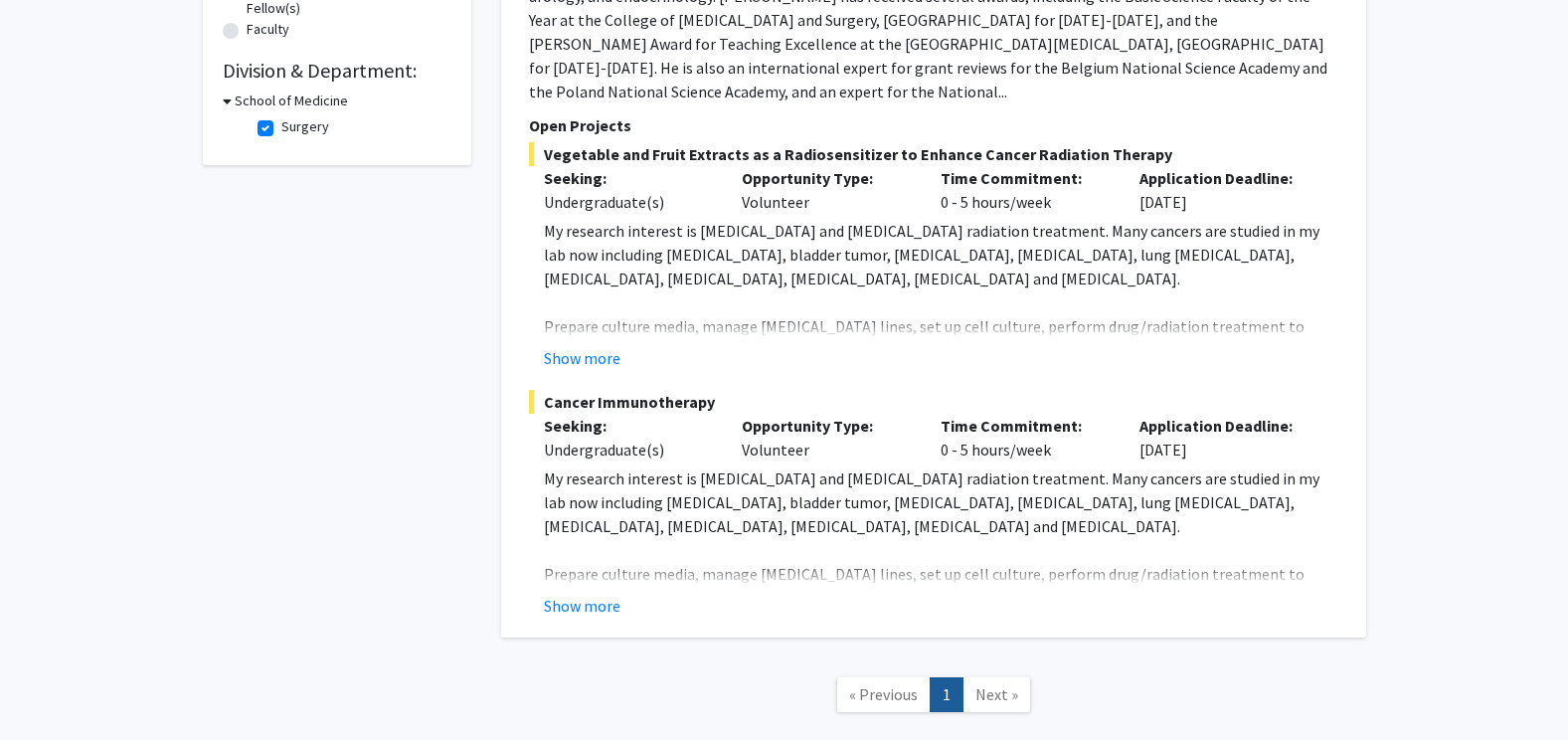
scroll to position [555, 0]
click at [564, 593] on button "Show more" at bounding box center [582, 605] width 77 height 24
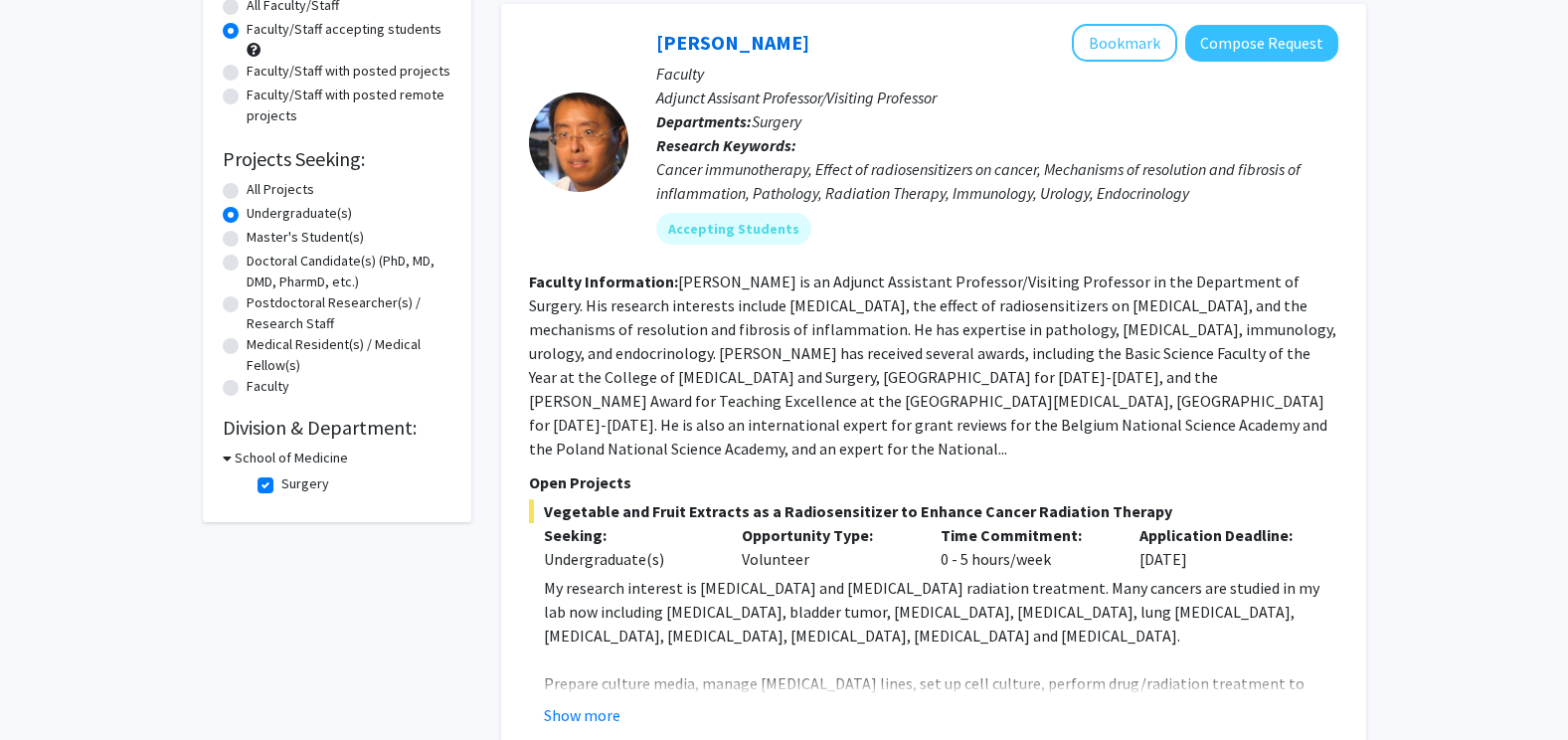
scroll to position [185, 0]
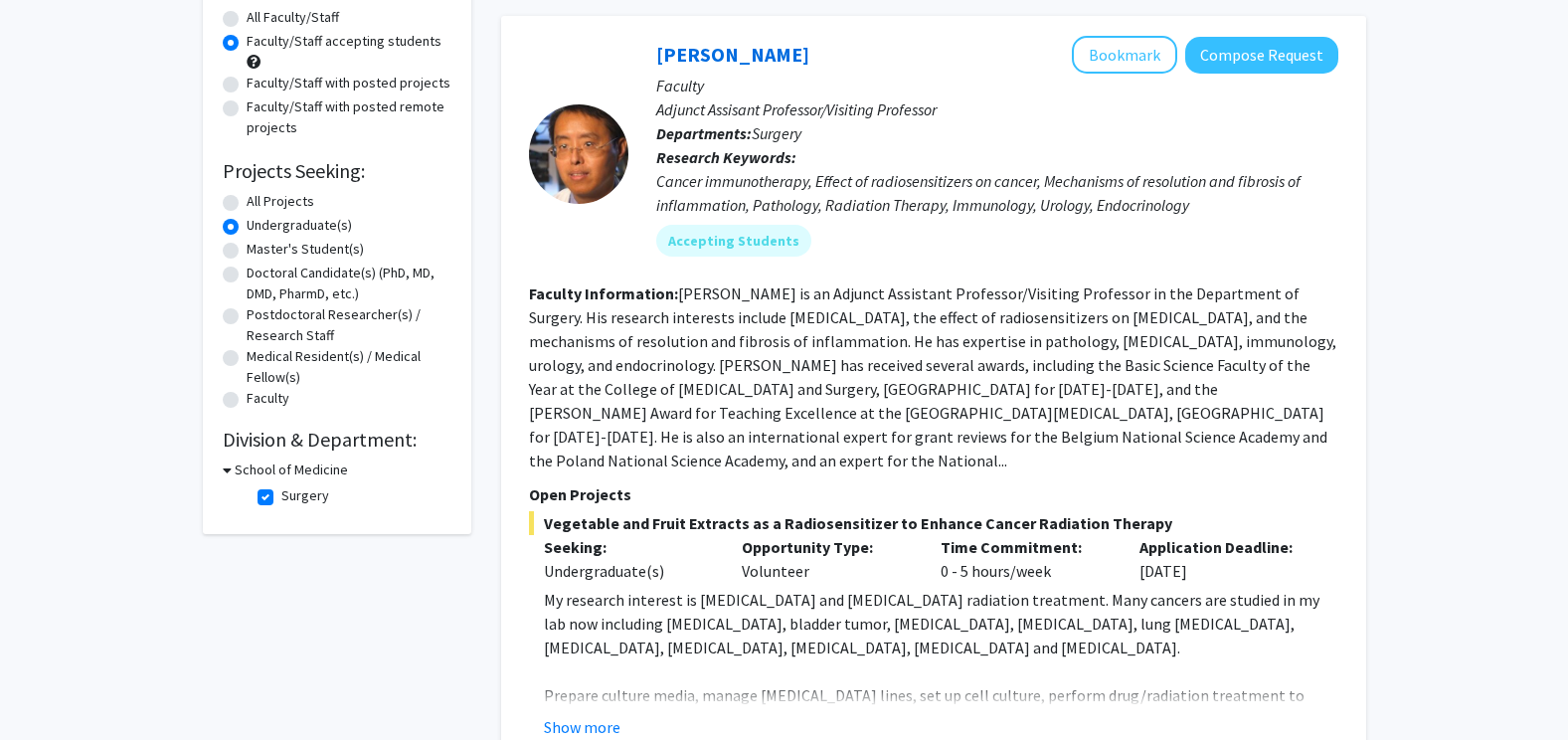
click at [225, 469] on icon at bounding box center [227, 470] width 9 height 21
click at [225, 469] on icon at bounding box center [225, 470] width 5 height 21
click at [282, 497] on label "Surgery" at bounding box center [306, 495] width 48 height 21
click at [282, 497] on input "Surgery" at bounding box center [288, 491] width 13 height 13
checkbox input "false"
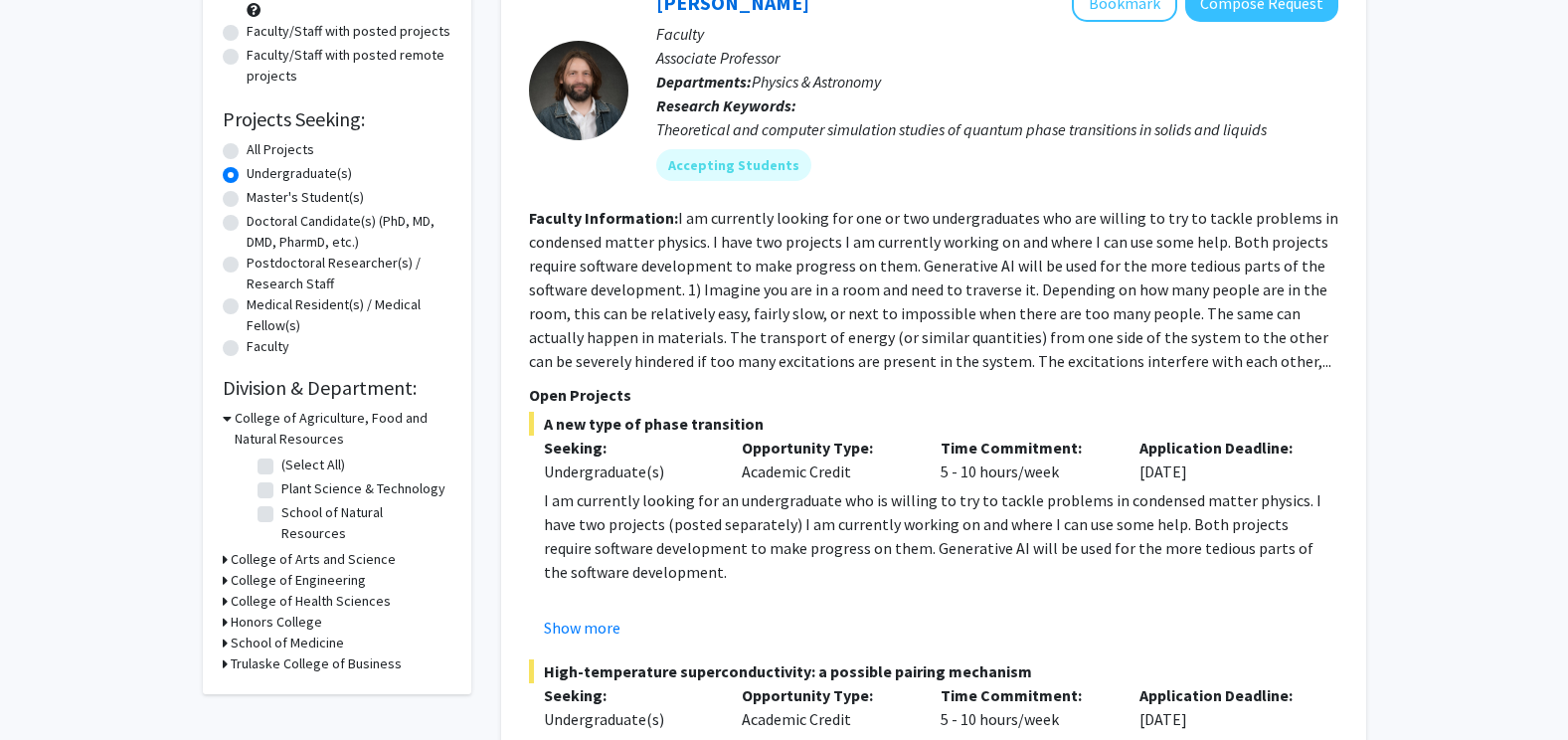
scroll to position [521, 0]
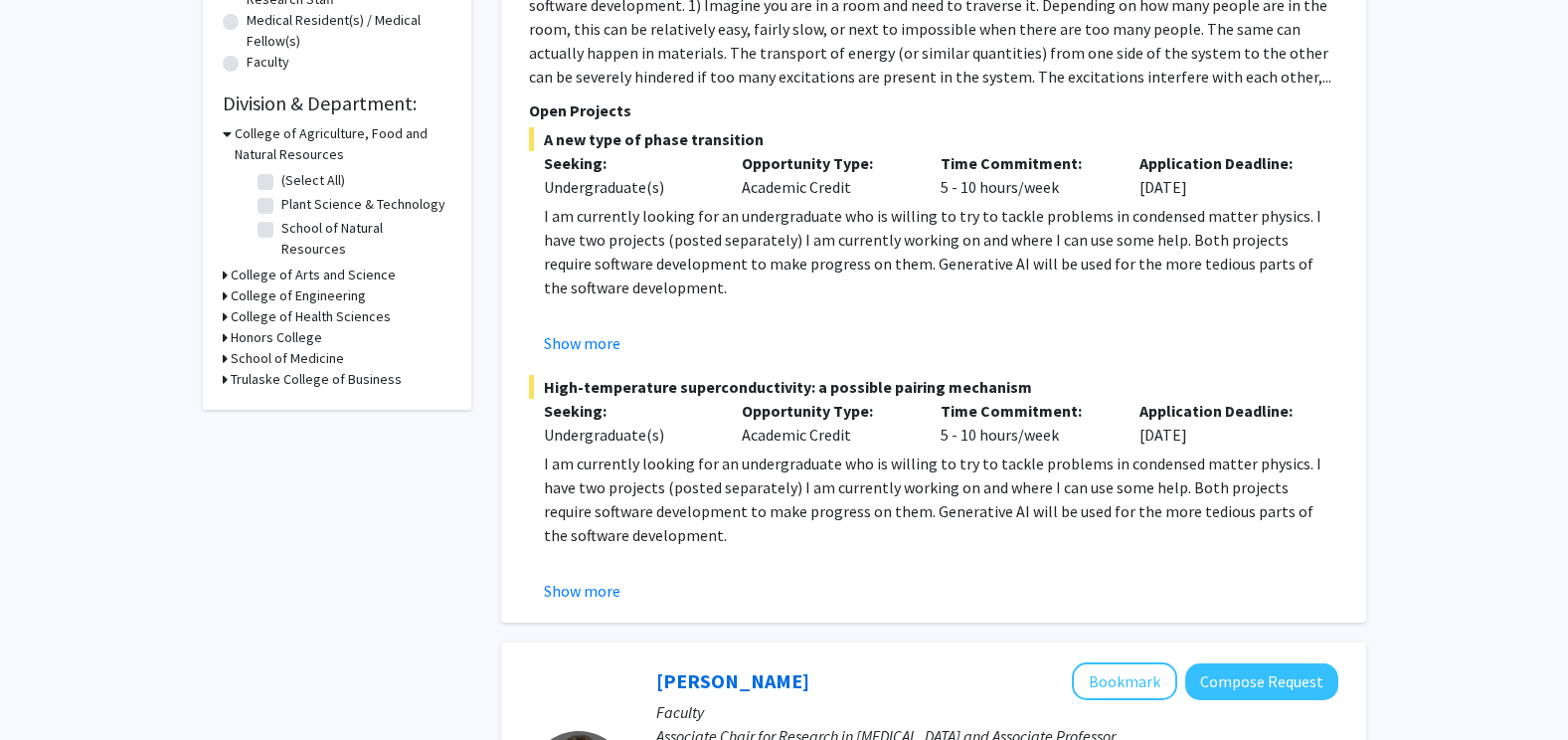
click at [225, 327] on icon at bounding box center [225, 337] width 5 height 21
click at [225, 327] on icon at bounding box center [227, 337] width 9 height 21
click at [223, 348] on icon at bounding box center [225, 358] width 5 height 21
click at [282, 398] on label "Biochemistry" at bounding box center [321, 408] width 79 height 21
click at [282, 398] on input "Biochemistry" at bounding box center [288, 404] width 13 height 13
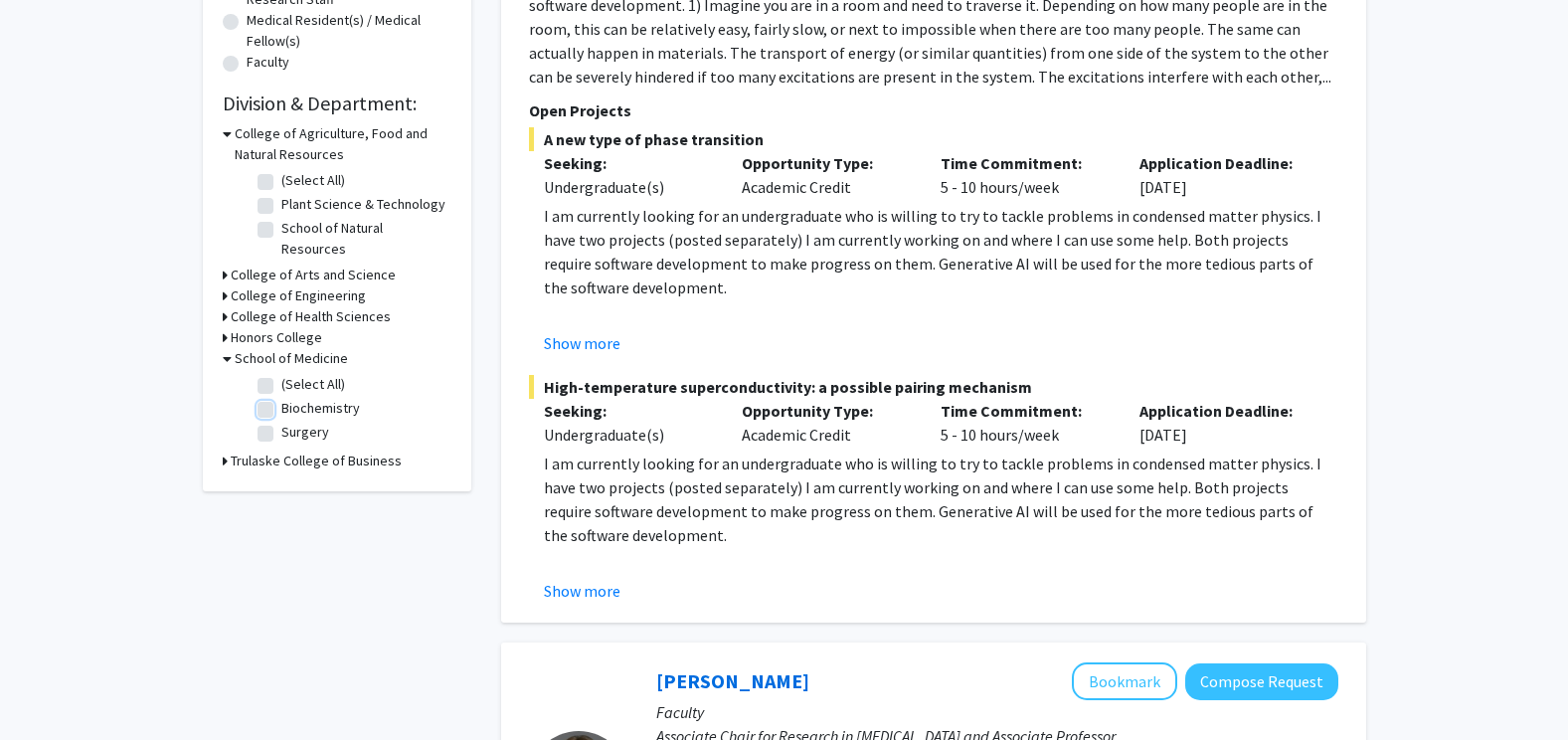
checkbox input "true"
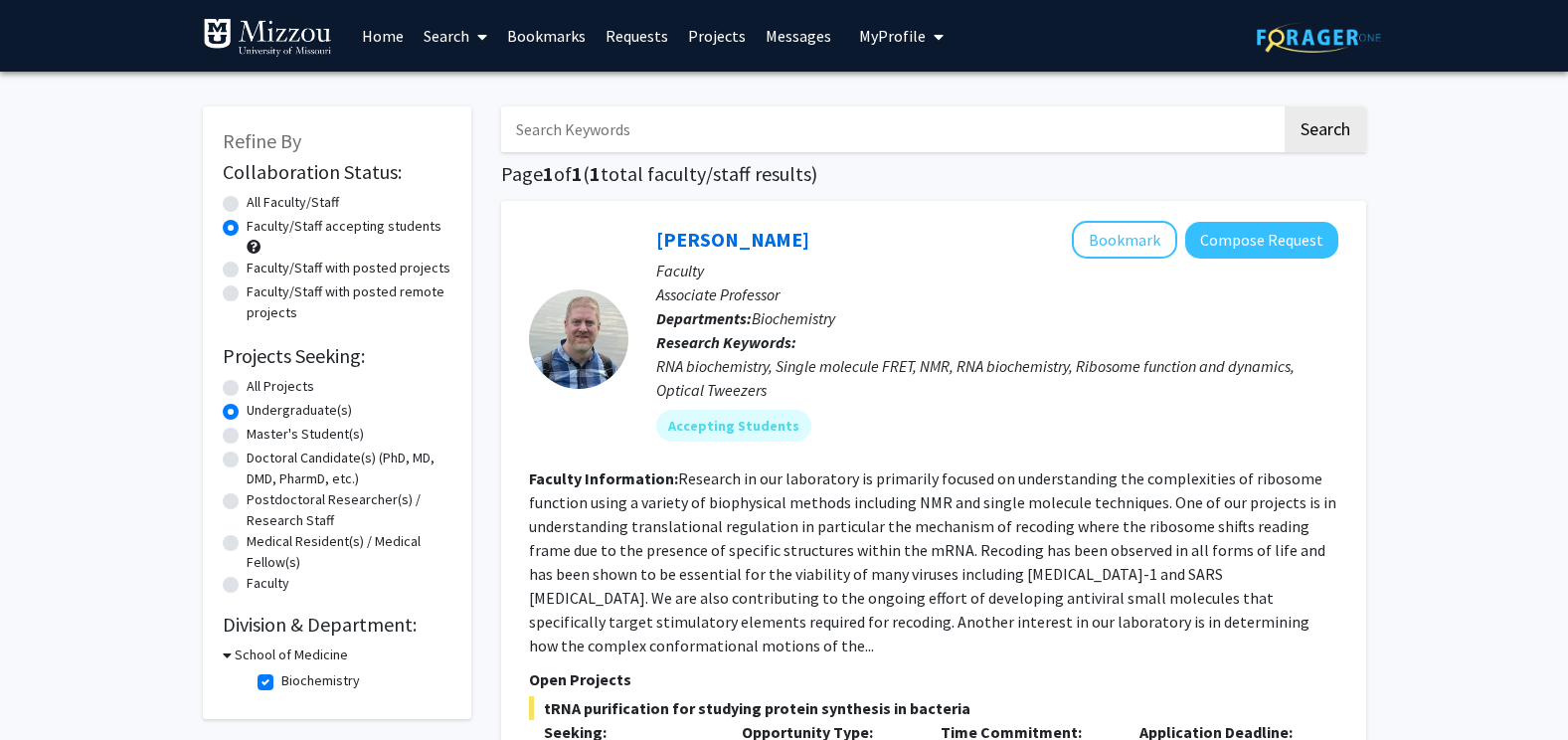
click at [228, 652] on icon at bounding box center [227, 655] width 9 height 21
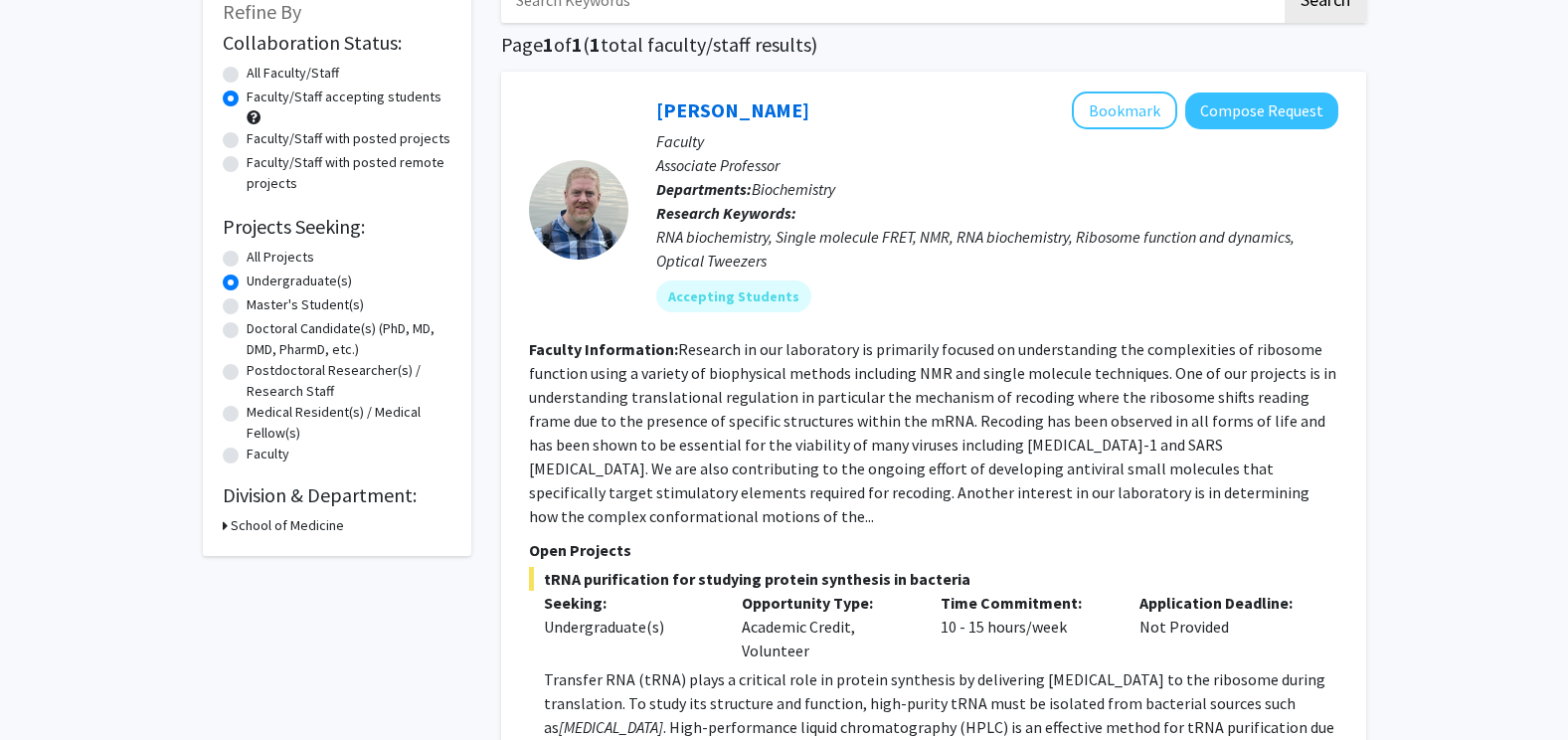
scroll to position [131, 0]
click at [226, 521] on icon at bounding box center [225, 523] width 5 height 21
click at [282, 549] on label "Biochemistry" at bounding box center [321, 549] width 79 height 21
click at [282, 549] on input "Biochemistry" at bounding box center [288, 545] width 13 height 13
checkbox input "false"
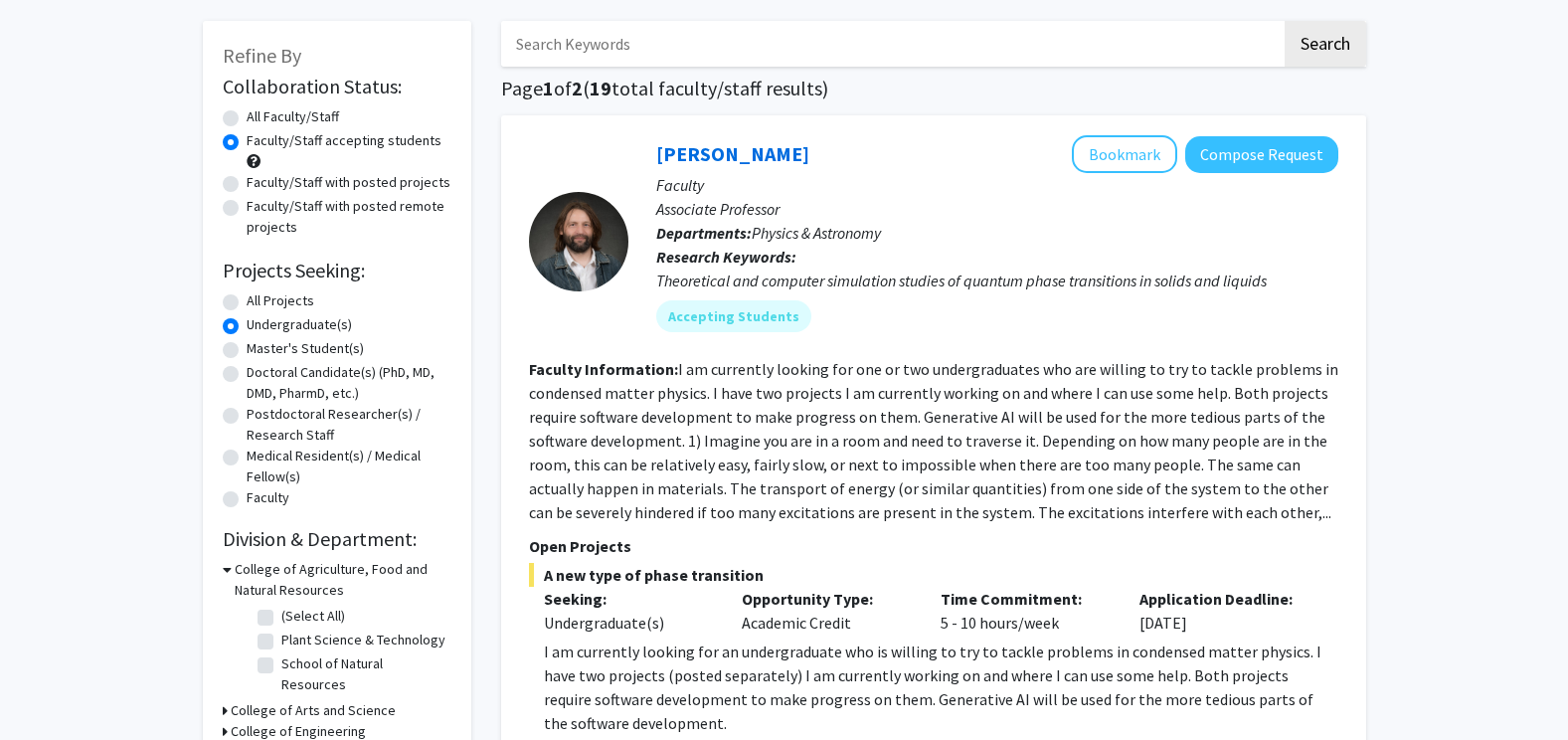
scroll to position [228, 0]
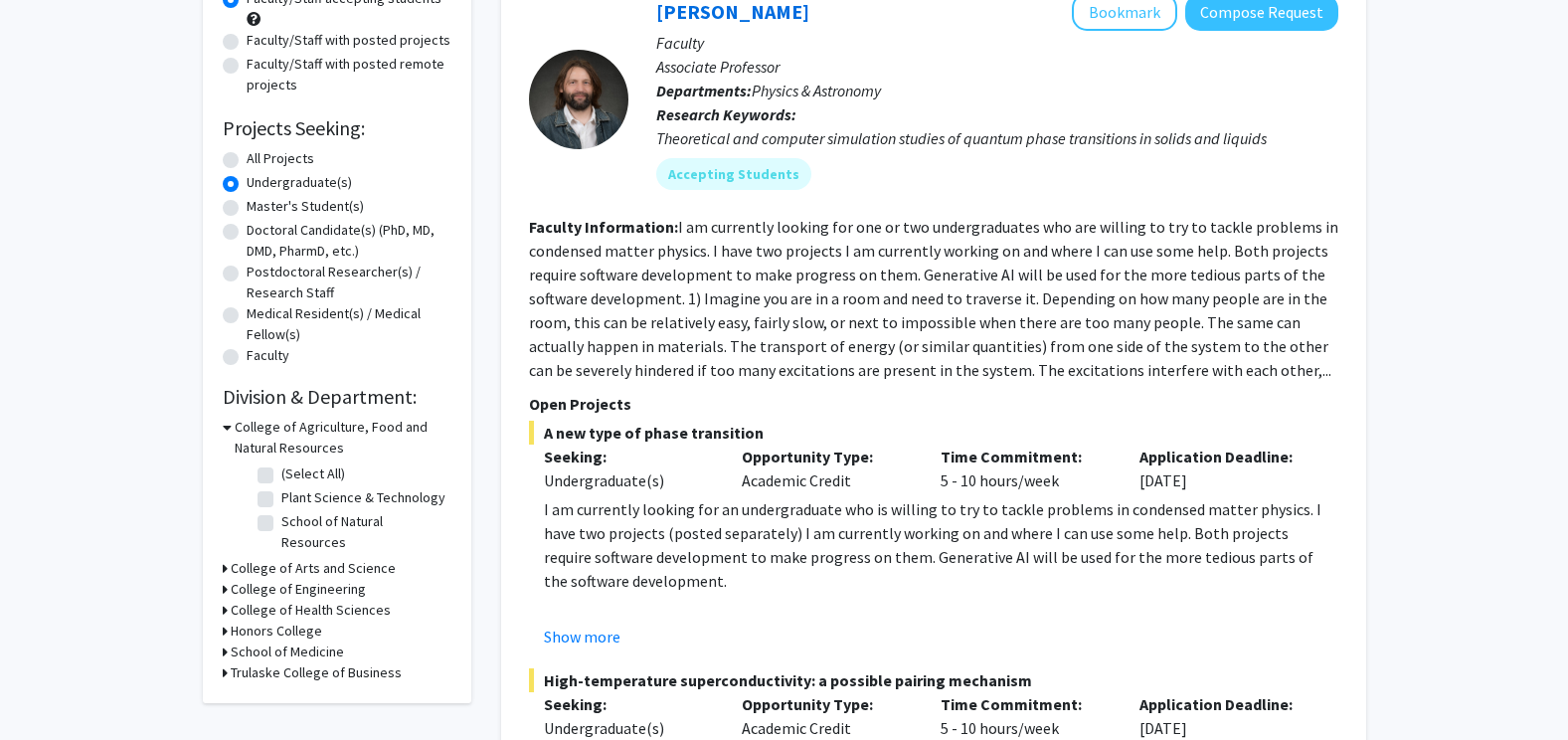
click at [223, 558] on icon at bounding box center [225, 568] width 5 height 21
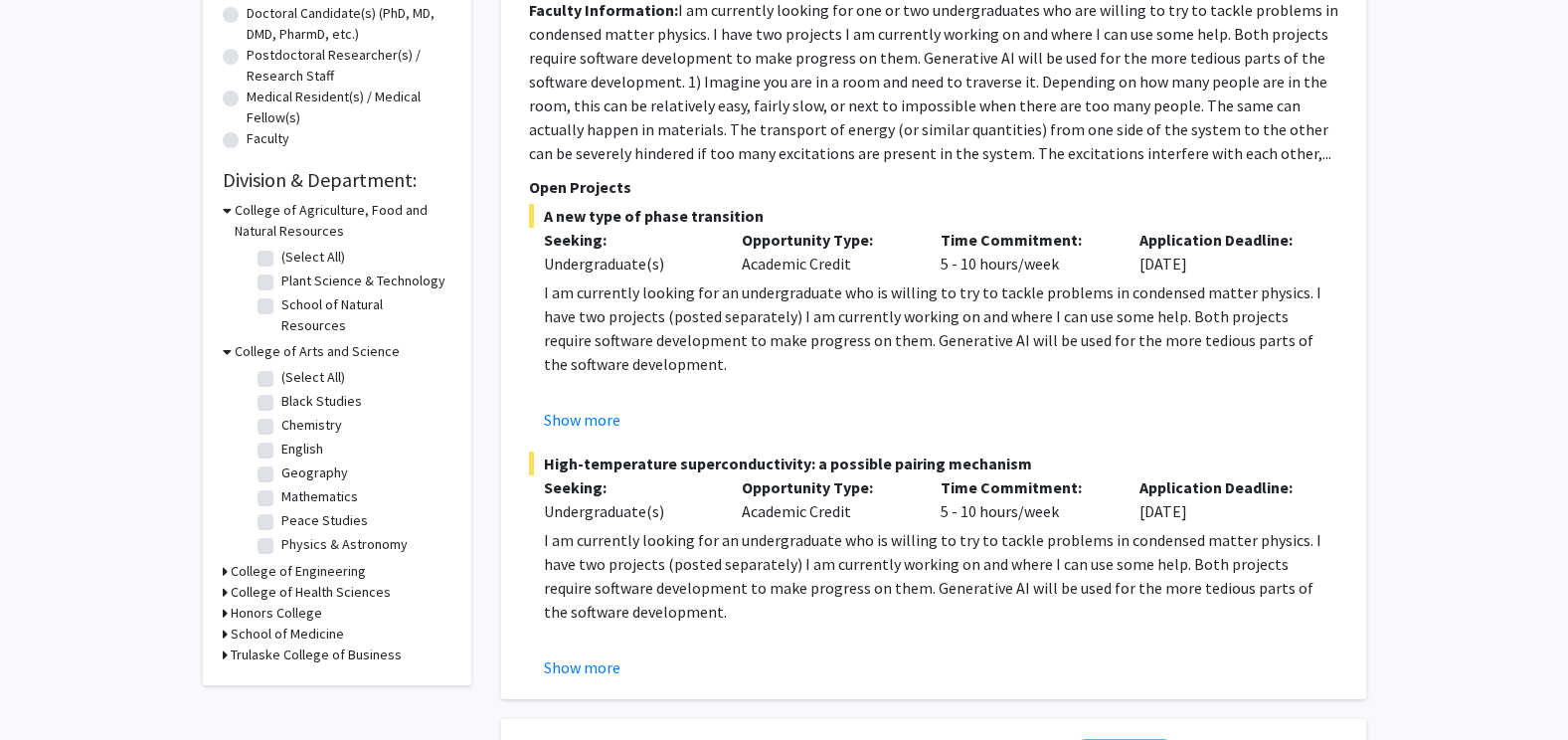
scroll to position [447, 0]
click at [223, 559] on icon at bounding box center [225, 569] width 5 height 21
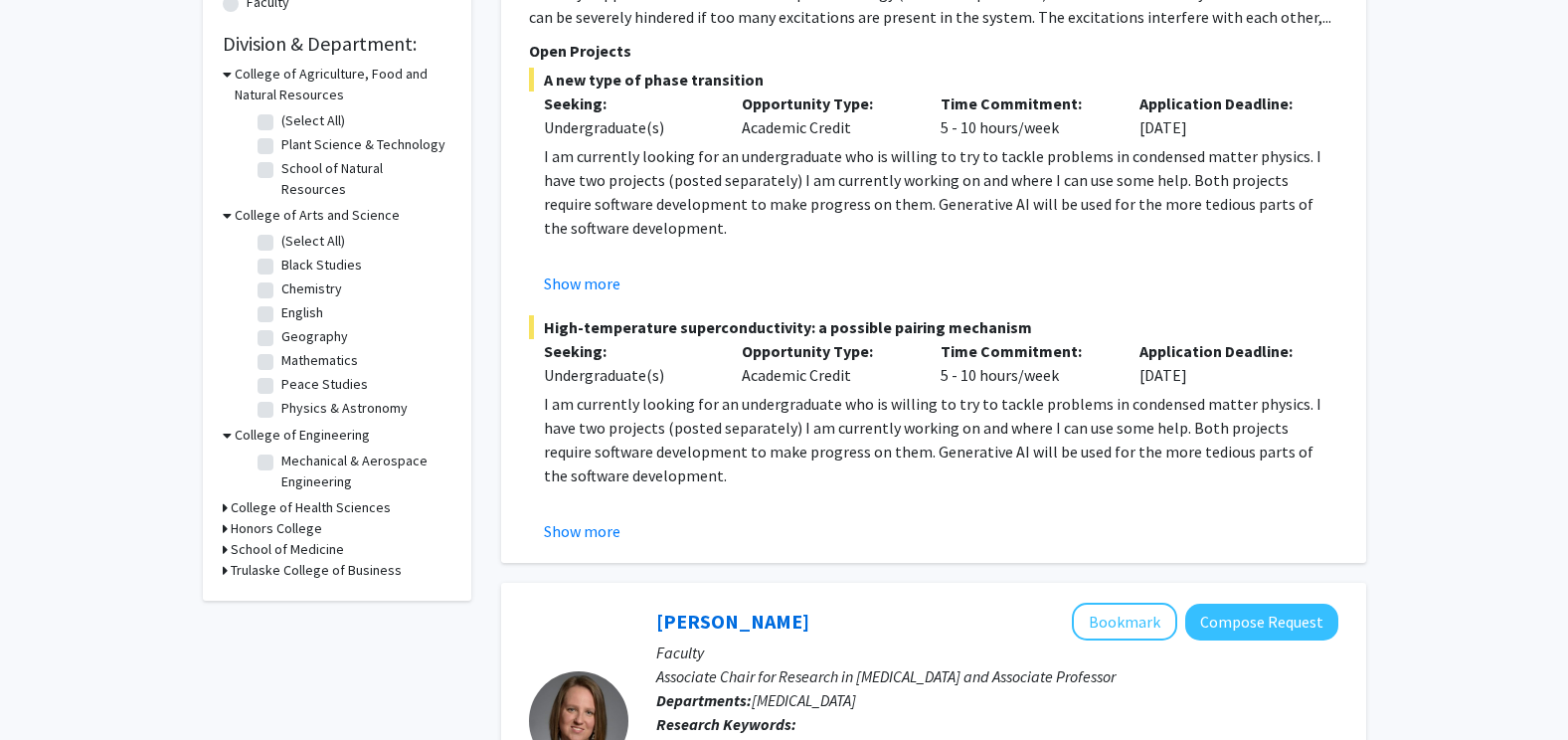
scroll to position [582, 0]
click at [227, 424] on icon at bounding box center [227, 434] width 9 height 21
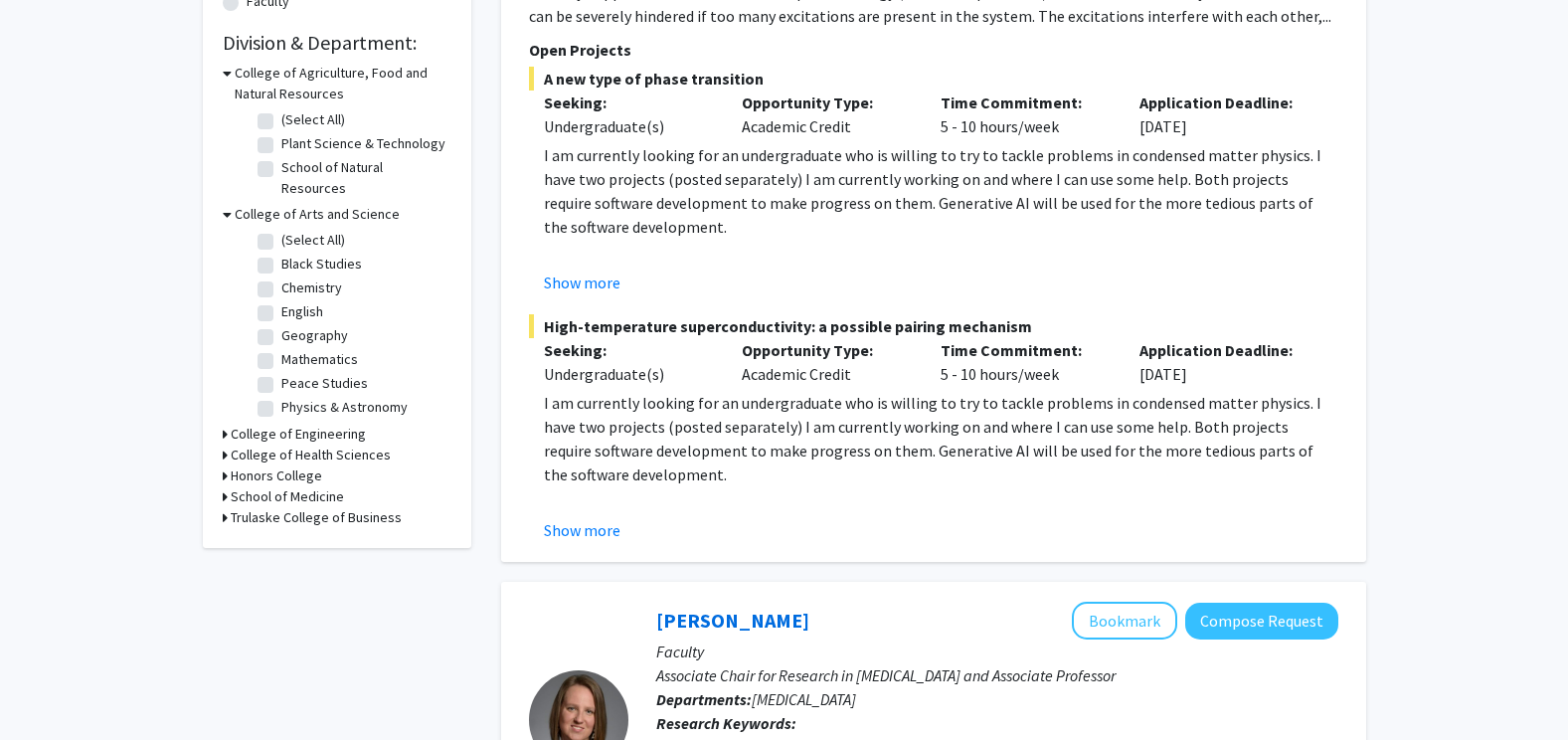
click at [220, 415] on div "Refine By Collaboration Status: Collaboration Status All Faculty/Staff Collabor…" at bounding box center [337, 36] width 269 height 1024
click at [223, 445] on icon at bounding box center [225, 455] width 5 height 21
click at [282, 471] on label "(Select All)" at bounding box center [314, 481] width 64 height 21
click at [282, 471] on input "(Select All)" at bounding box center [288, 477] width 13 height 13
checkbox input "true"
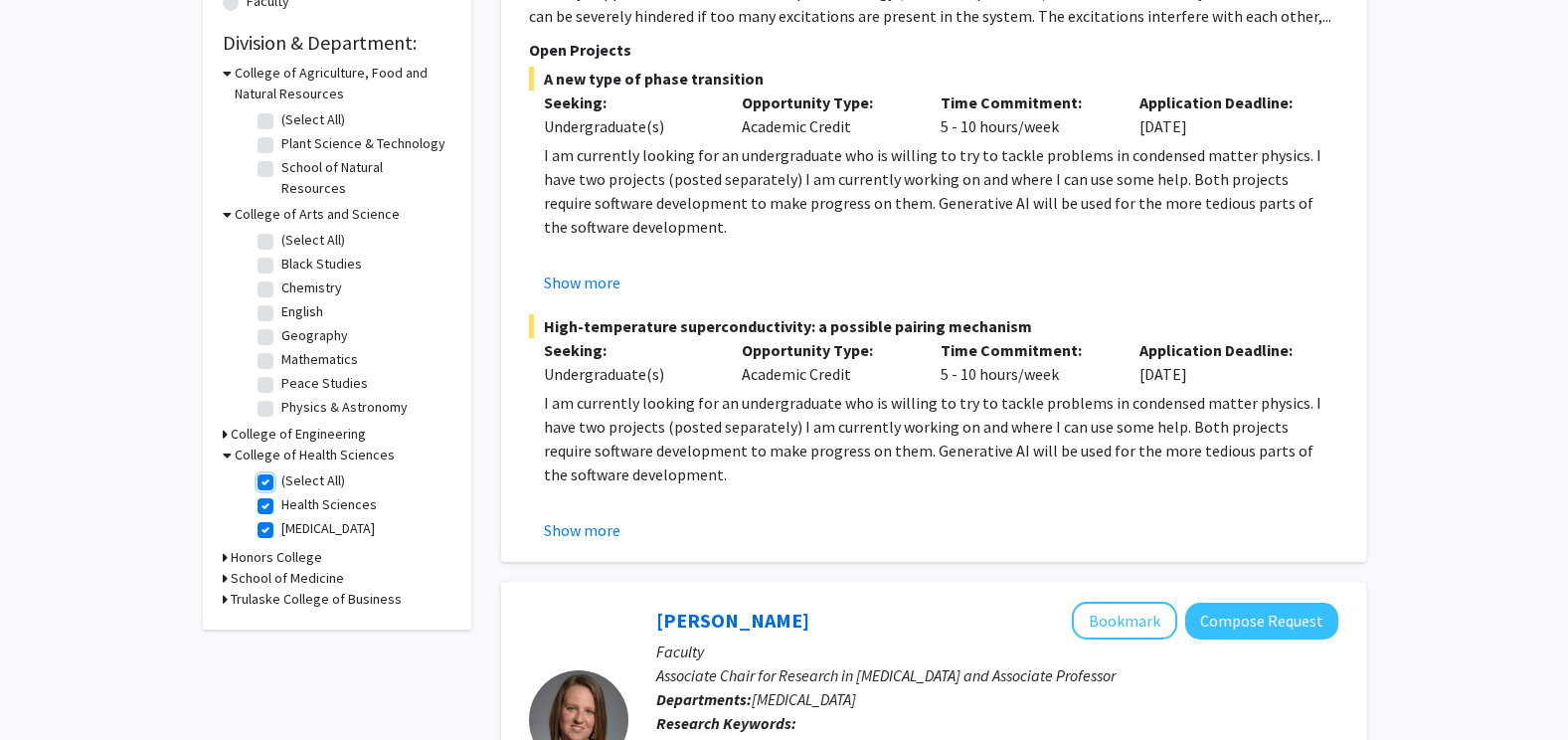
checkbox input "true"
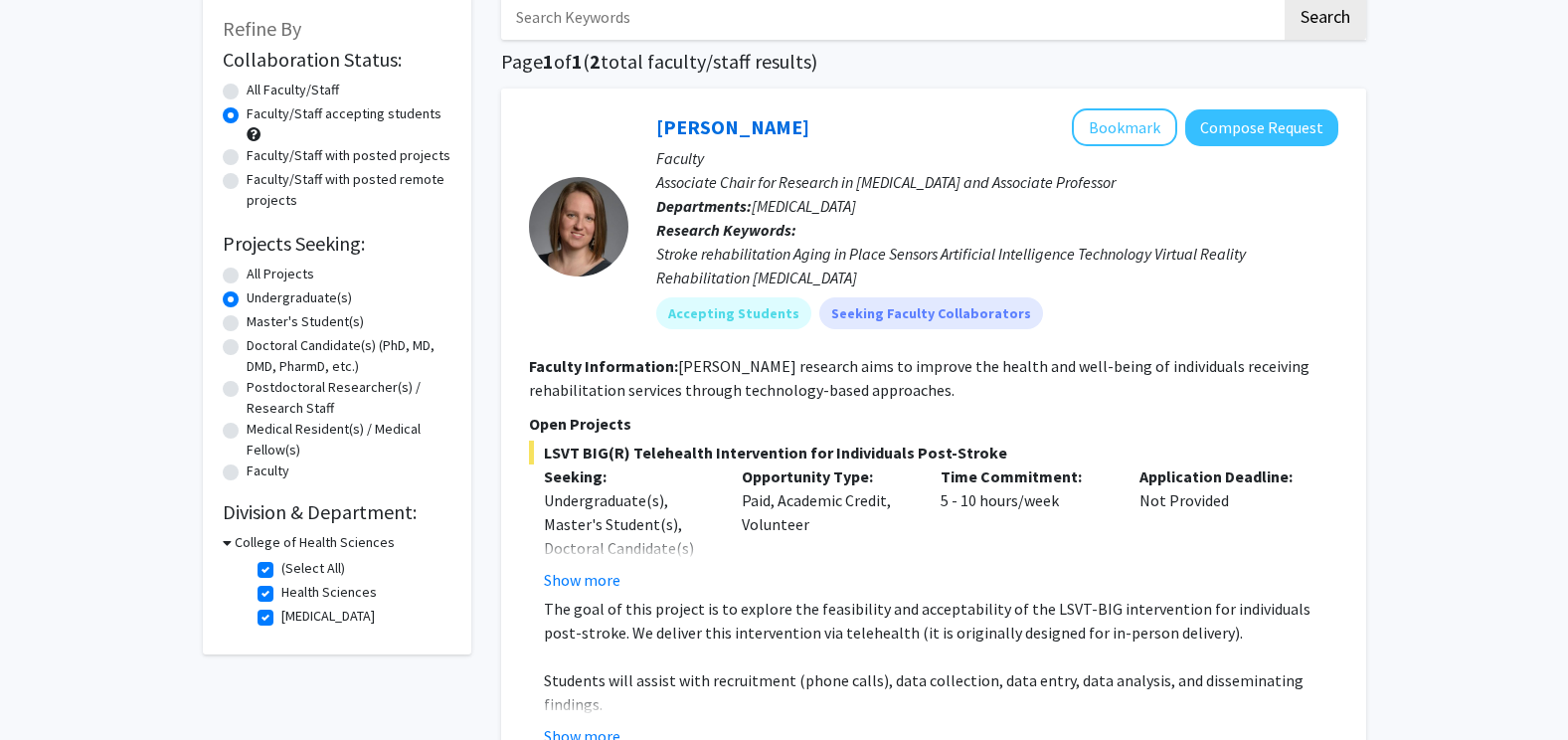
scroll to position [99, 0]
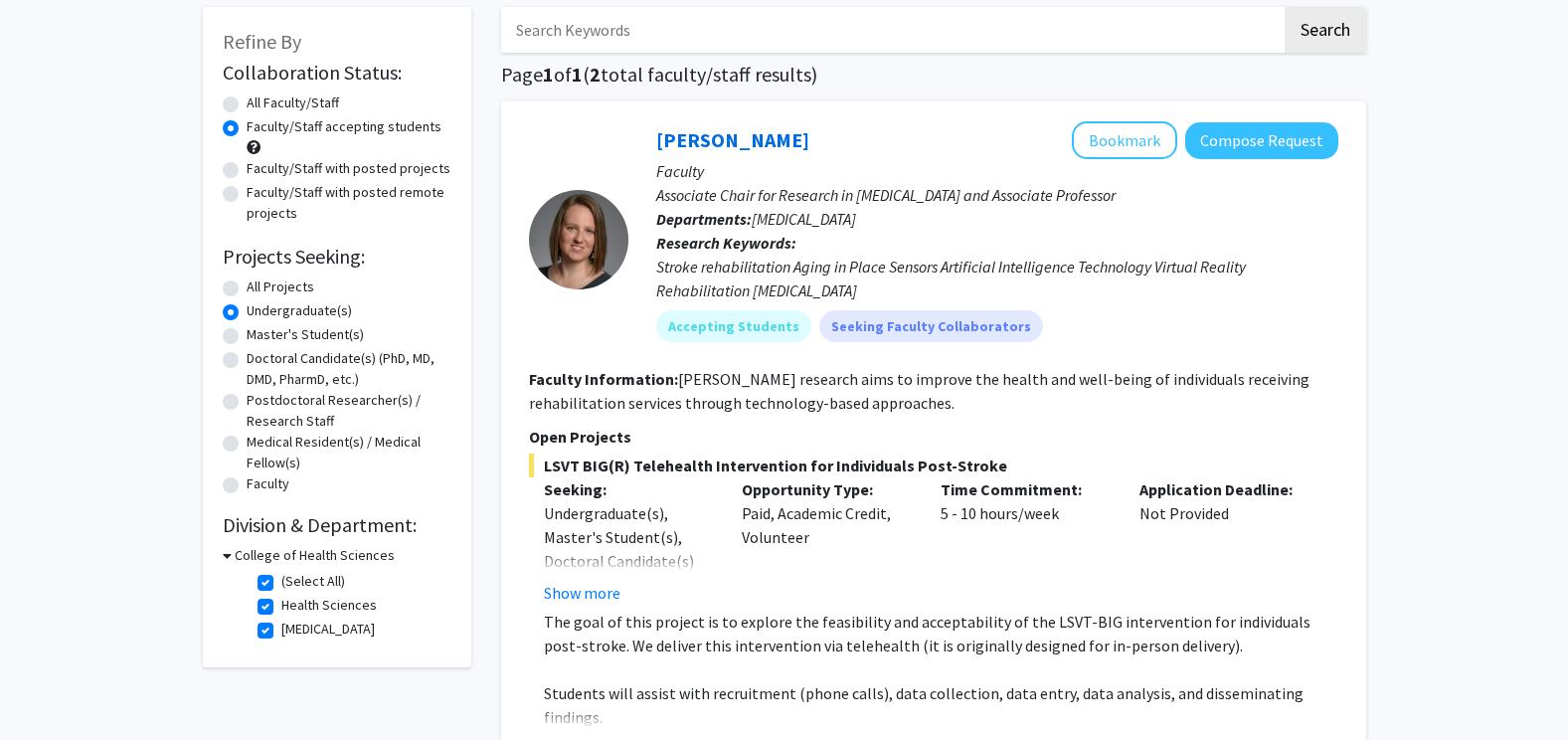
click at [282, 583] on label "(Select All)" at bounding box center [314, 581] width 64 height 21
click at [282, 583] on input "(Select All)" at bounding box center [288, 577] width 13 height 13
checkbox input "false"
